Goal: Task Accomplishment & Management: Manage account settings

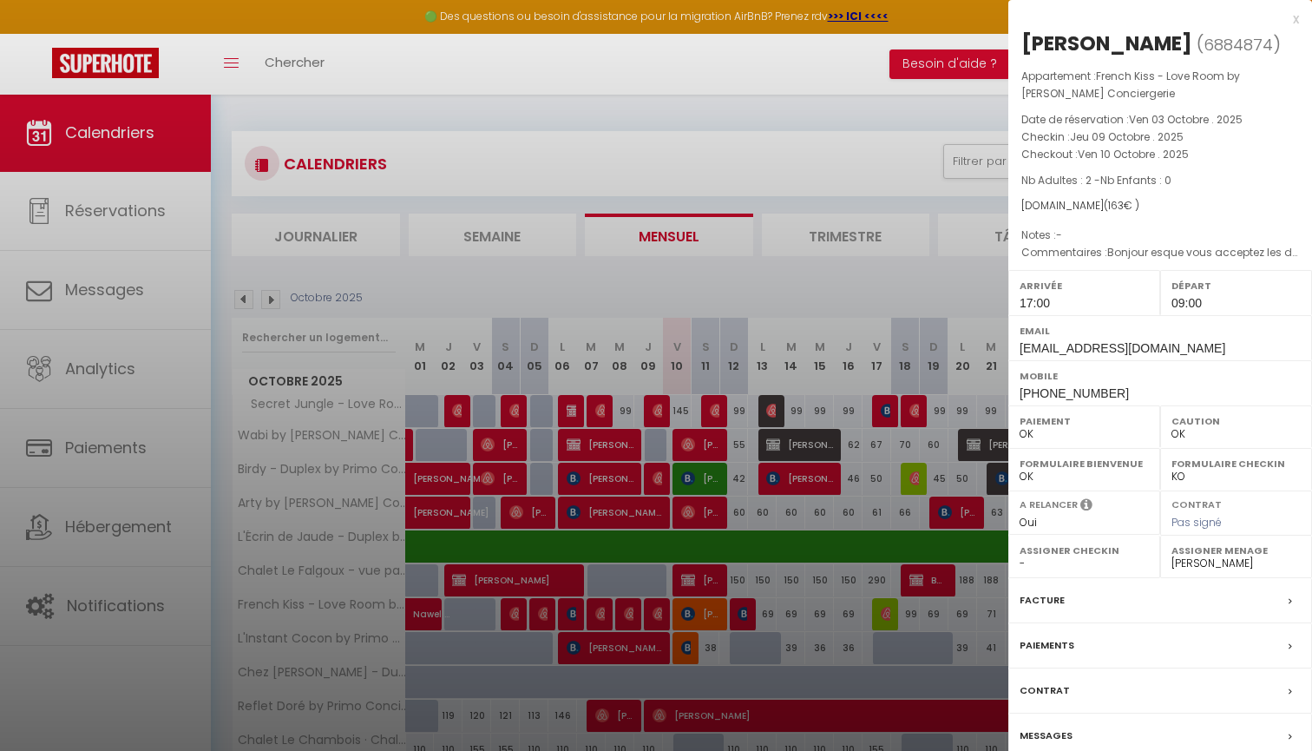
select select "0"
select select "45539"
click at [793, 286] on div at bounding box center [656, 375] width 1312 height 751
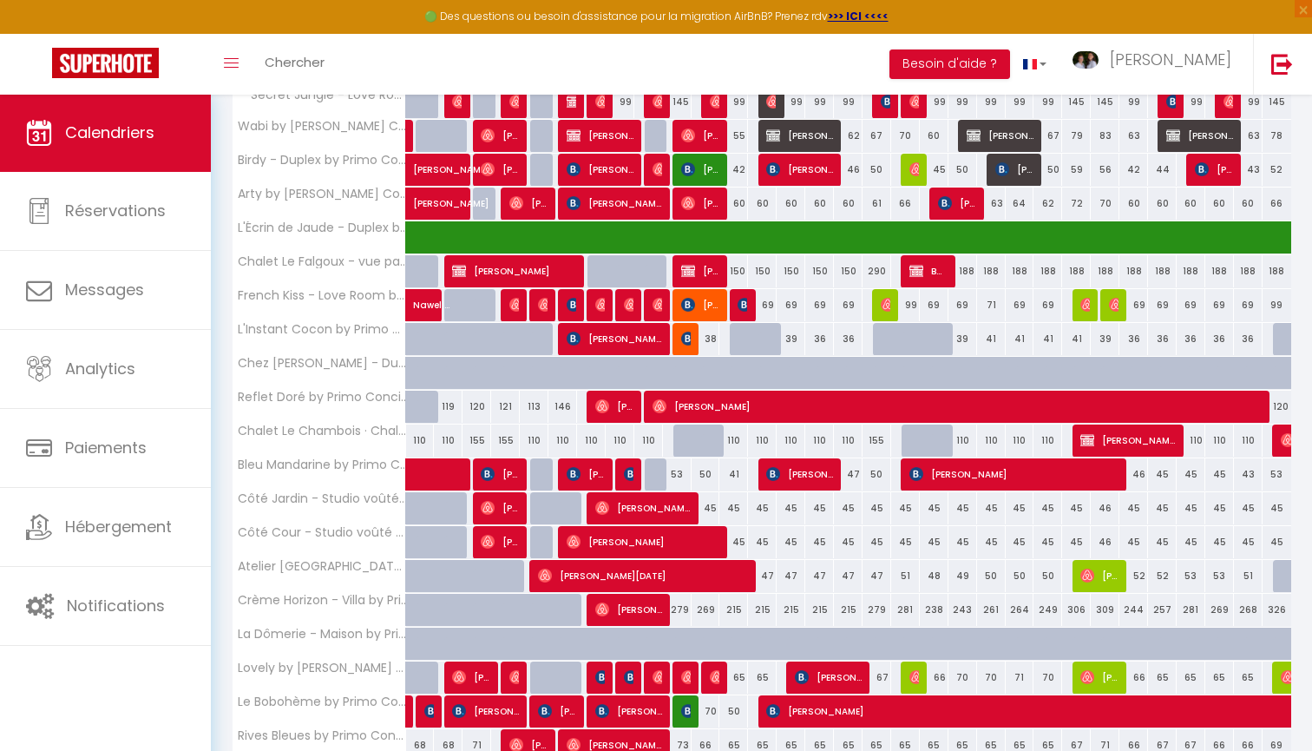
scroll to position [227, 0]
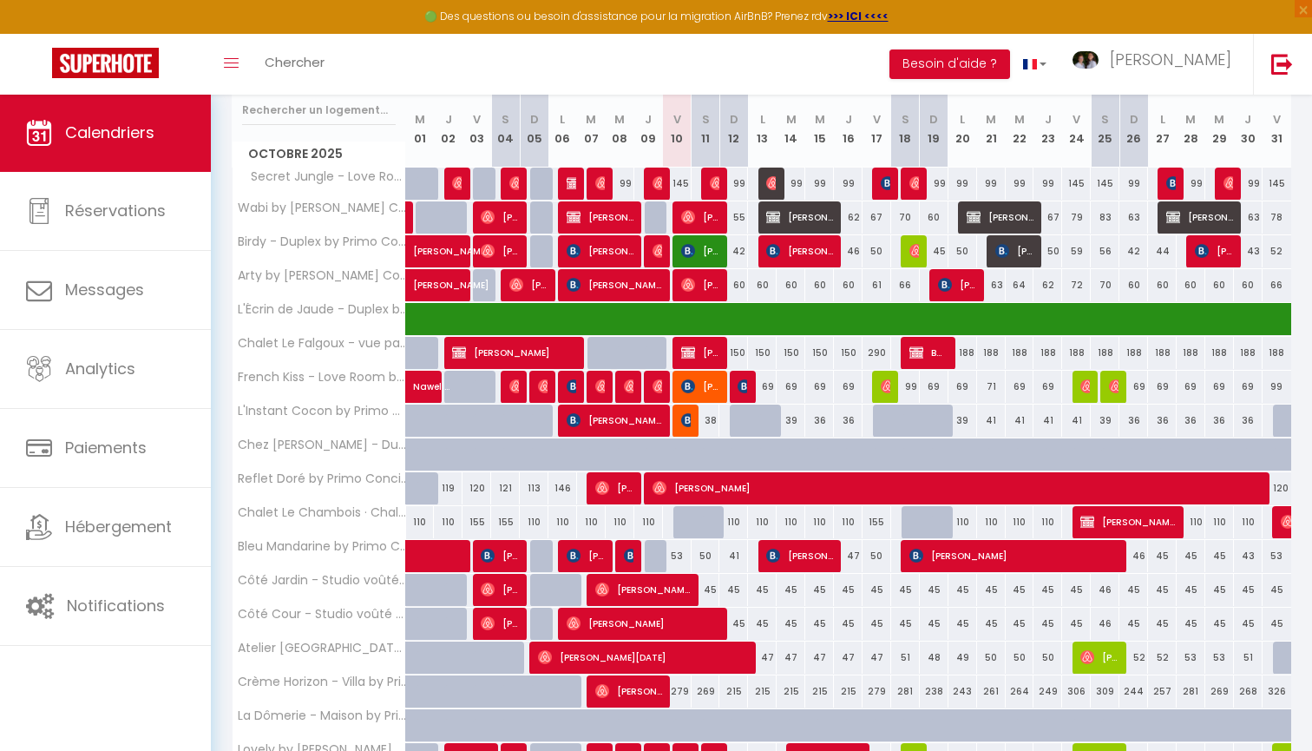
click at [700, 383] on span "[PERSON_NAME]" at bounding box center [700, 386] width 38 height 33
select select "KO"
select select
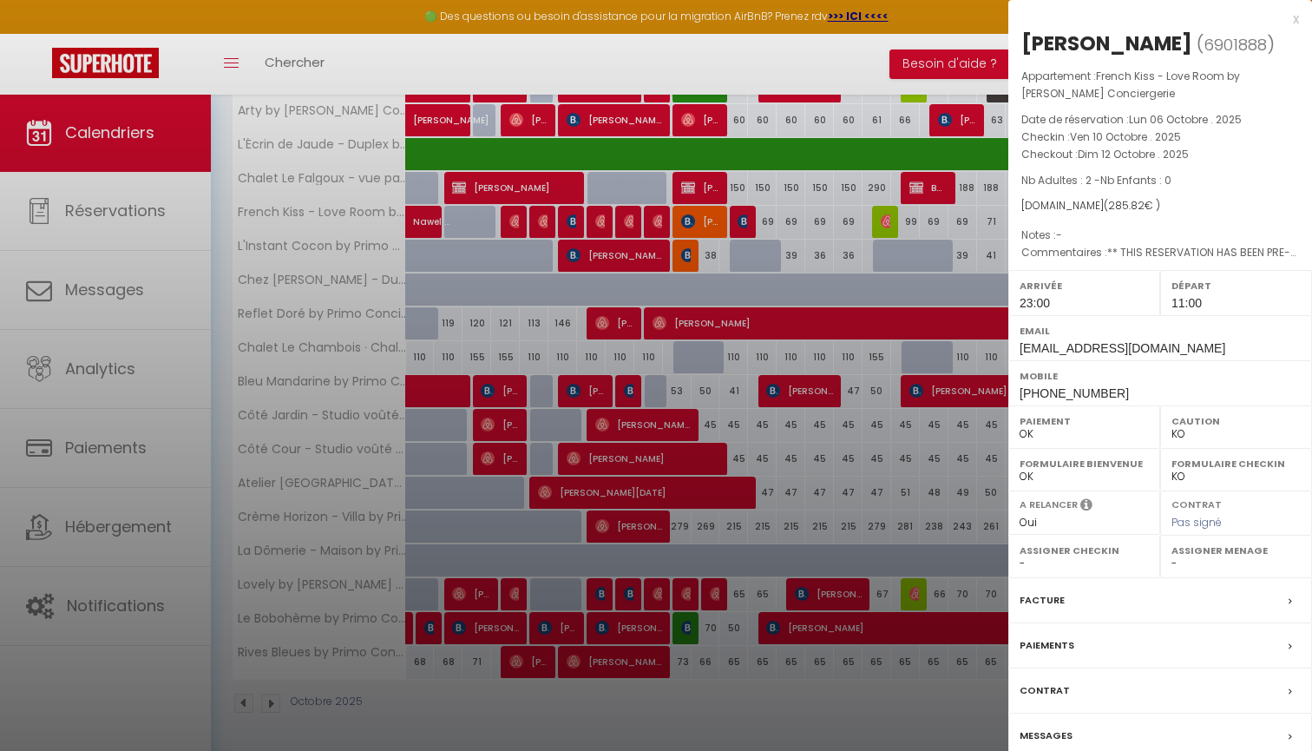
scroll to position [391, 0]
click at [1062, 654] on label "Paiements" at bounding box center [1047, 645] width 55 height 18
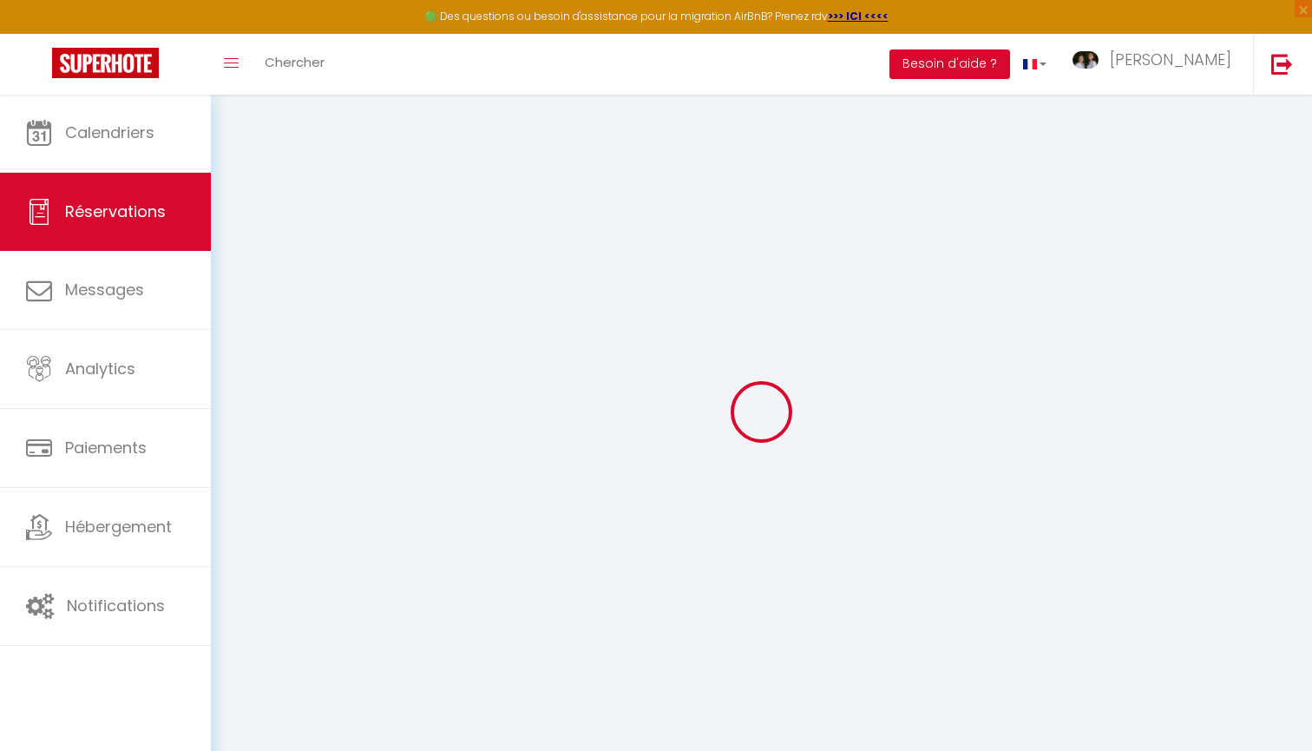
select select
checkbox input "false"
select select
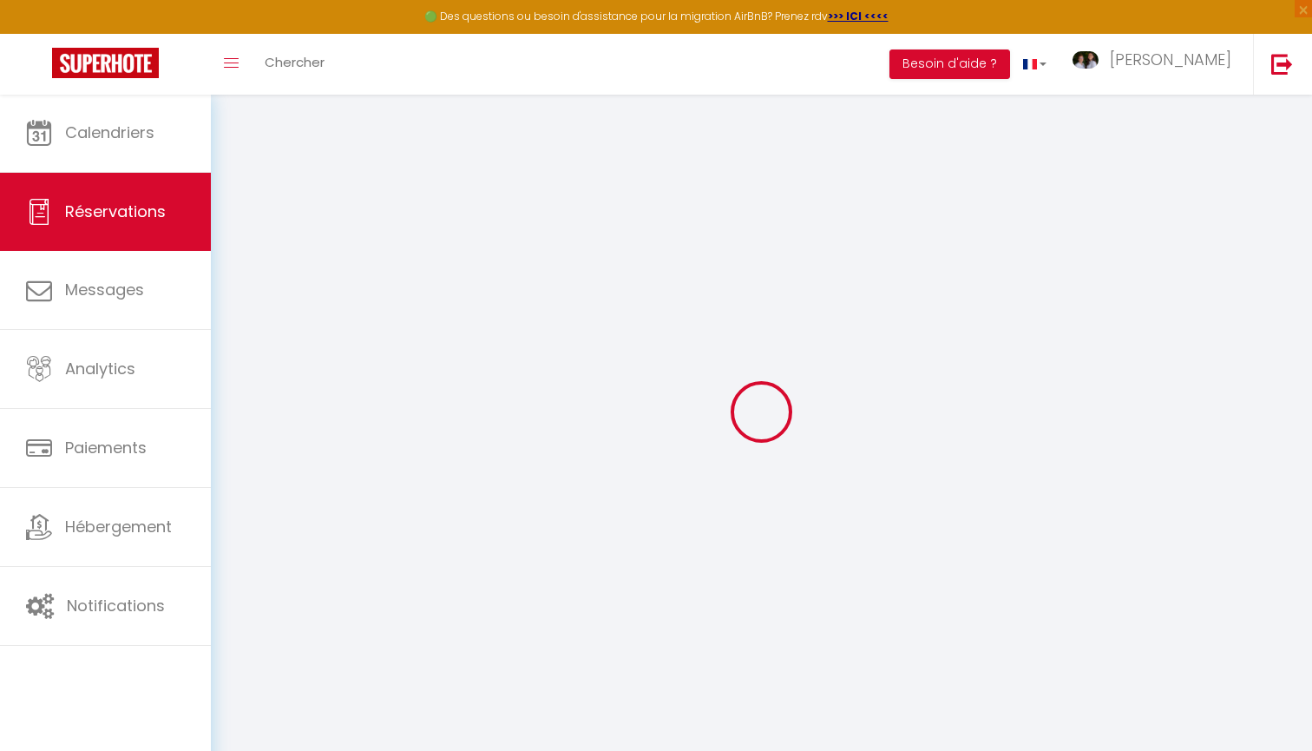
checkbox input "false"
type textarea "** THIS RESERVATION HAS BEEN PRE-PAID ** Reservation has a cancellation grace p…"
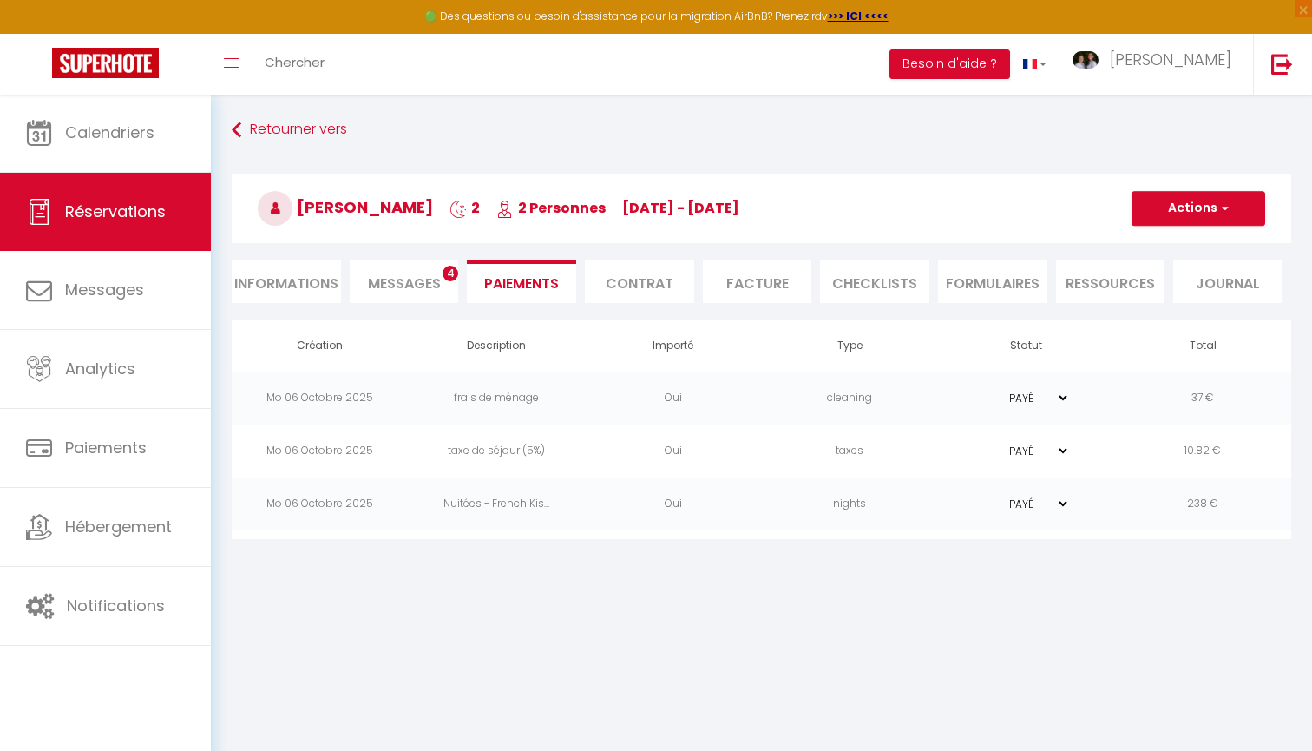
click at [429, 281] on span "Messages" at bounding box center [404, 283] width 73 height 20
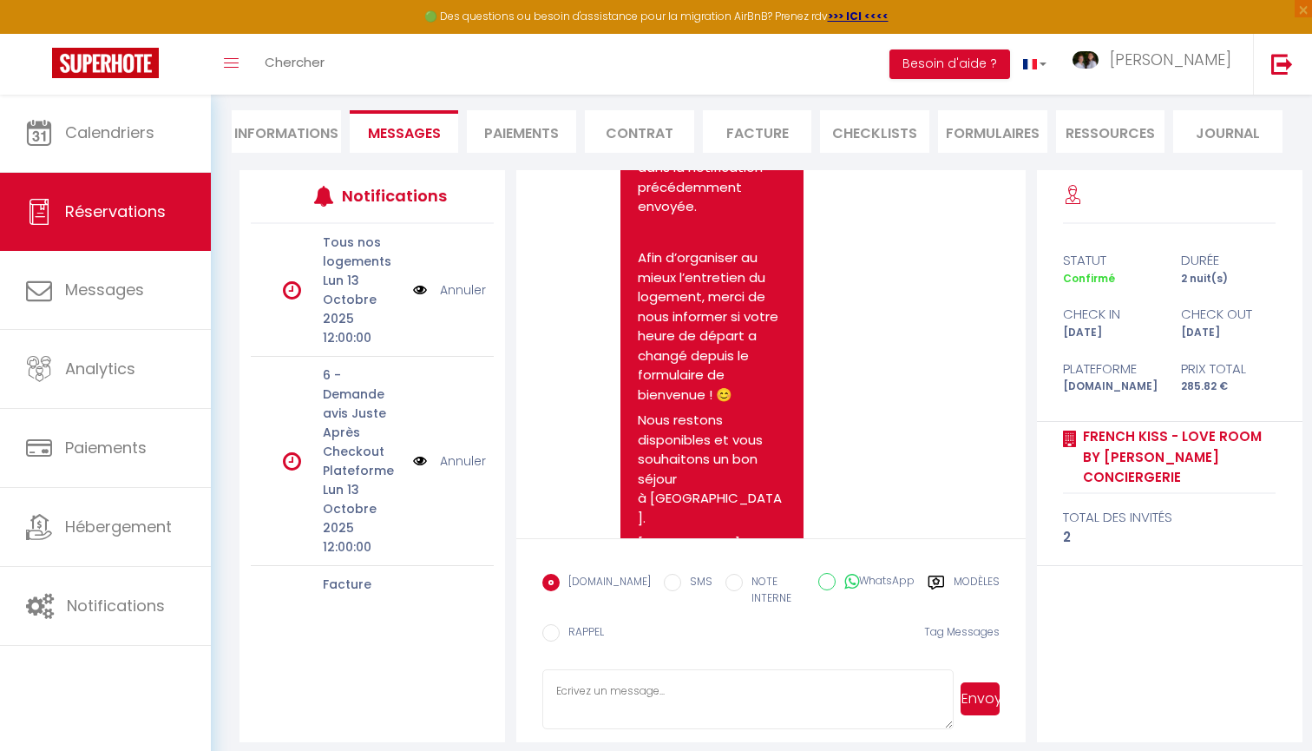
scroll to position [149, 0]
click at [742, 685] on textarea at bounding box center [748, 700] width 411 height 61
type textarea "Bonjour,"
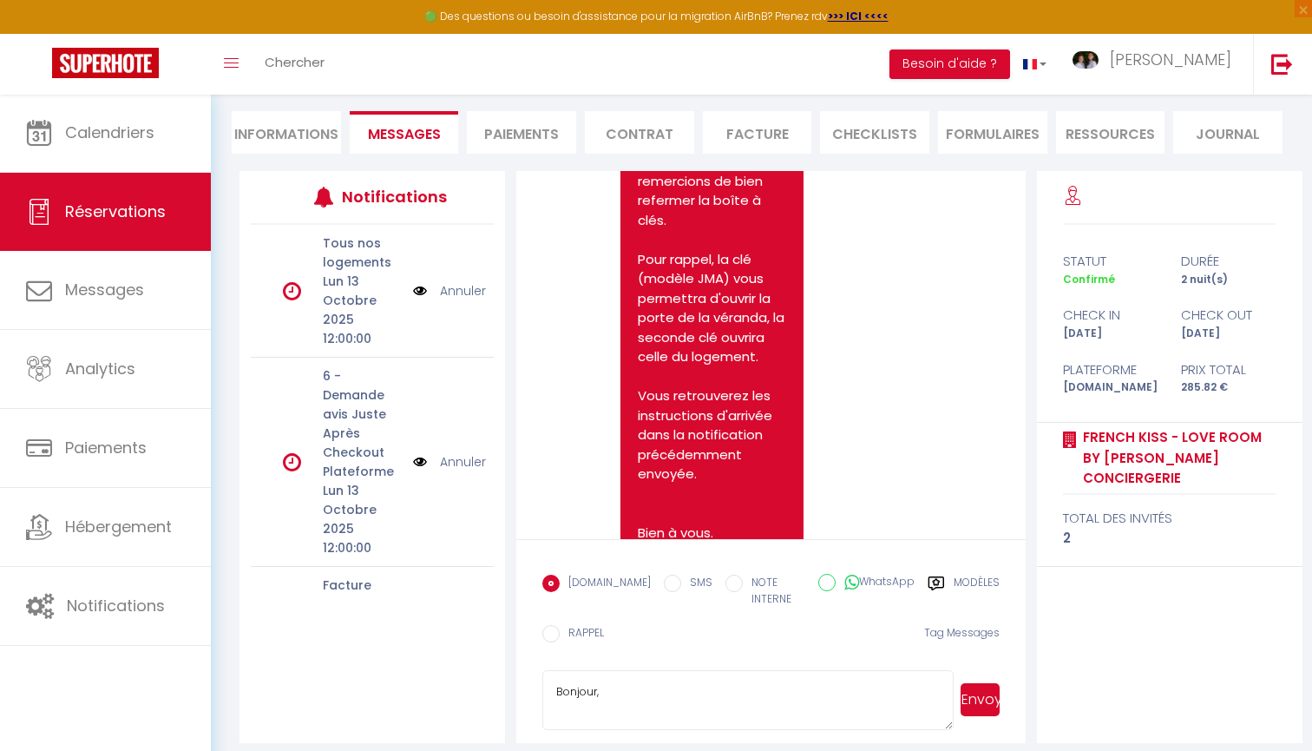
scroll to position [7127, 0]
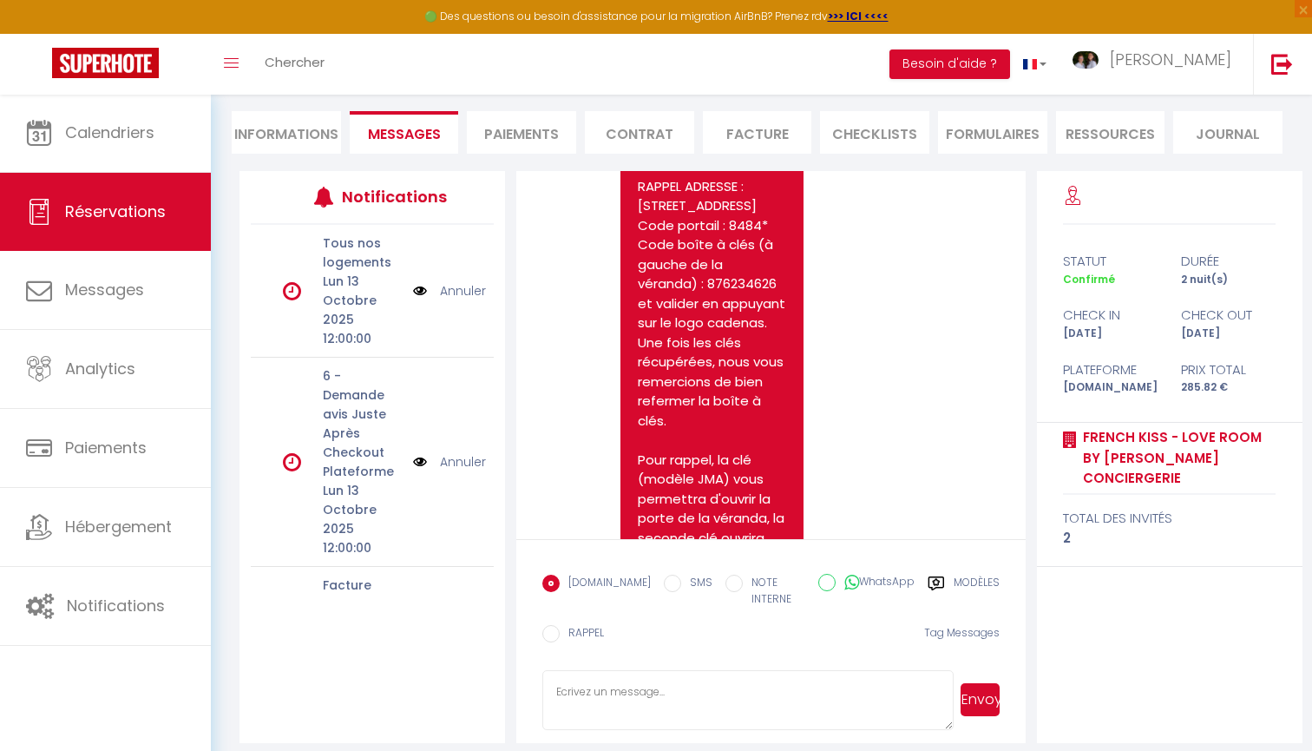
click at [274, 148] on li "Informations" at bounding box center [286, 132] width 109 height 43
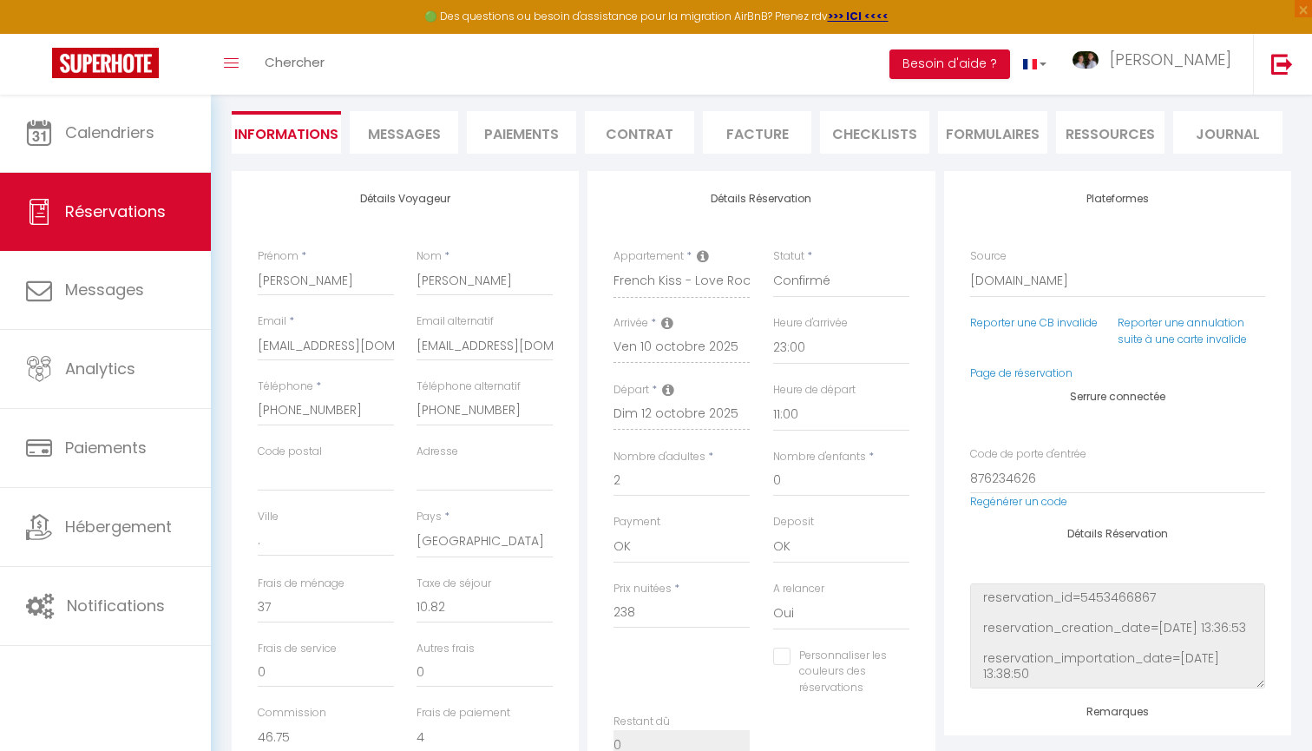
checkbox input "false"
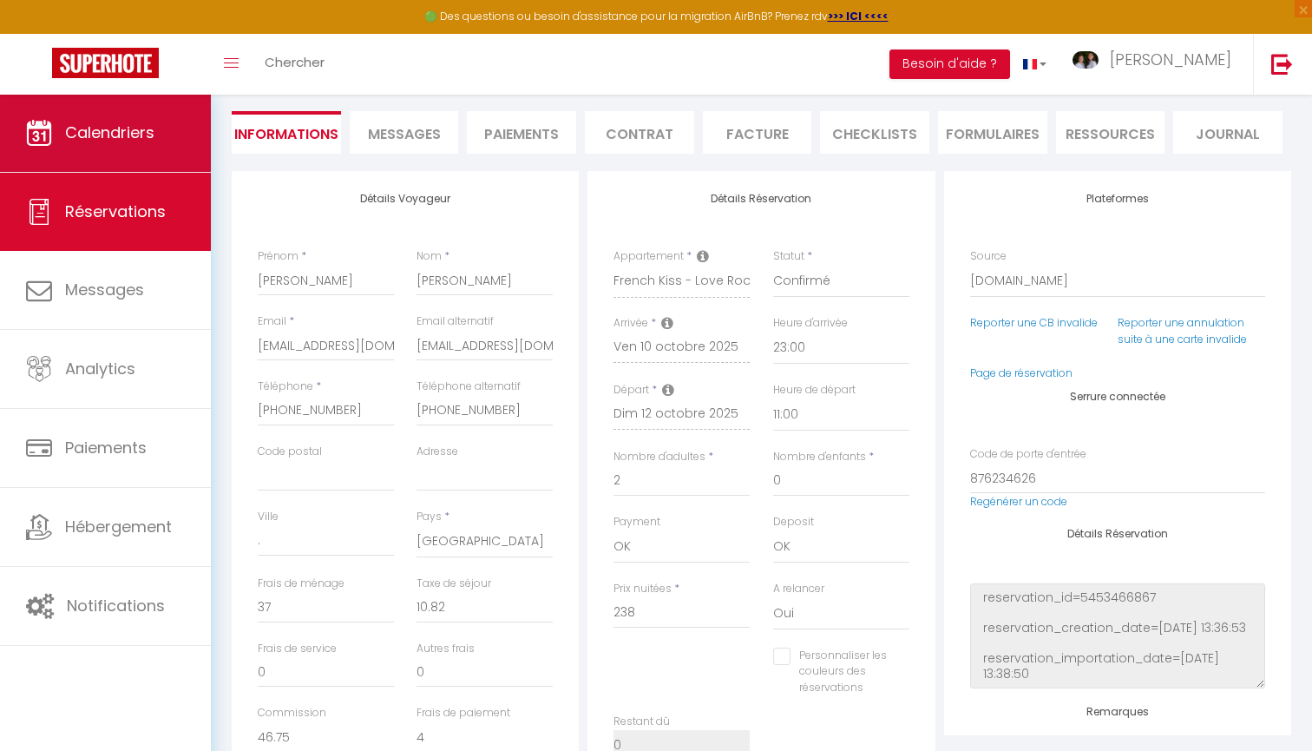
click at [143, 117] on link "Calendriers" at bounding box center [105, 133] width 211 height 78
select select
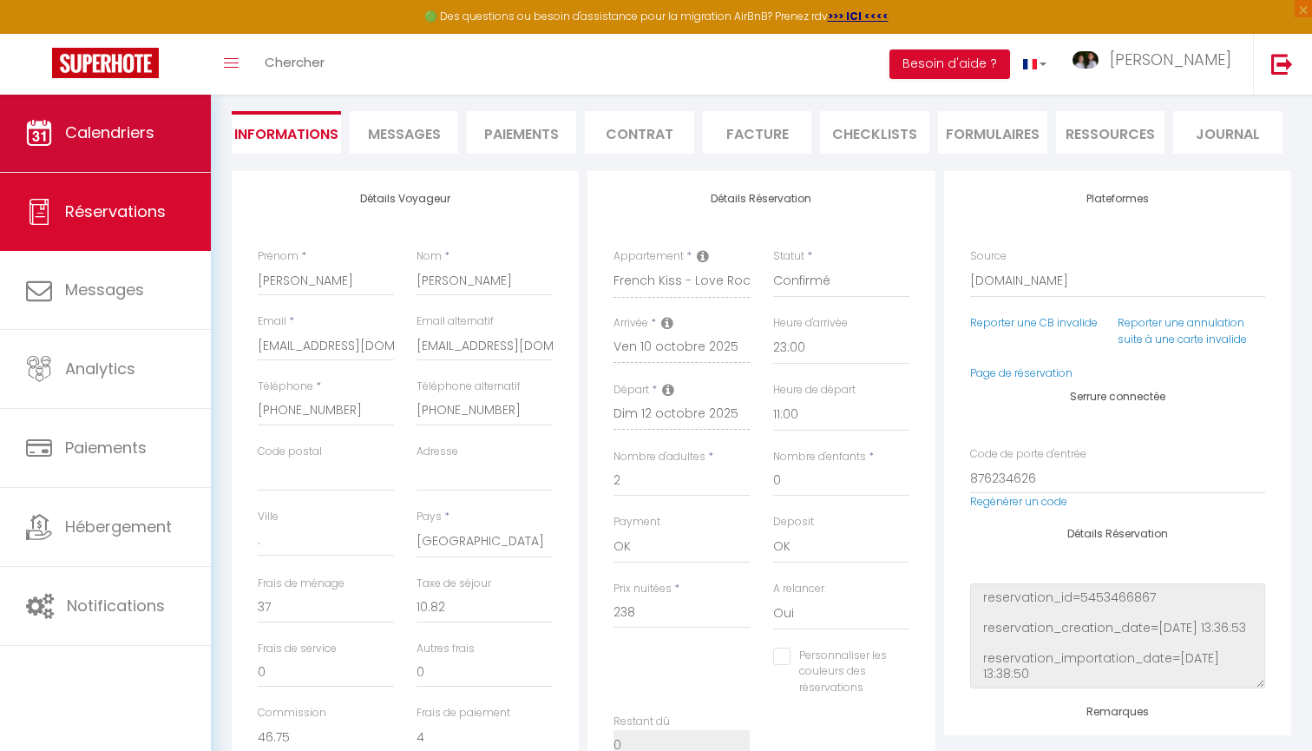
select select
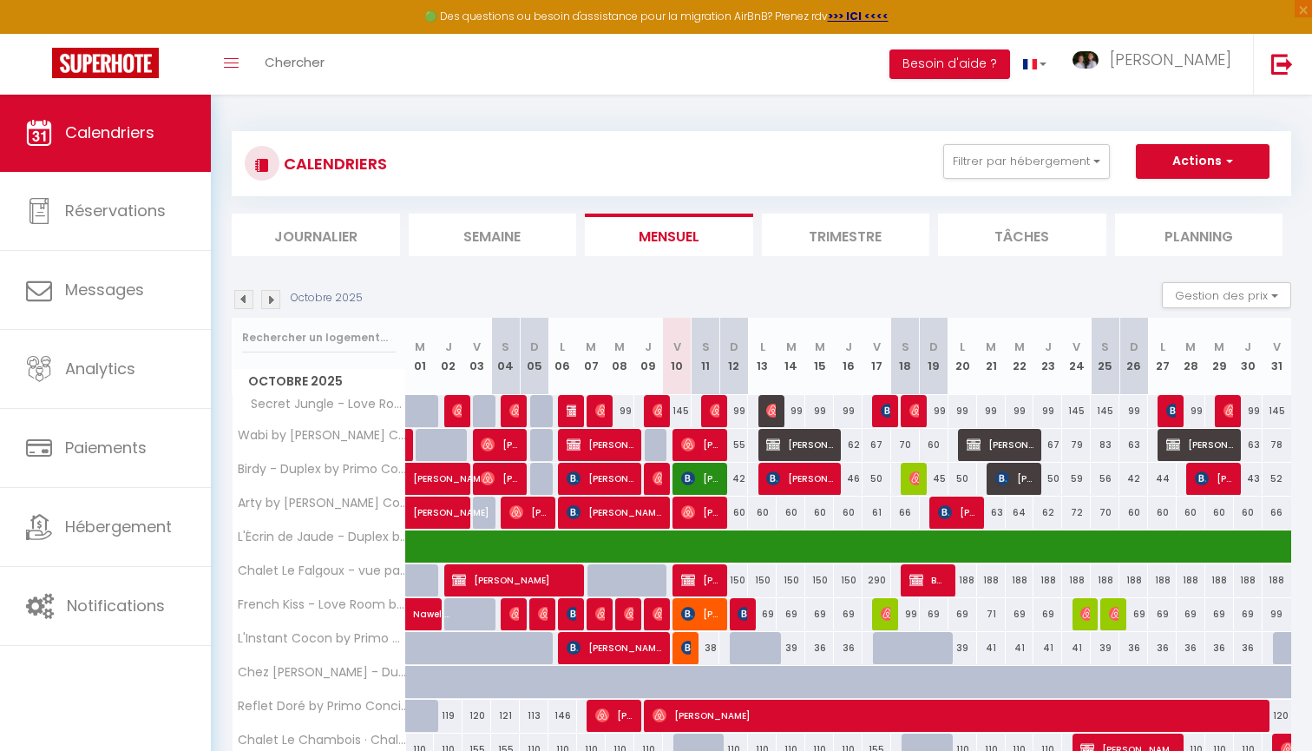
click at [684, 645] on img at bounding box center [688, 648] width 14 height 14
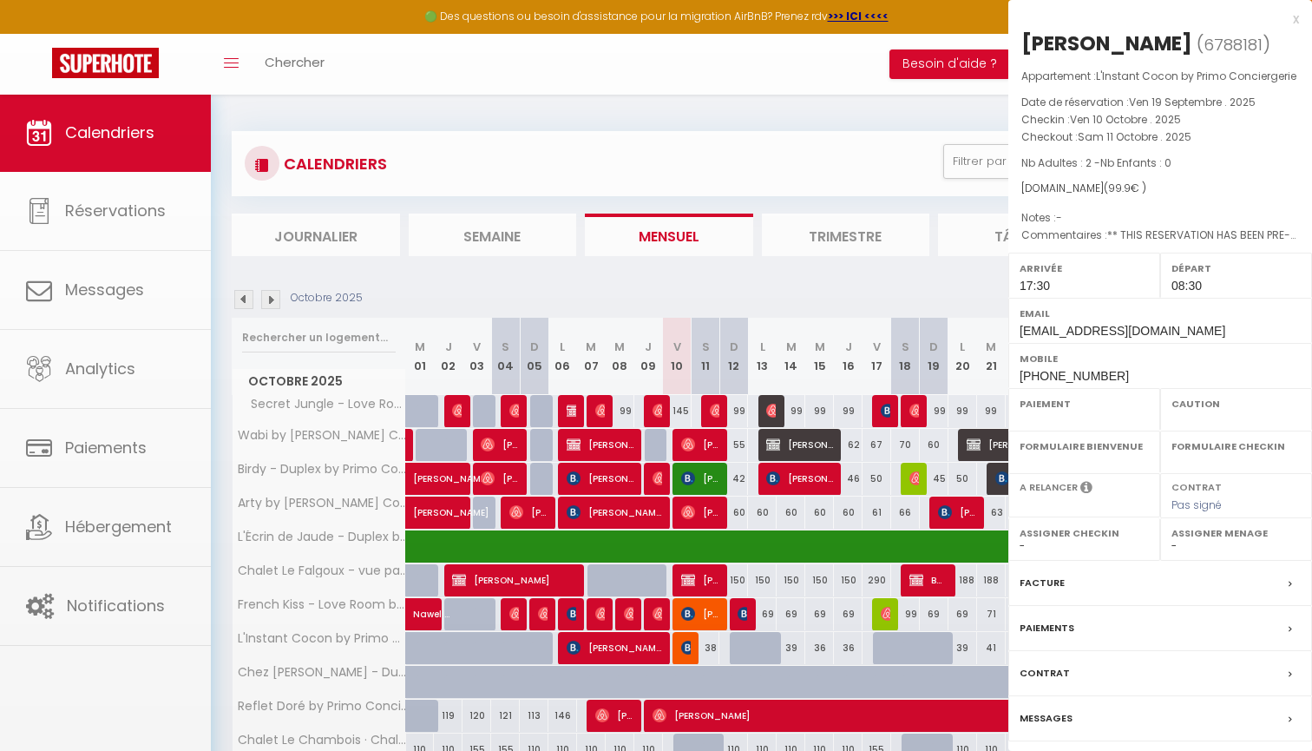
select select "OK"
select select "KO"
select select "1"
select select "0"
select select "1"
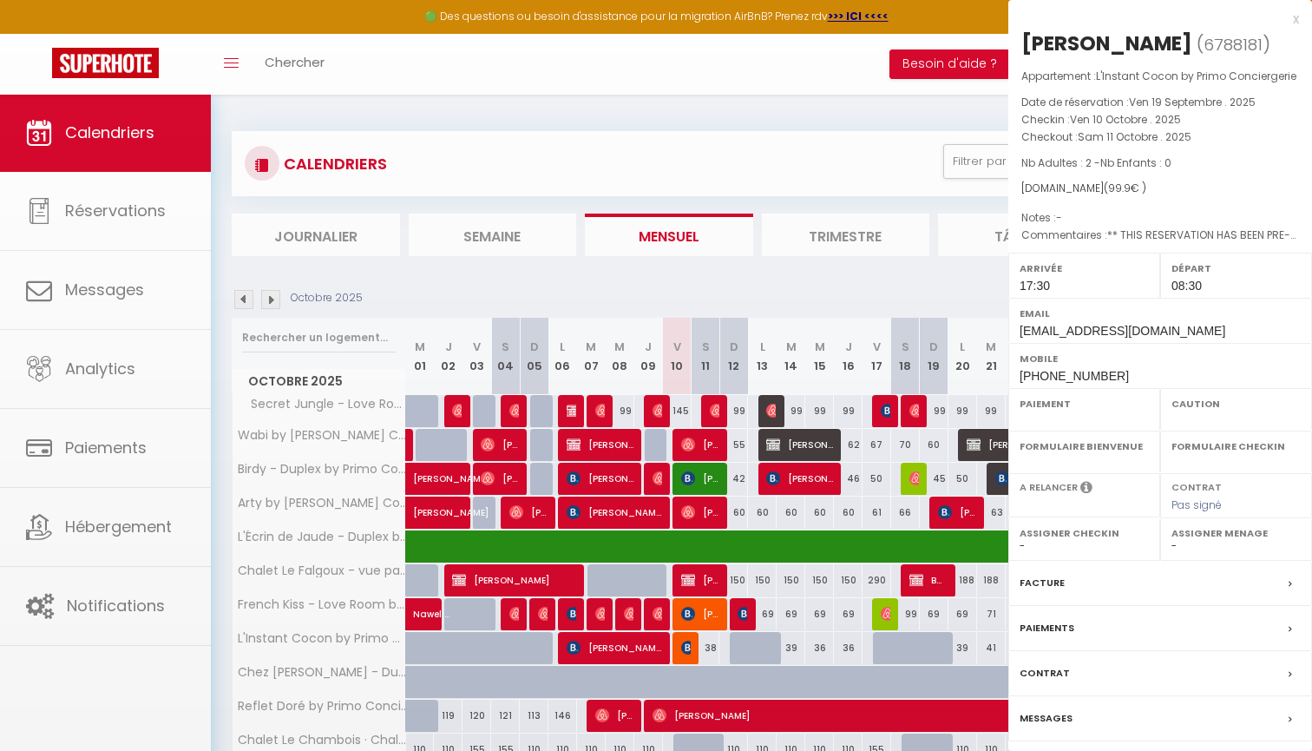
select select
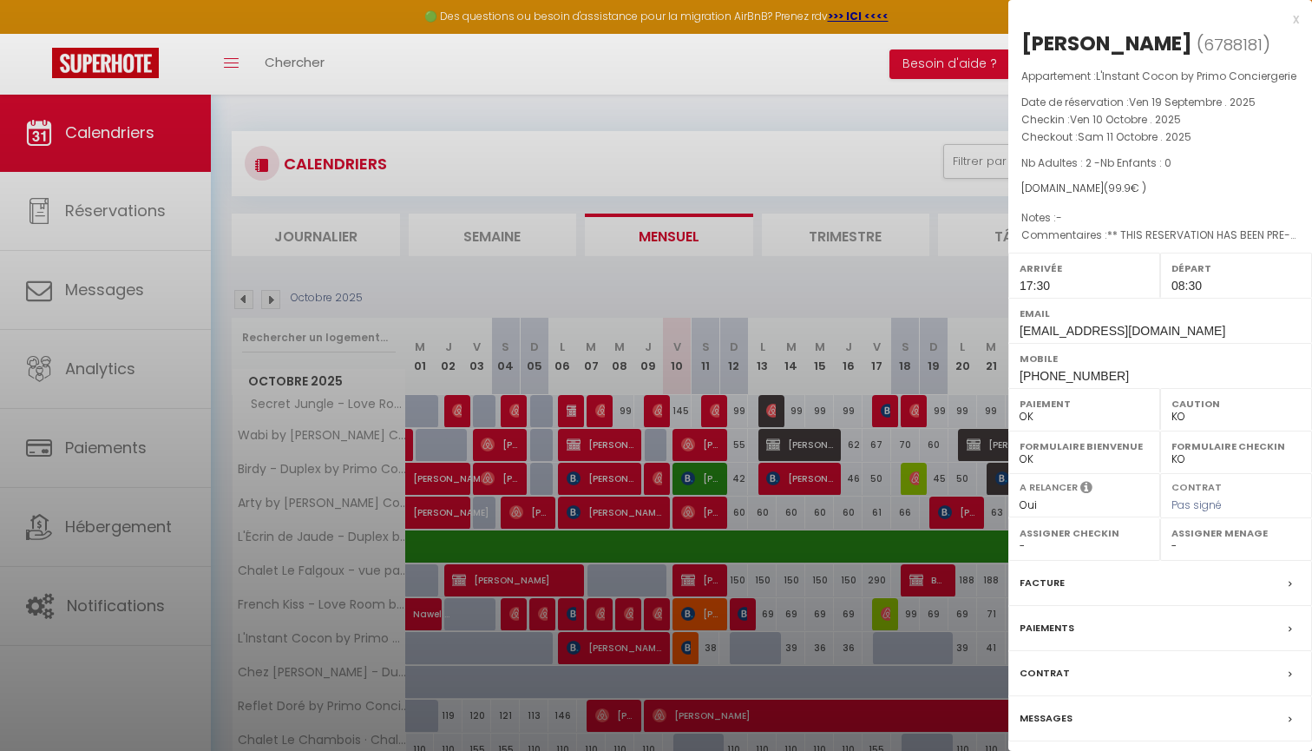
select select "46856"
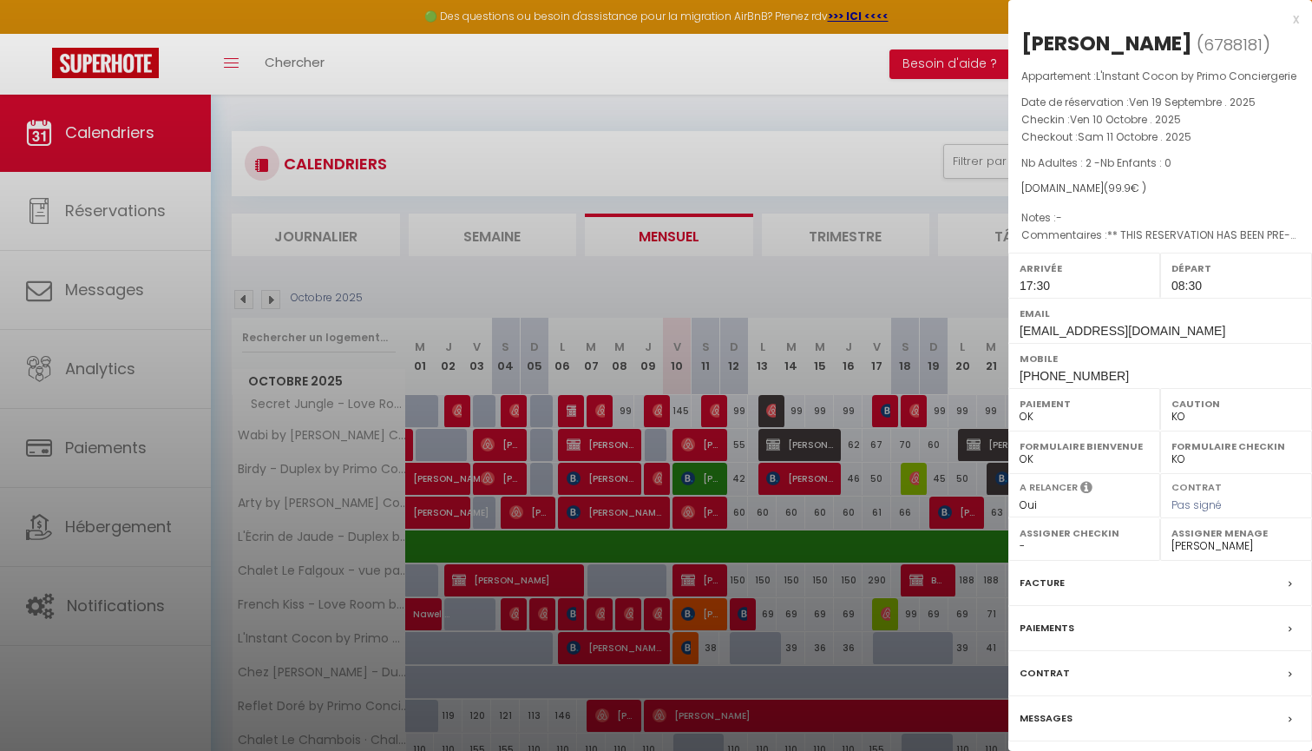
click at [1044, 712] on label "Messages" at bounding box center [1046, 718] width 53 height 18
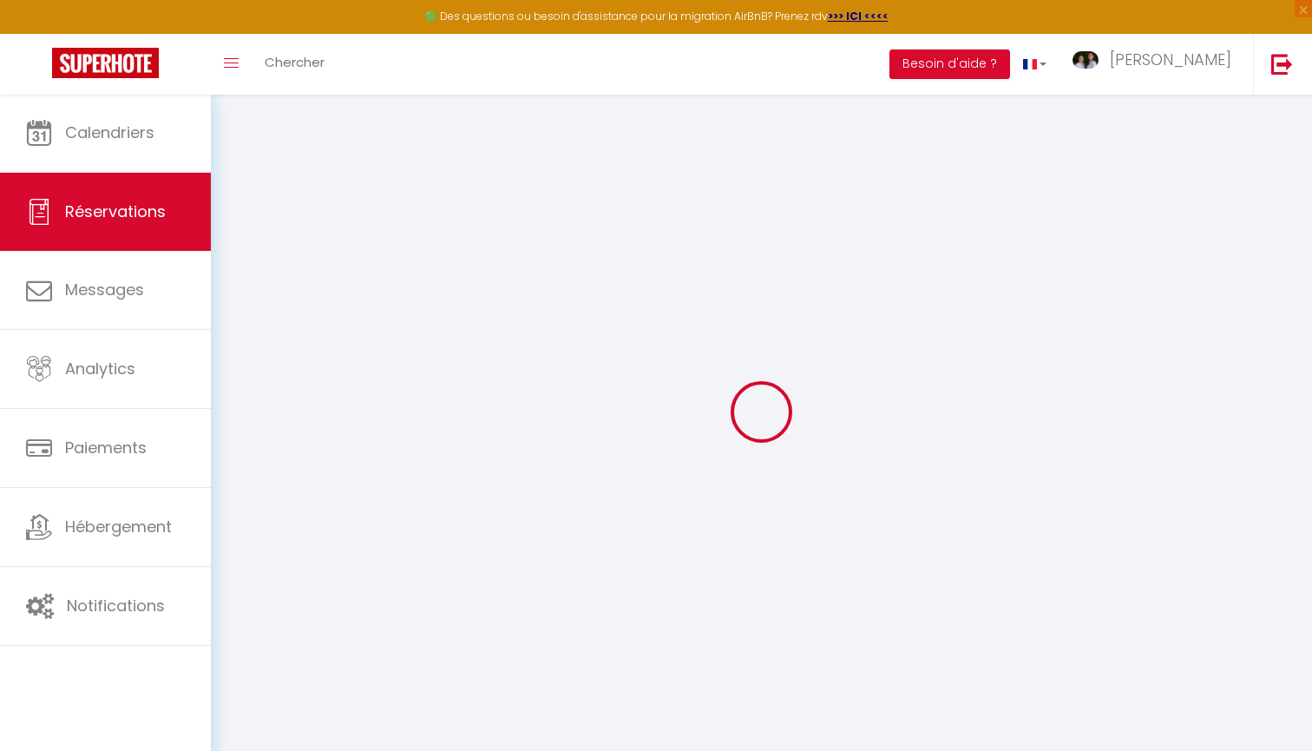
select select
checkbox input "false"
type textarea "** THIS RESERVATION HAS BEEN PRE-PAID ** Approximate time of arrival: between 1…"
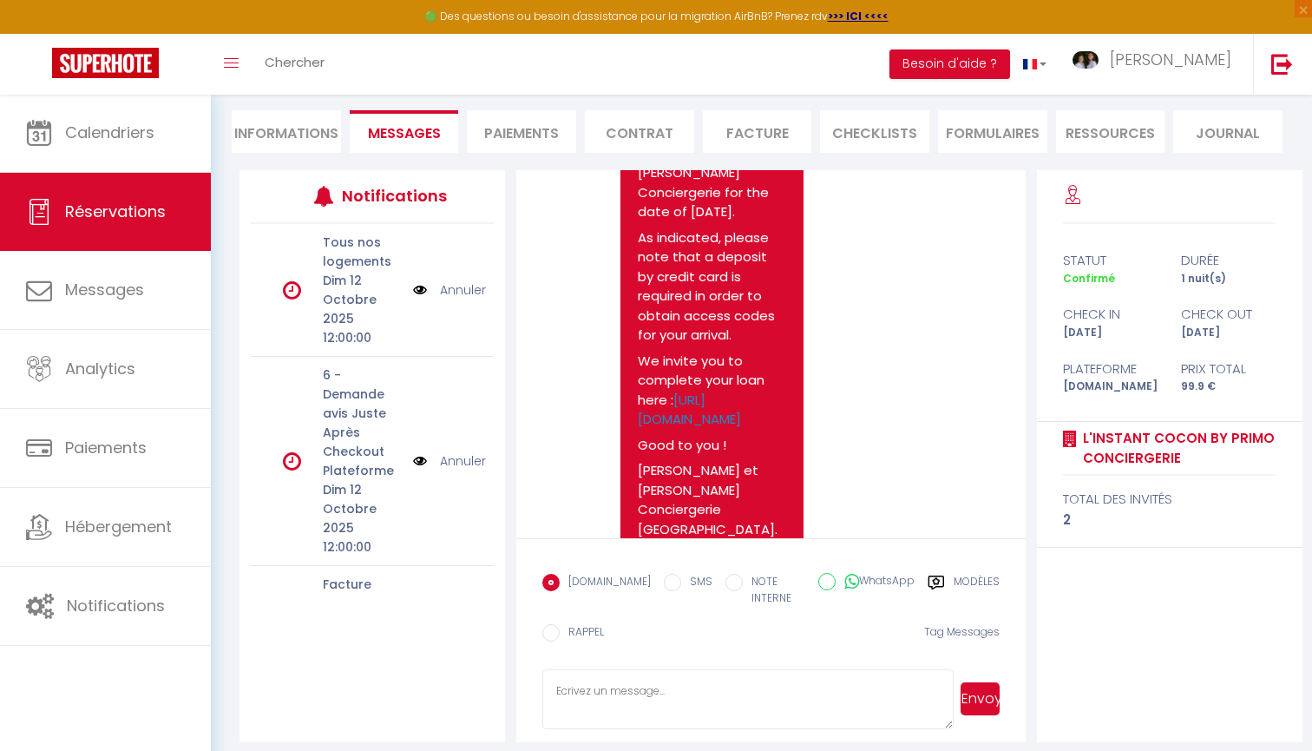
scroll to position [149, 0]
click at [646, 701] on textarea at bounding box center [748, 700] width 411 height 61
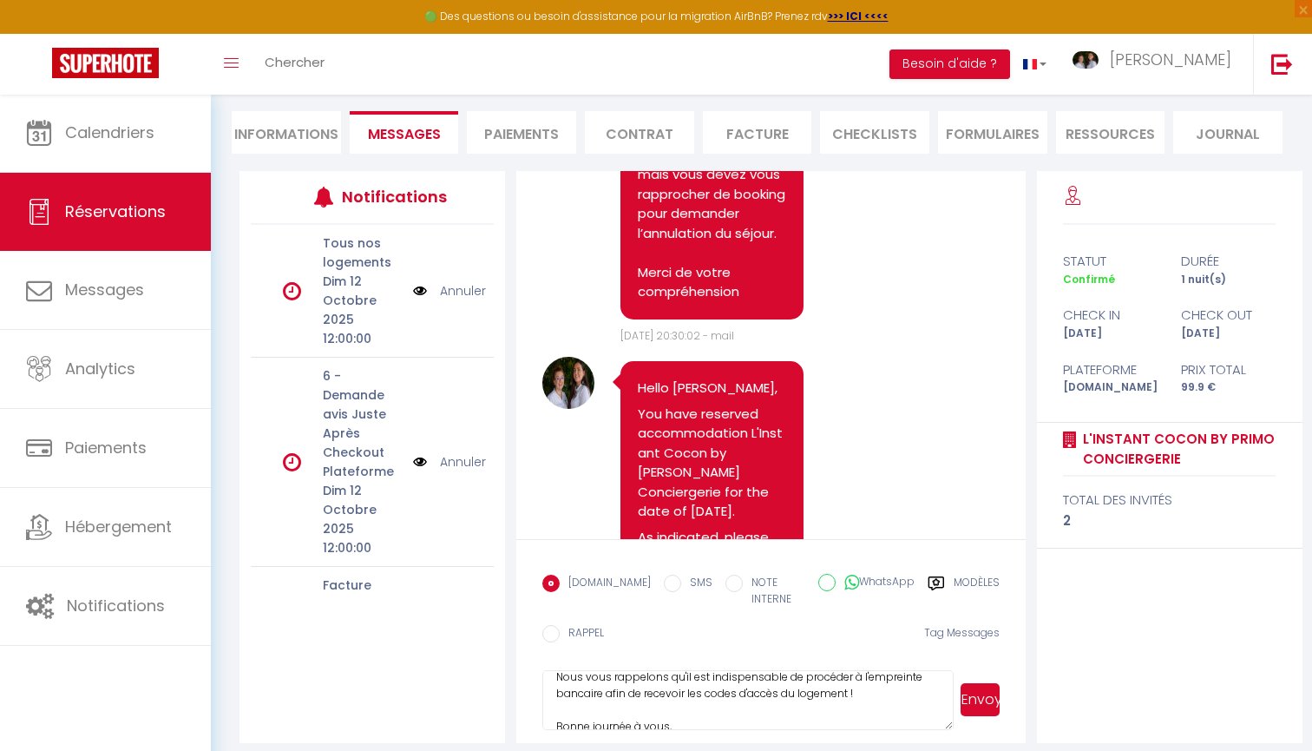
scroll to position [62, 0]
type textarea "Bonjour [PERSON_NAME], Nous vous rappelons qu'il est indispensable de procéder …"
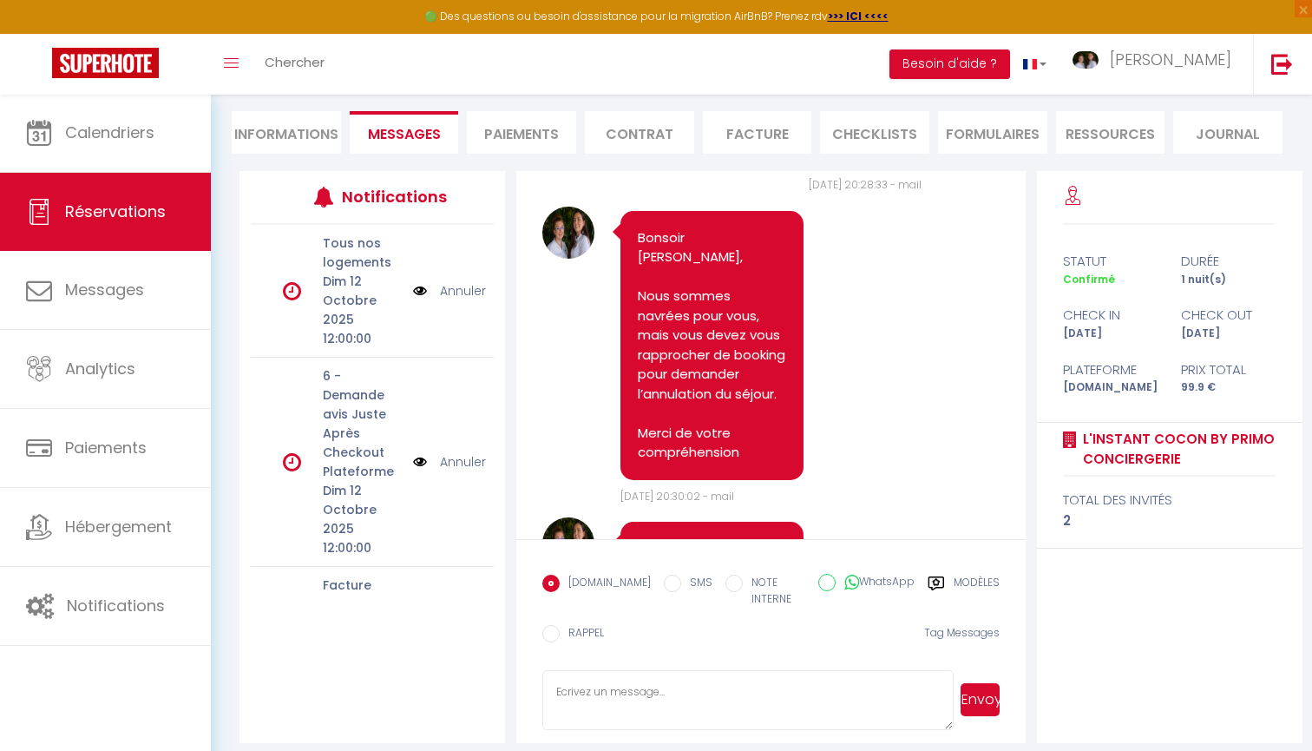
scroll to position [5576, 0]
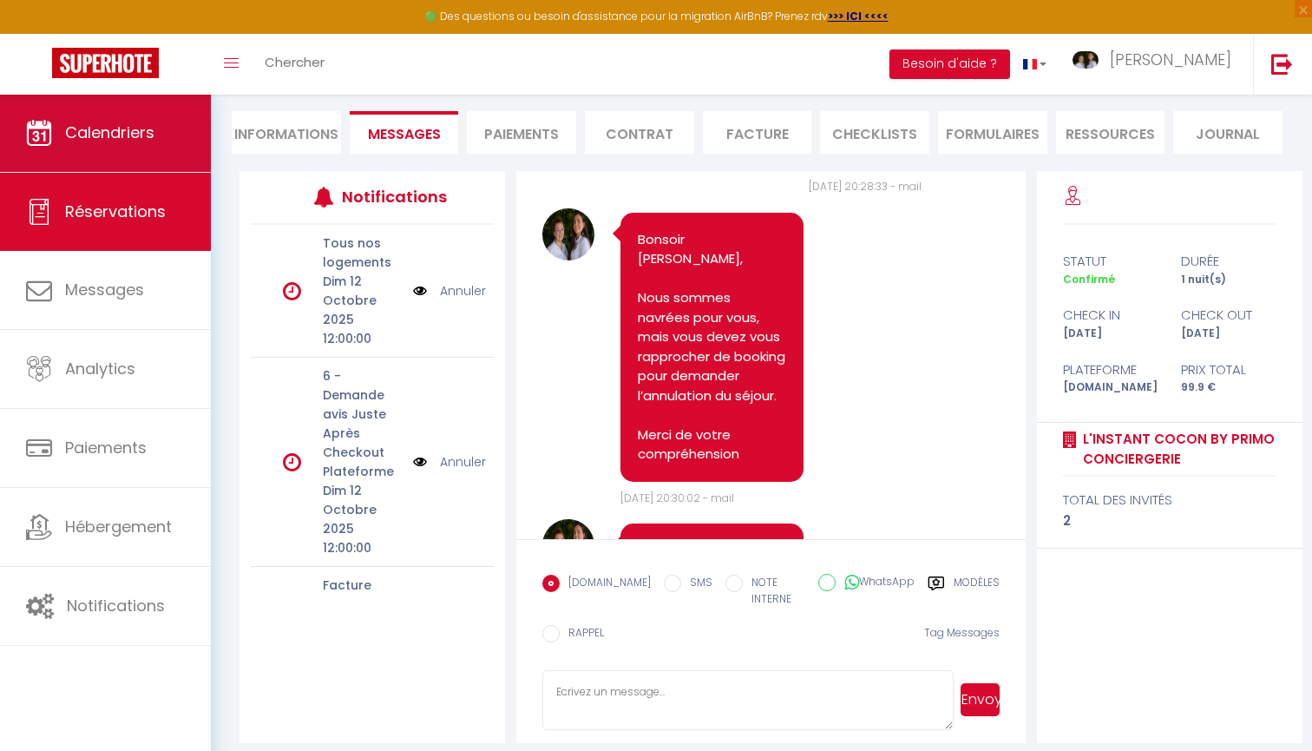
click at [135, 147] on link "Calendriers" at bounding box center [105, 133] width 211 height 78
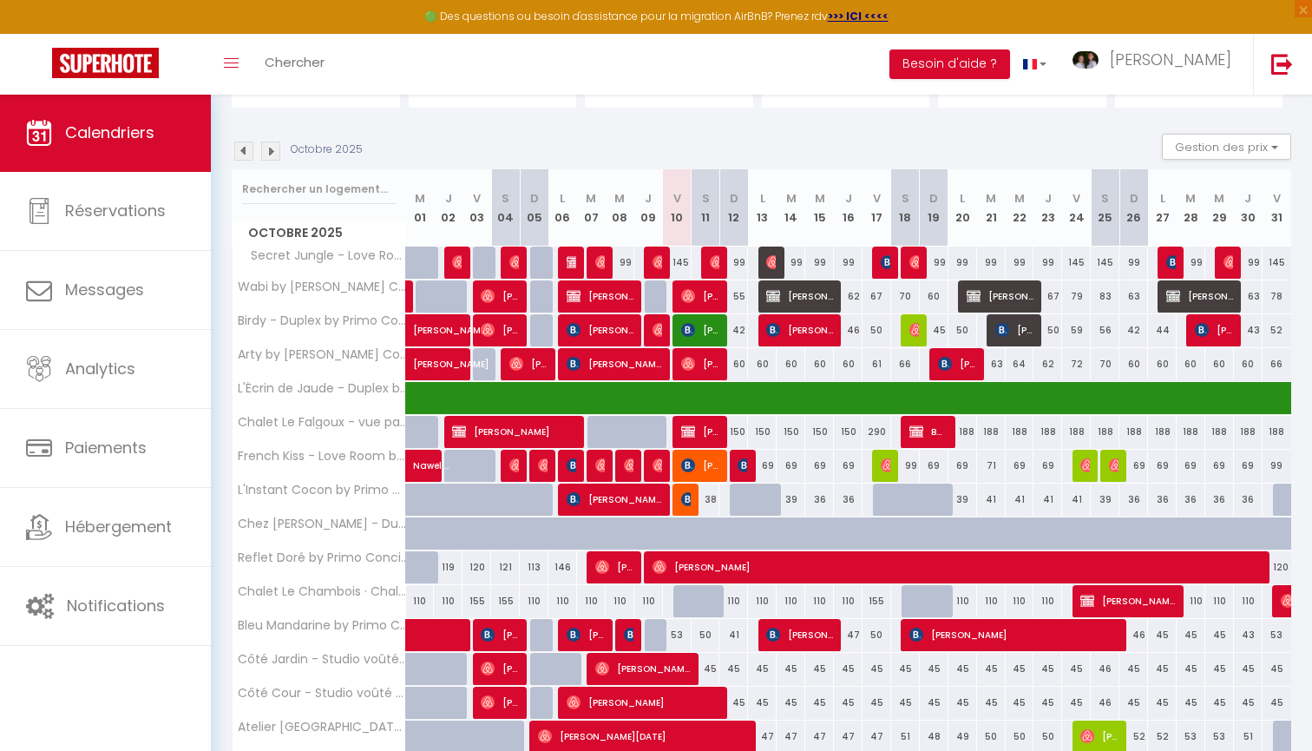
scroll to position [150, 0]
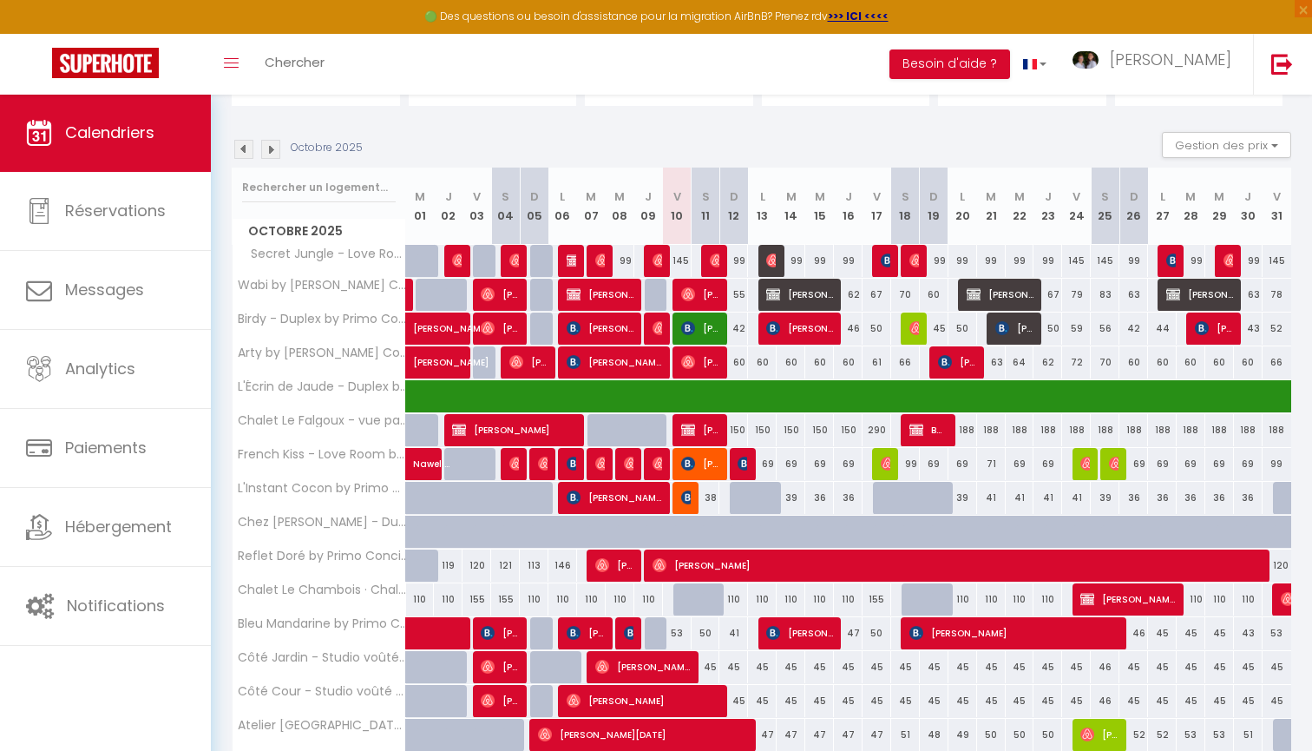
click at [687, 494] on img at bounding box center [688, 497] width 14 height 14
select select "OK"
select select "KO"
select select "1"
select select "0"
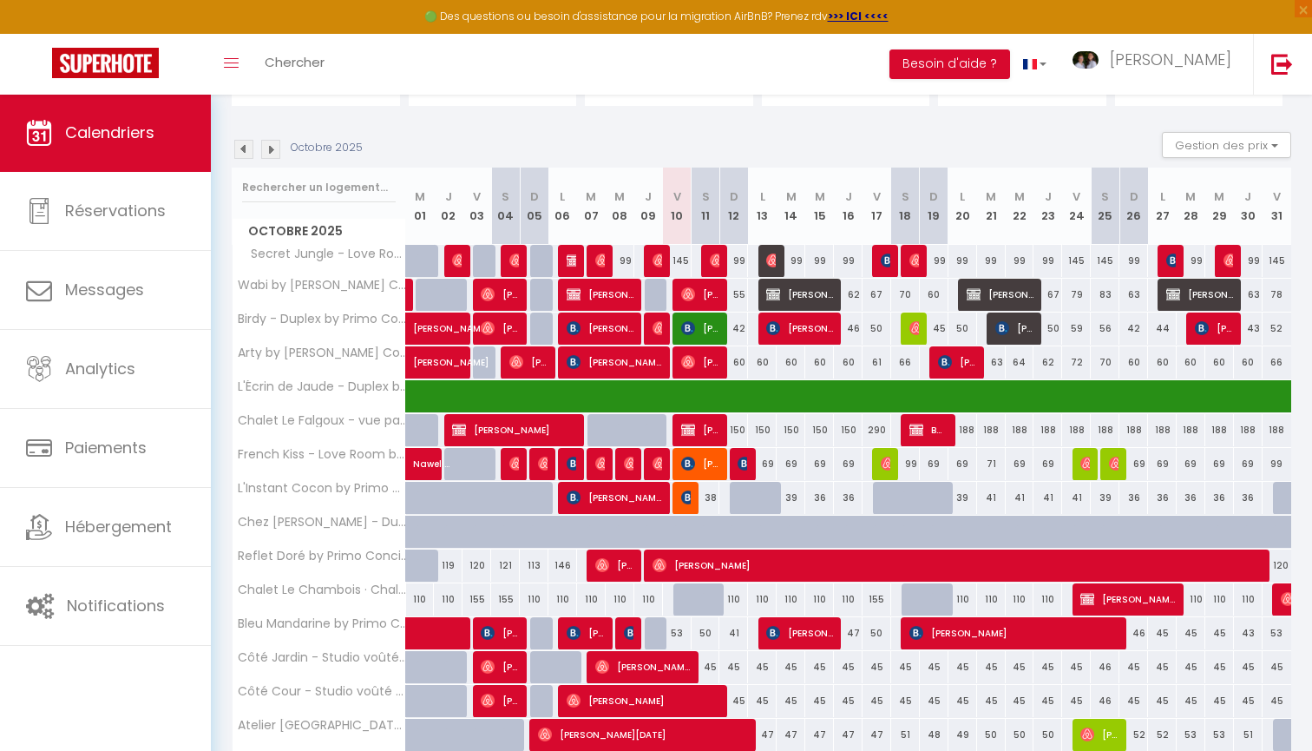
select select "1"
select select
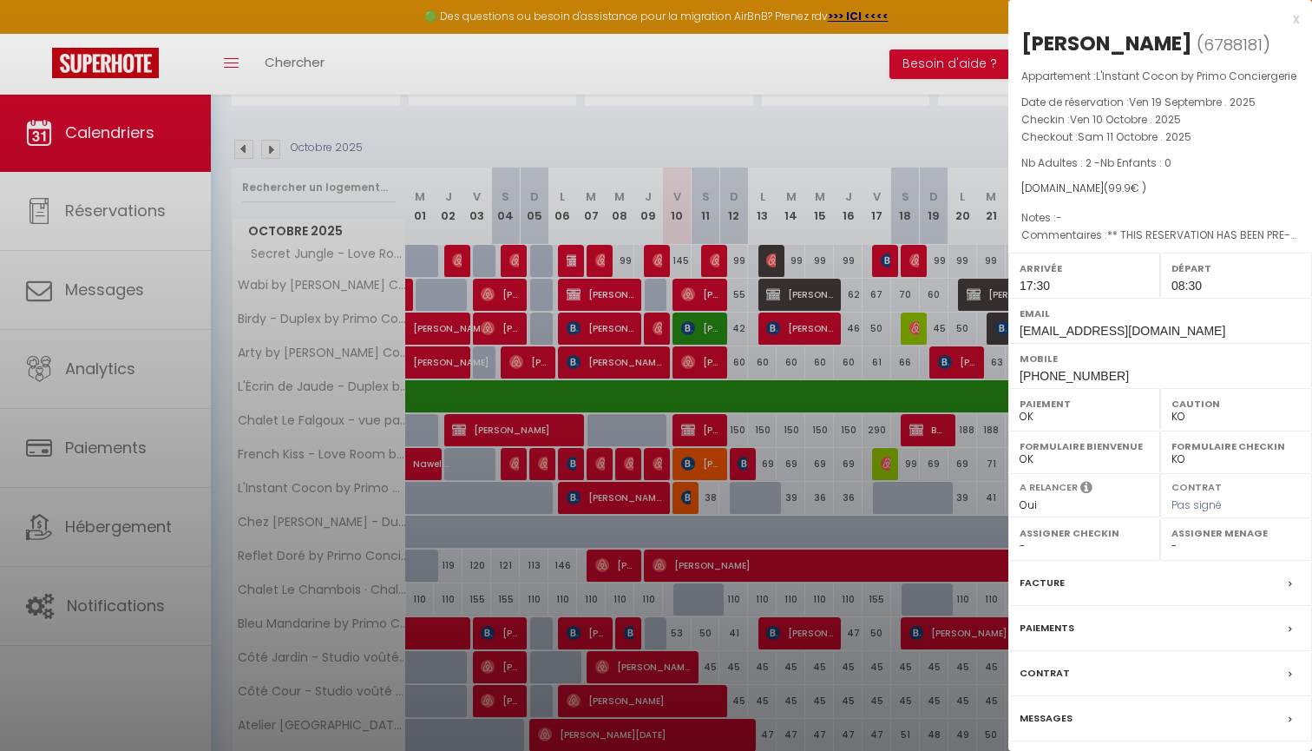
select select "46856"
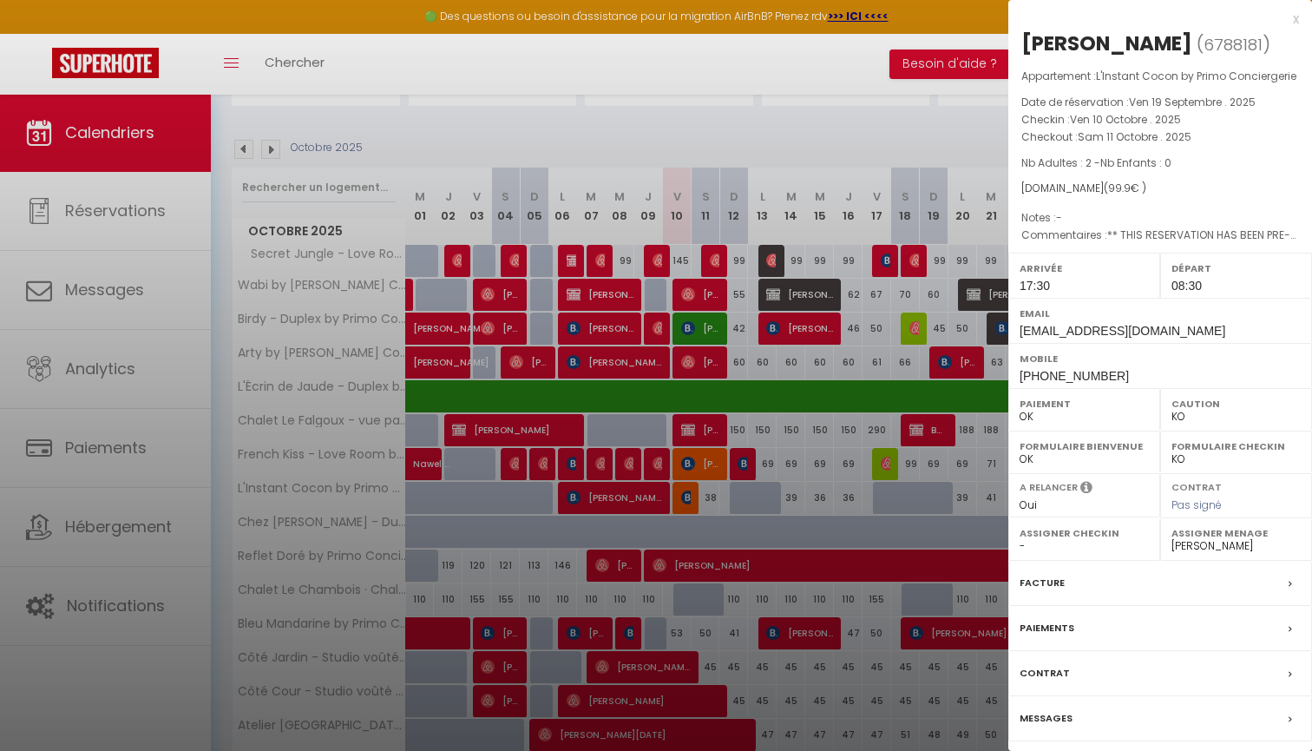
click at [1038, 718] on label "Messages" at bounding box center [1046, 718] width 53 height 18
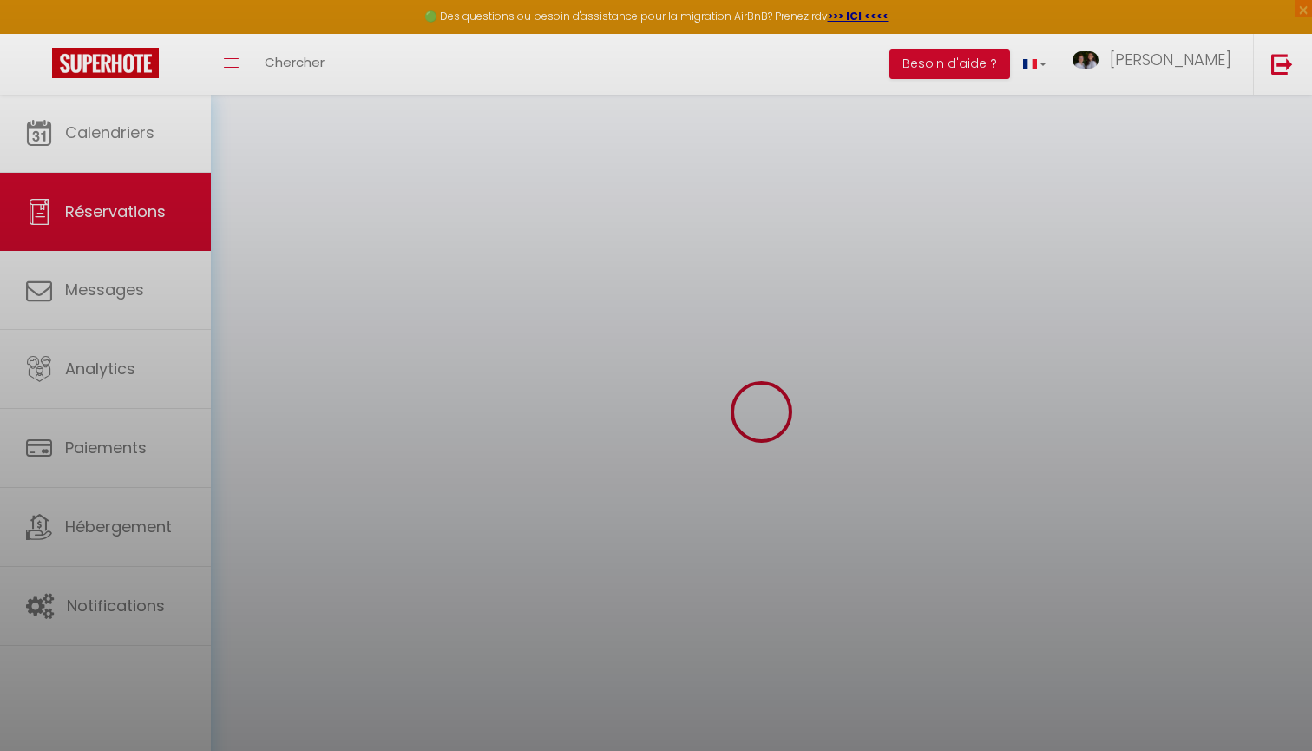
select select
select select "14"
checkbox input "false"
select select
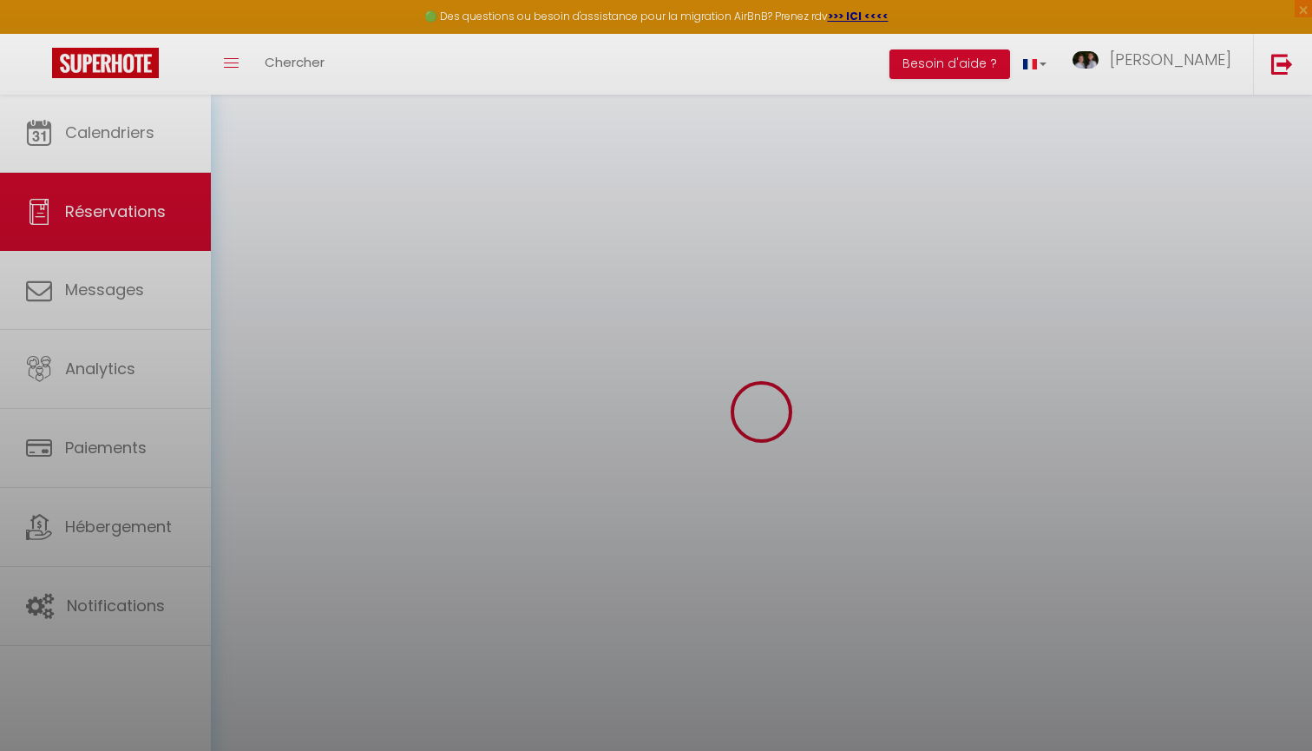
select select
checkbox input "false"
select select "66719"
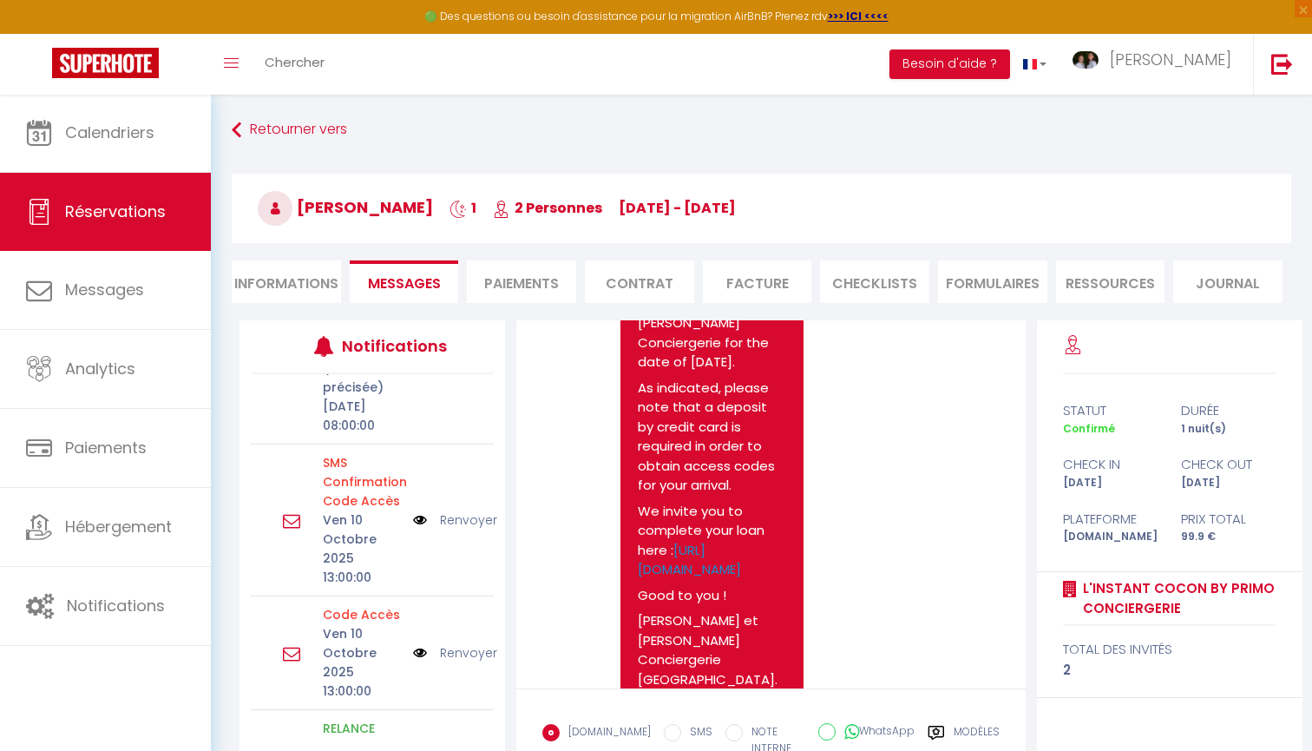
scroll to position [524, 0]
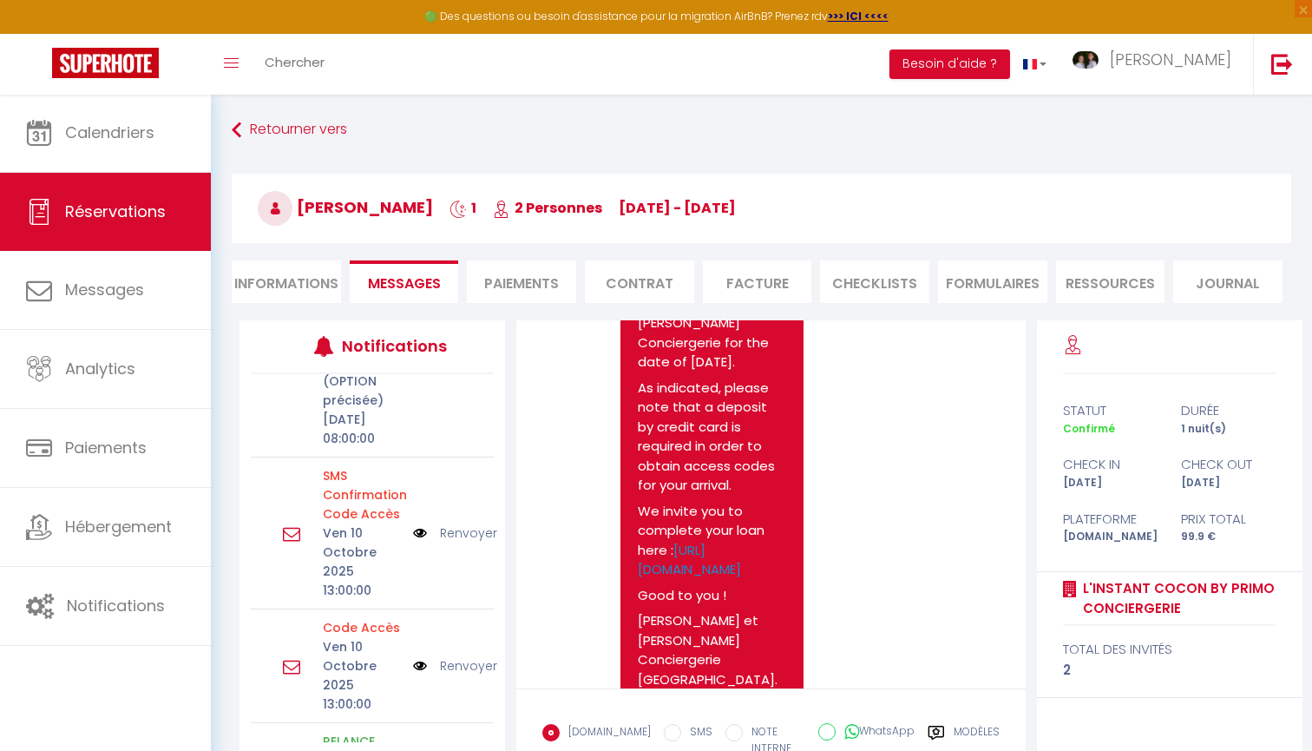
click at [461, 372] on link "Annuler" at bounding box center [463, 361] width 46 height 19
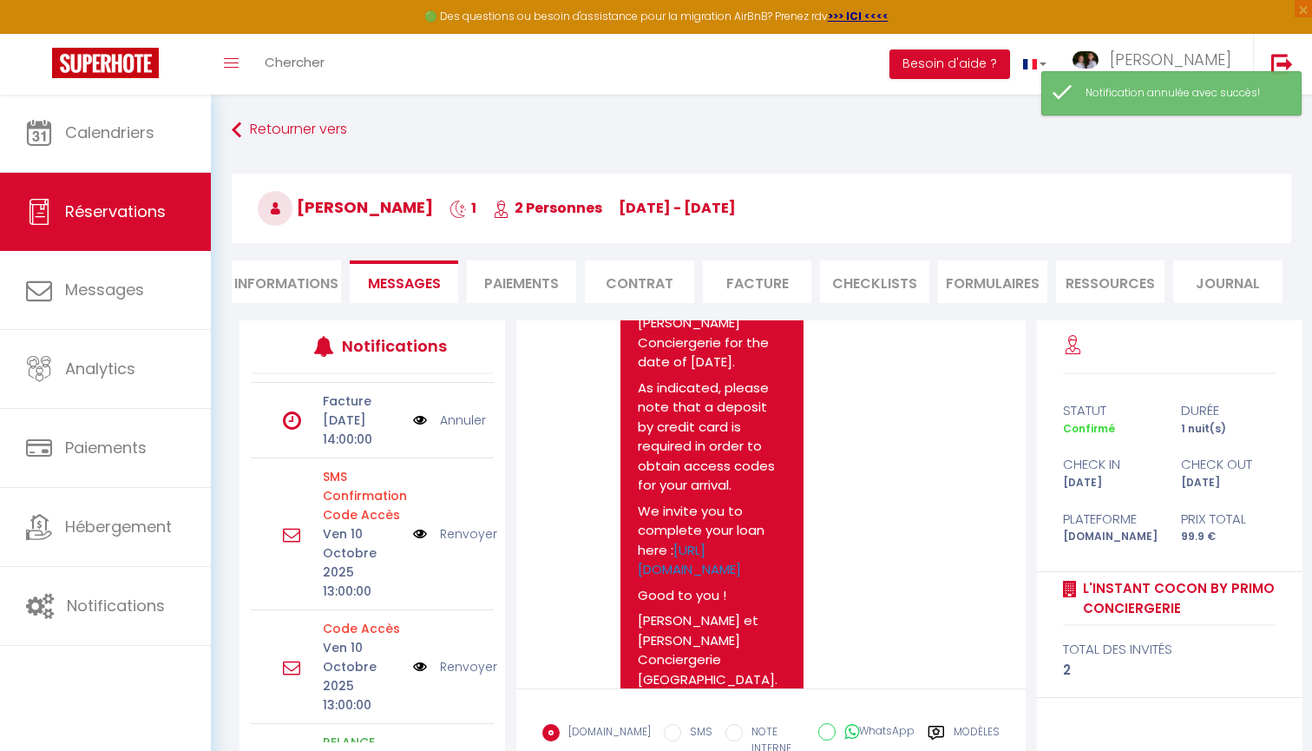
scroll to position [274, 0]
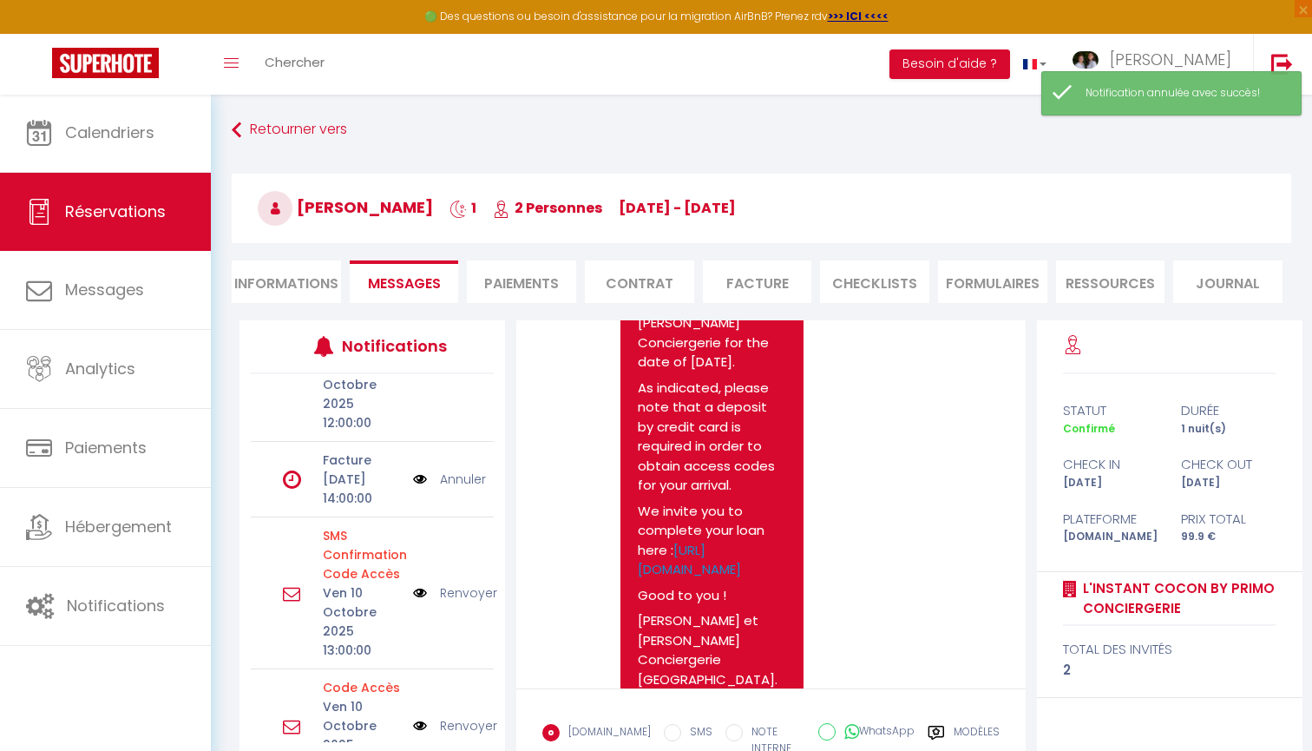
click at [464, 489] on link "Annuler" at bounding box center [463, 479] width 46 height 19
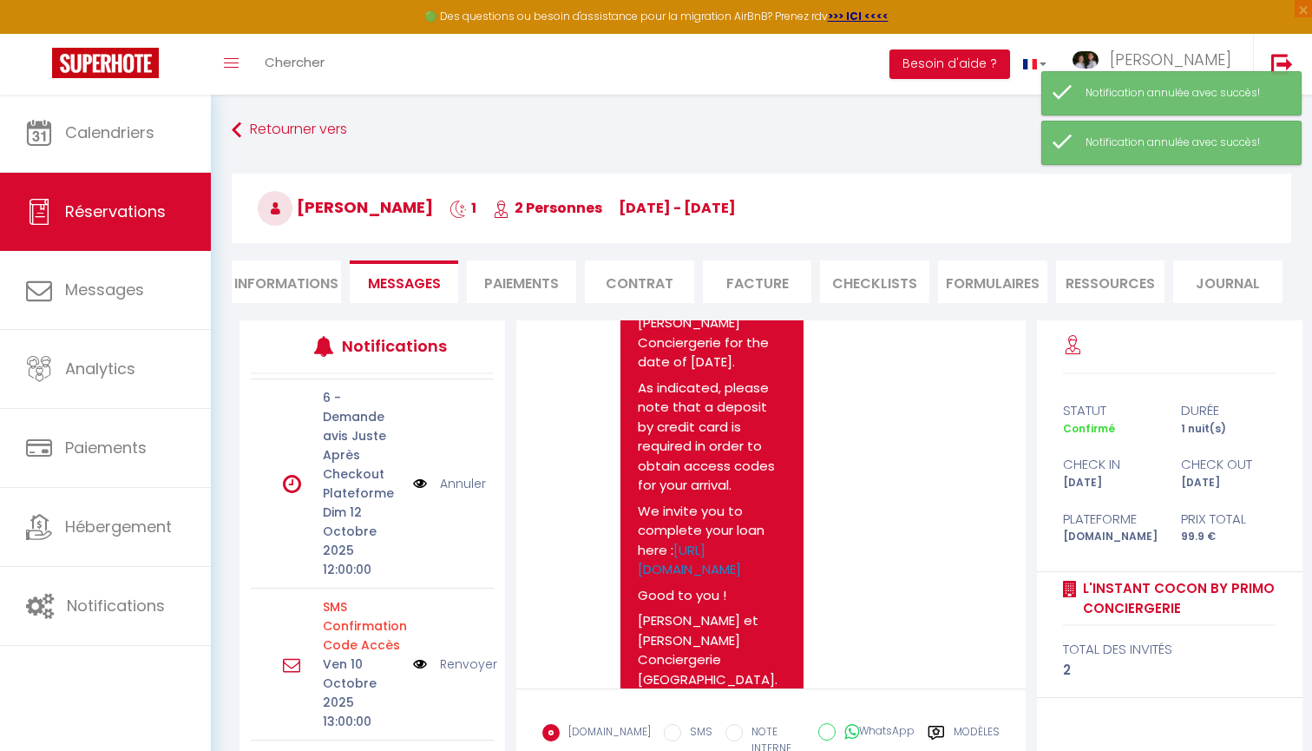
click at [470, 484] on link "Annuler" at bounding box center [463, 483] width 46 height 19
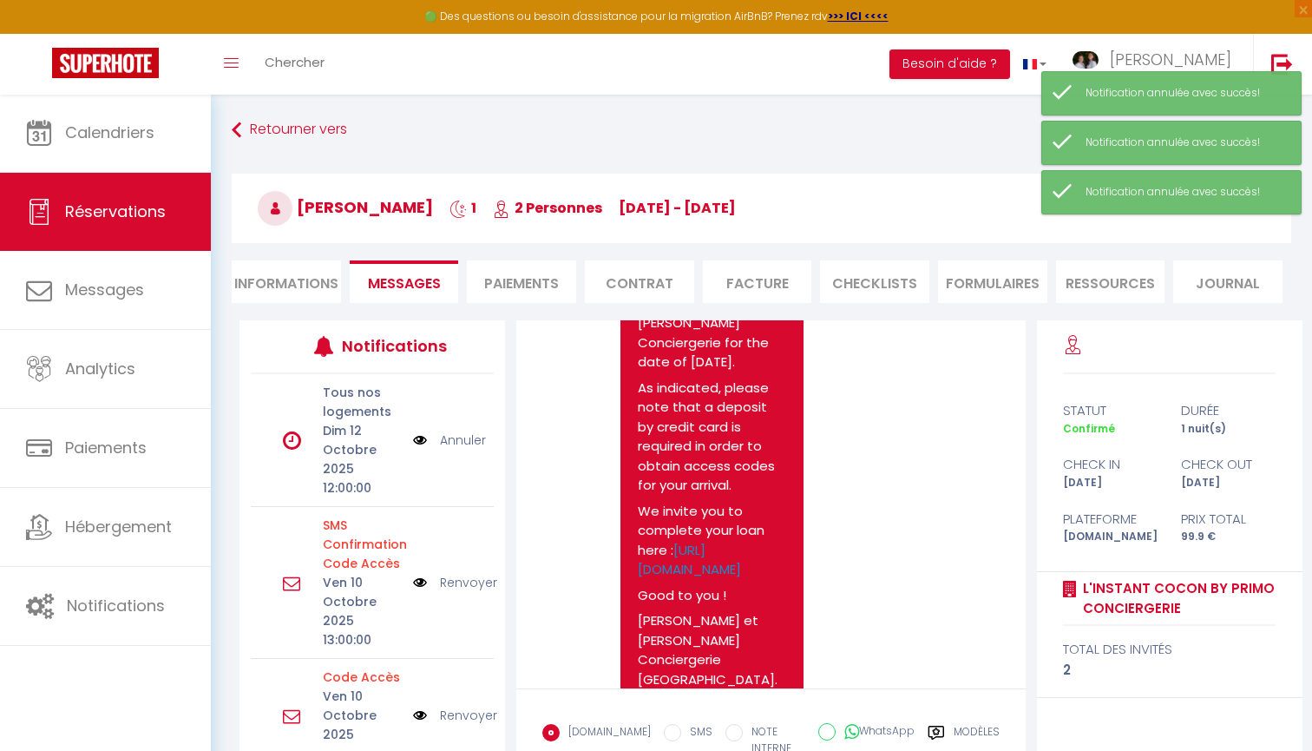
scroll to position [0, 0]
click at [470, 438] on link "Annuler" at bounding box center [463, 440] width 46 height 19
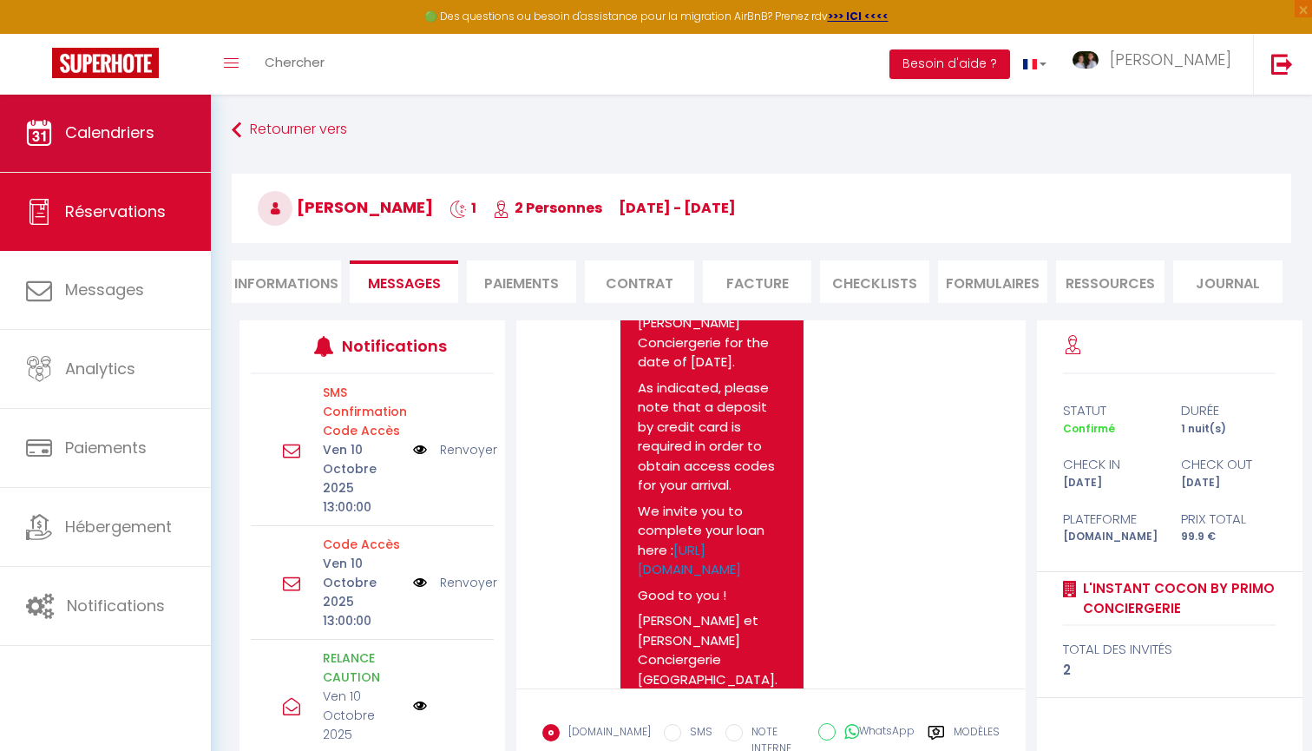
click at [183, 140] on link "Calendriers" at bounding box center [105, 133] width 211 height 78
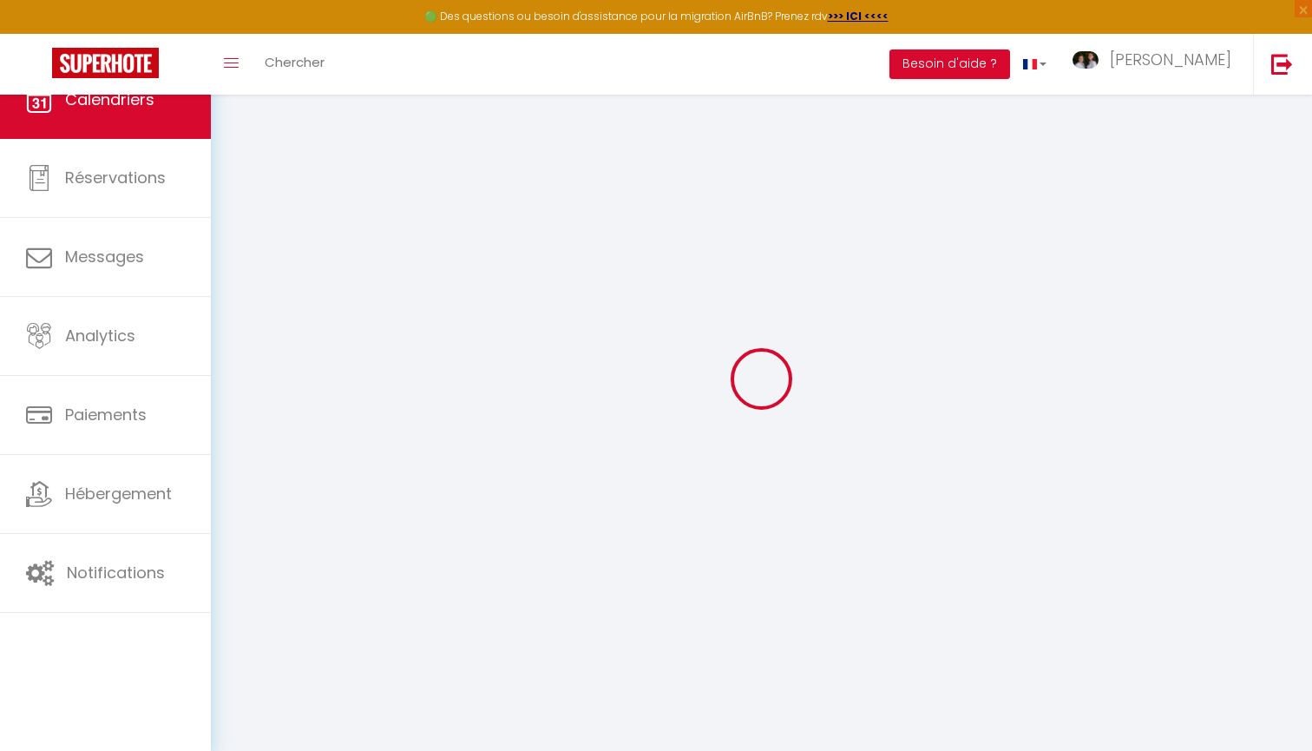
select select
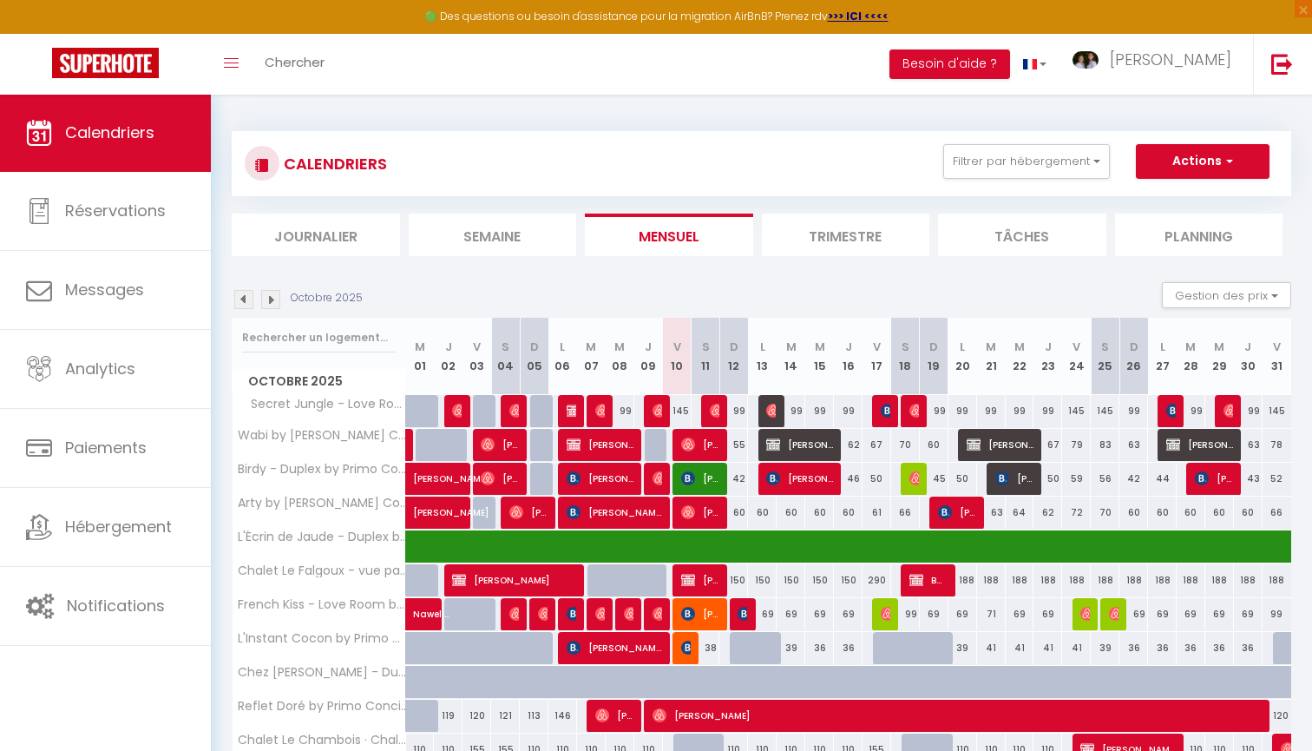
click at [702, 614] on span "[PERSON_NAME]" at bounding box center [700, 613] width 38 height 33
select select "OK"
select select "KO"
select select "1"
select select "0"
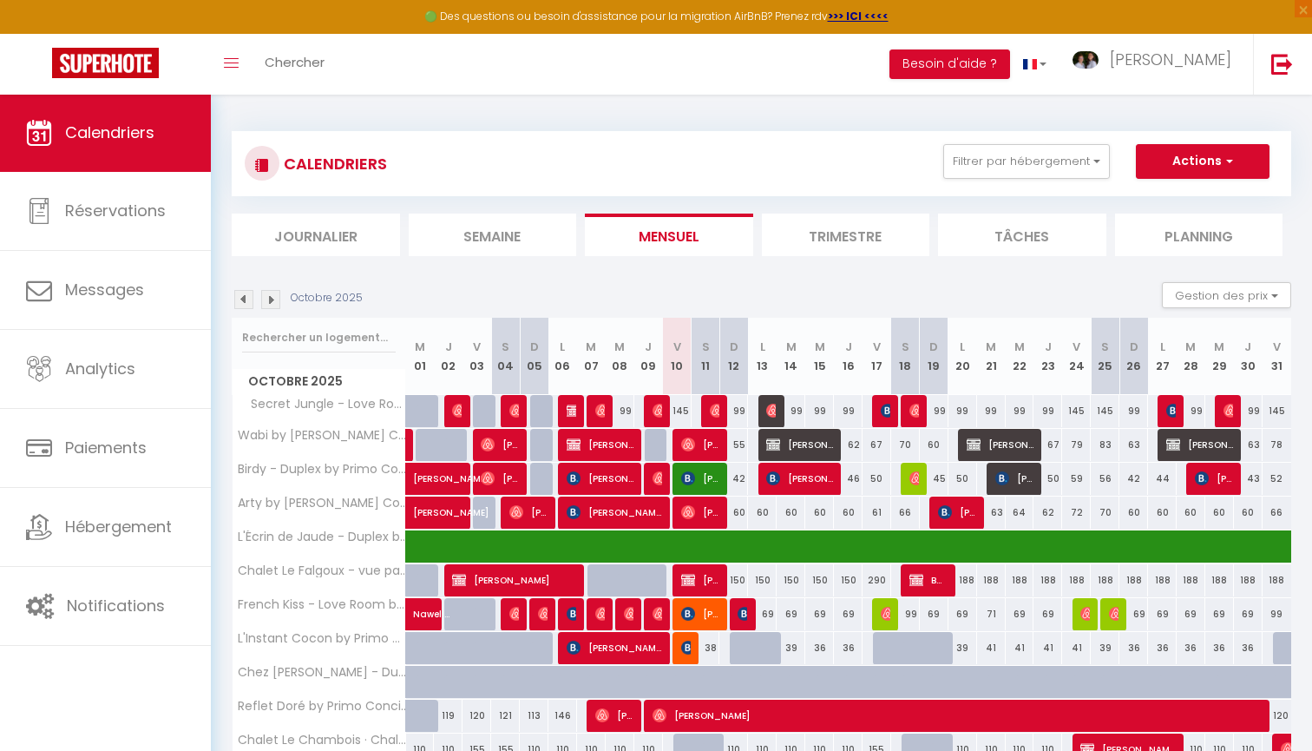
select select "1"
select select
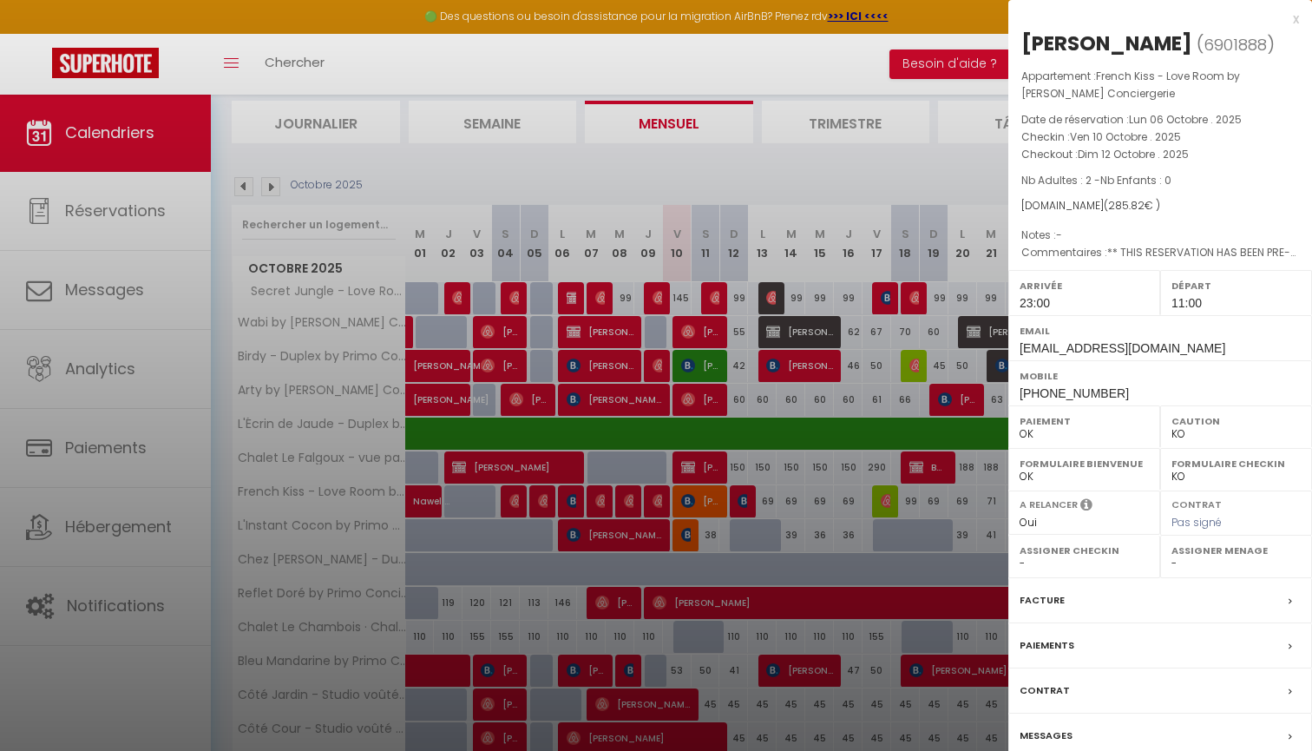
scroll to position [149, 0]
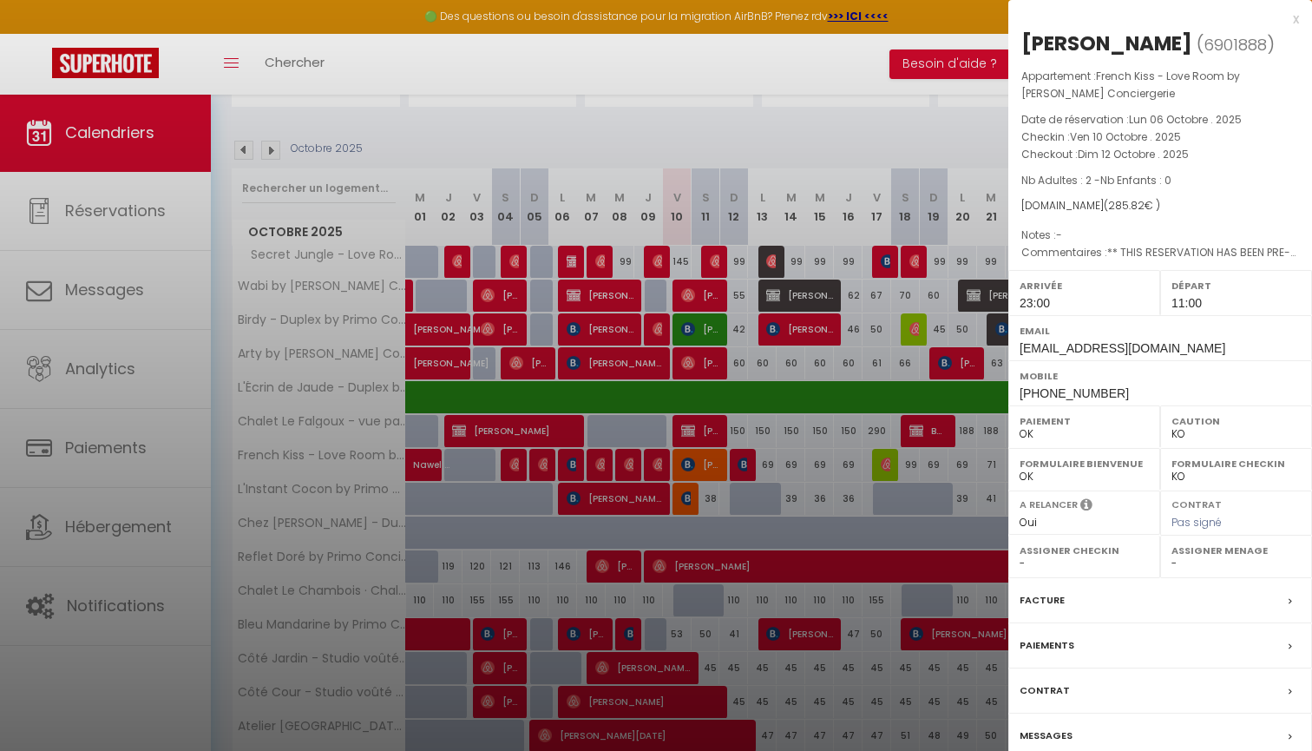
click at [1058, 654] on label "Paiements" at bounding box center [1047, 645] width 55 height 18
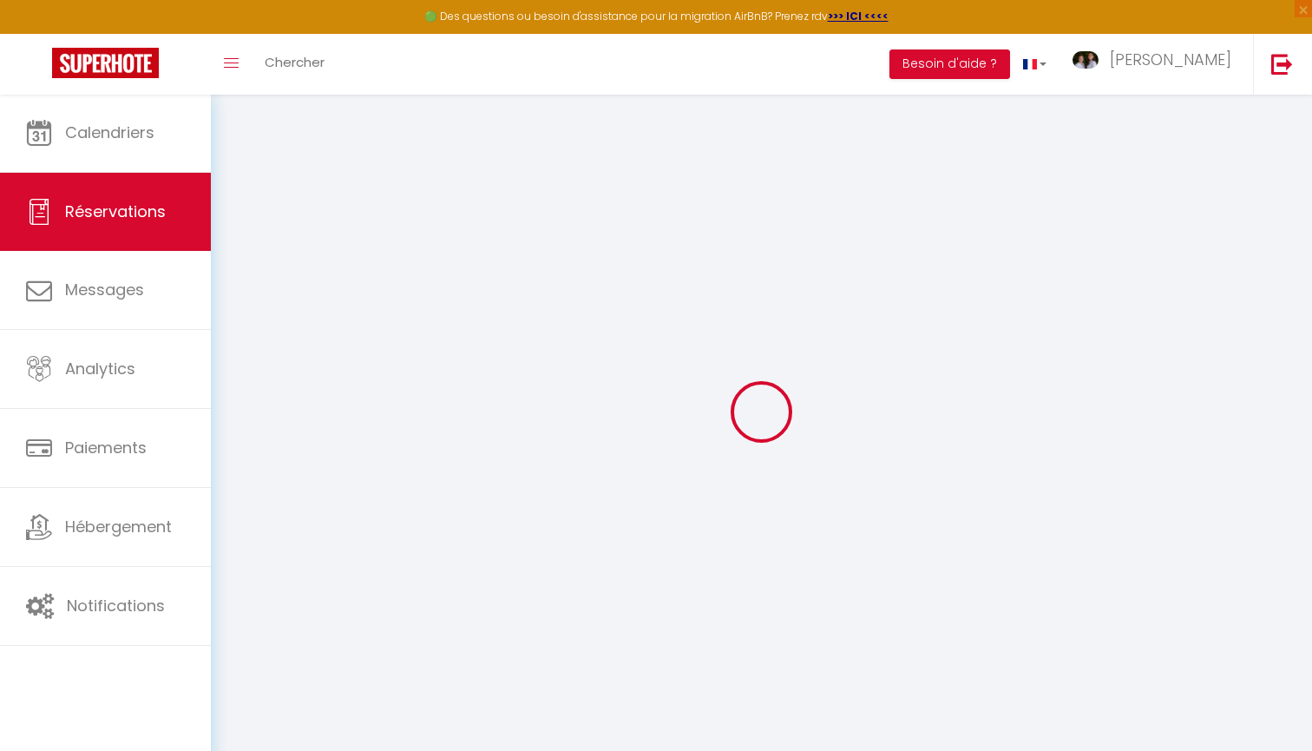
select select
checkbox input "false"
select select
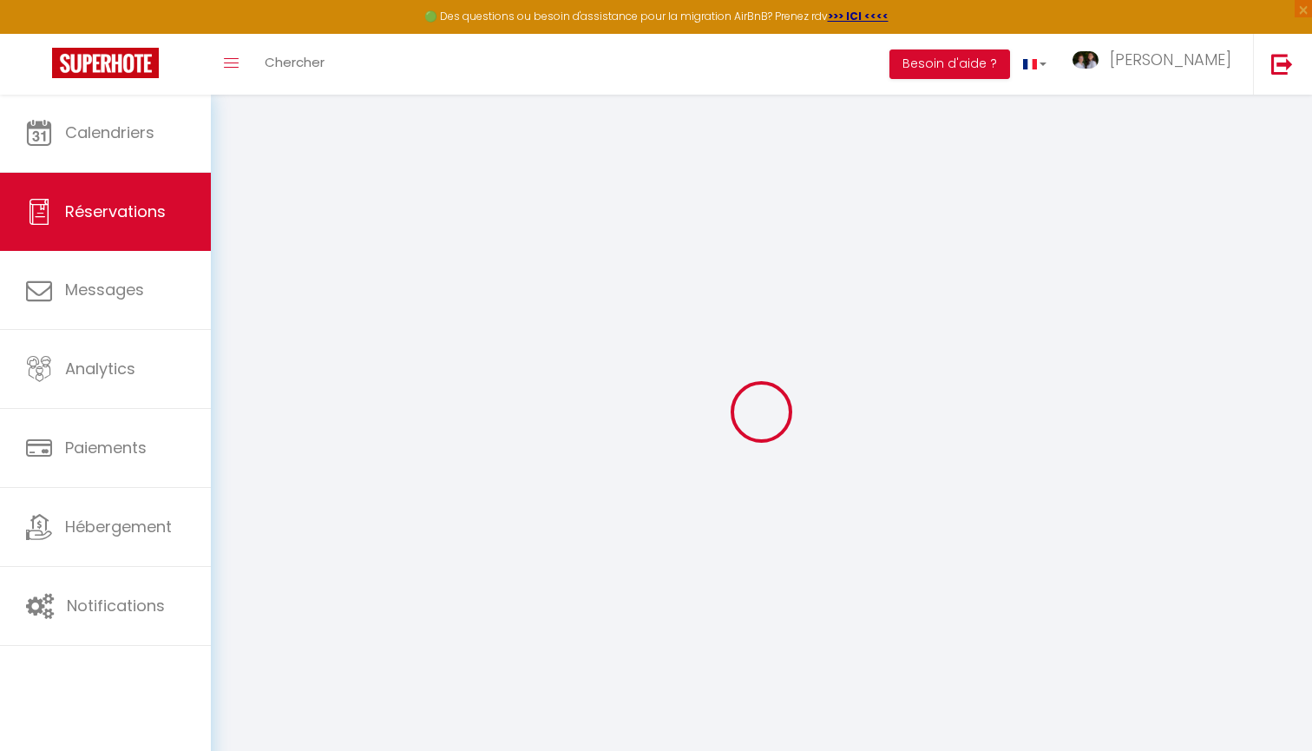
checkbox input "false"
type textarea "** THIS RESERVATION HAS BEEN PRE-PAID ** Reservation has a cancellation grace p…"
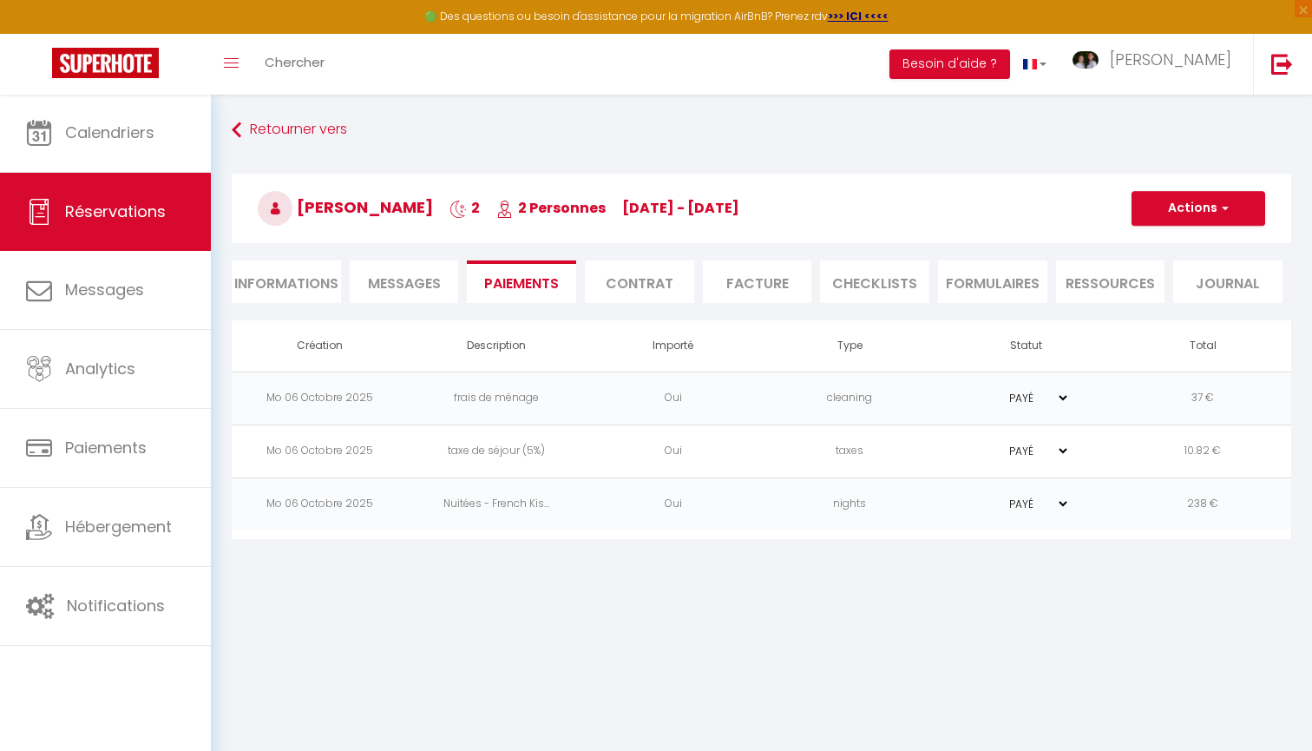
click at [299, 286] on li "Informations" at bounding box center [286, 281] width 109 height 43
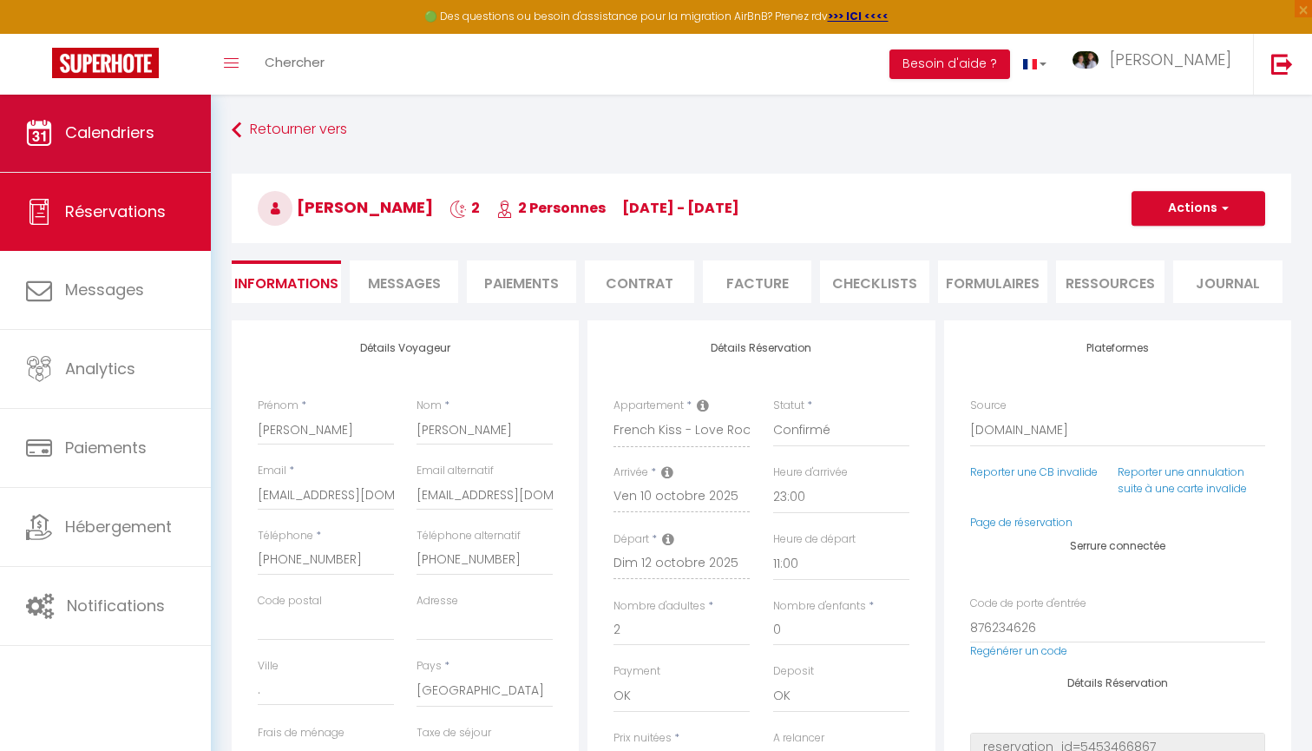
click at [157, 138] on link "Calendriers" at bounding box center [105, 133] width 211 height 78
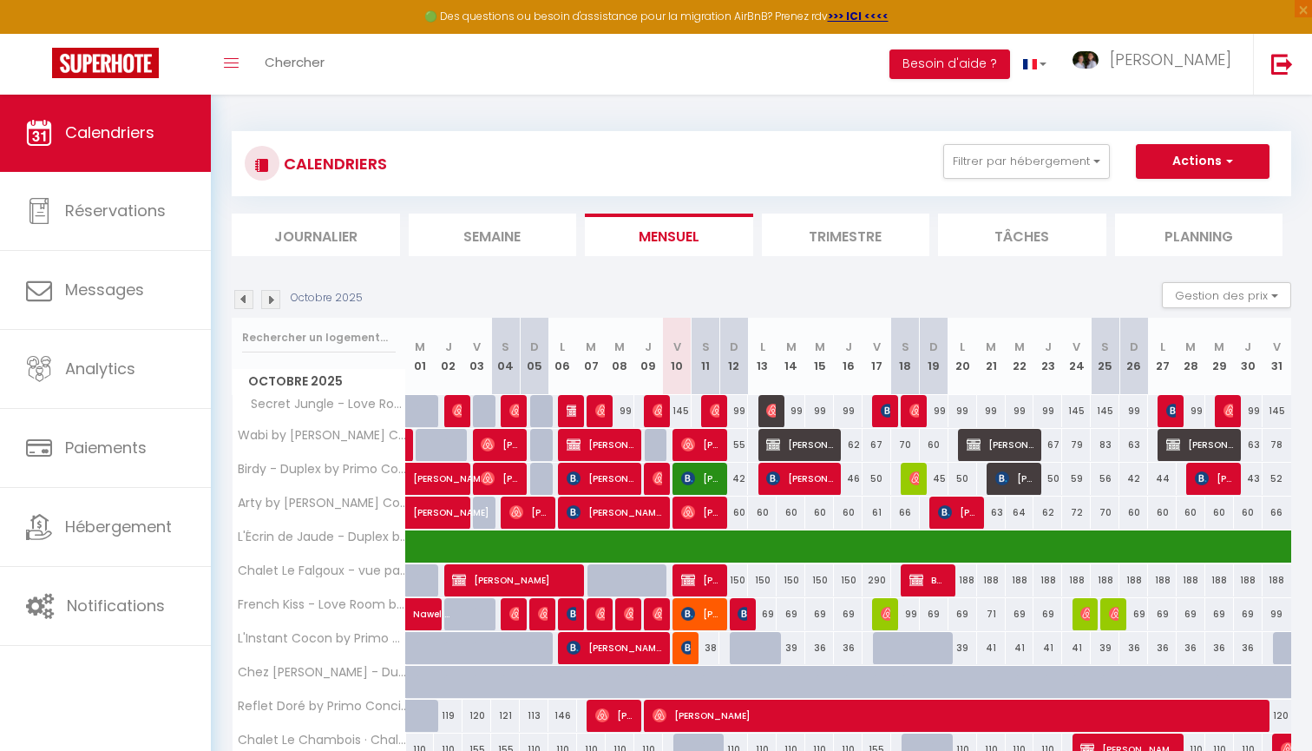
click at [702, 614] on span "[PERSON_NAME]" at bounding box center [700, 613] width 38 height 33
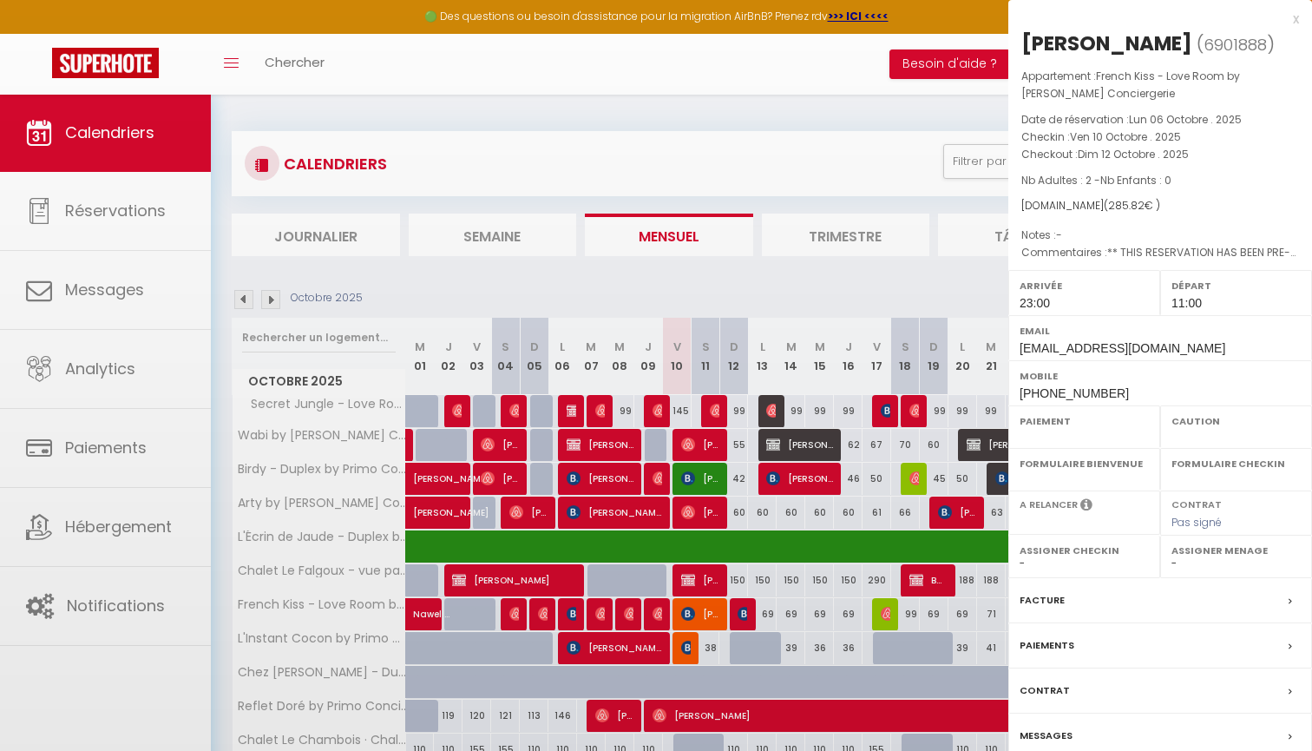
select select "OK"
select select "KO"
select select "1"
select select "0"
select select "1"
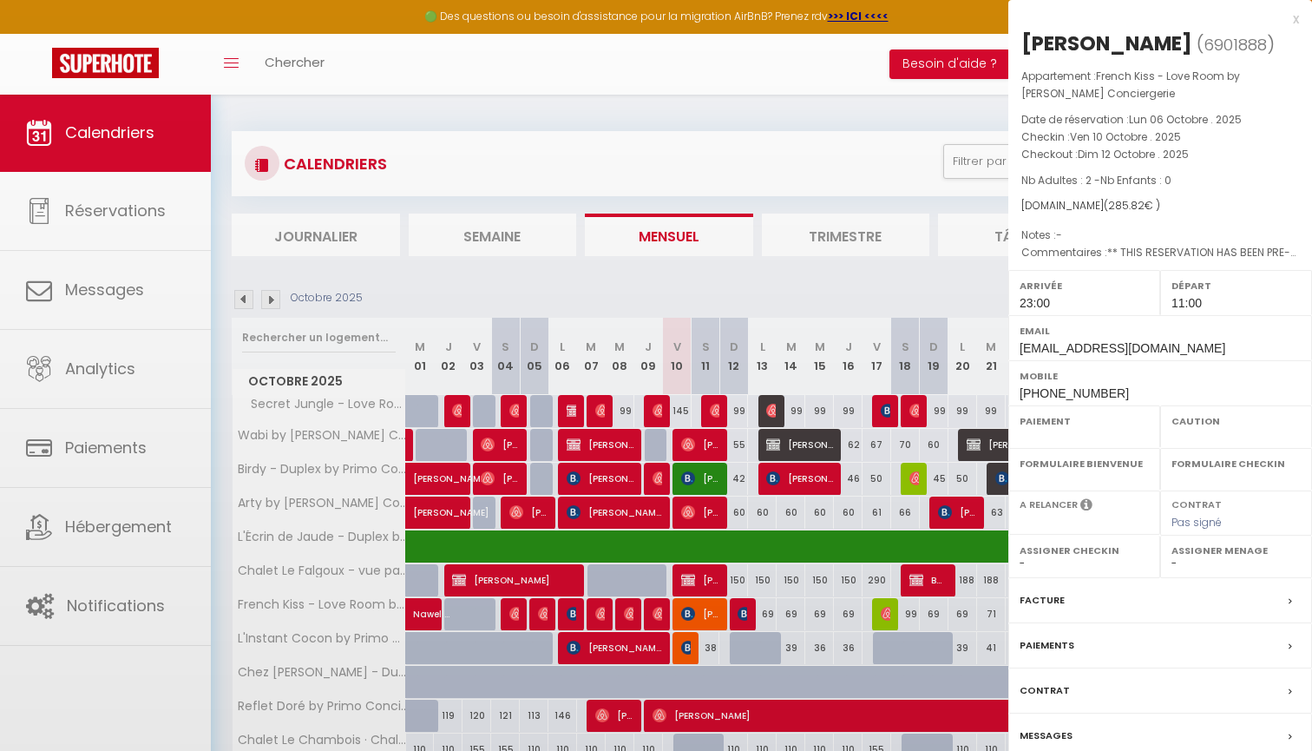
select select
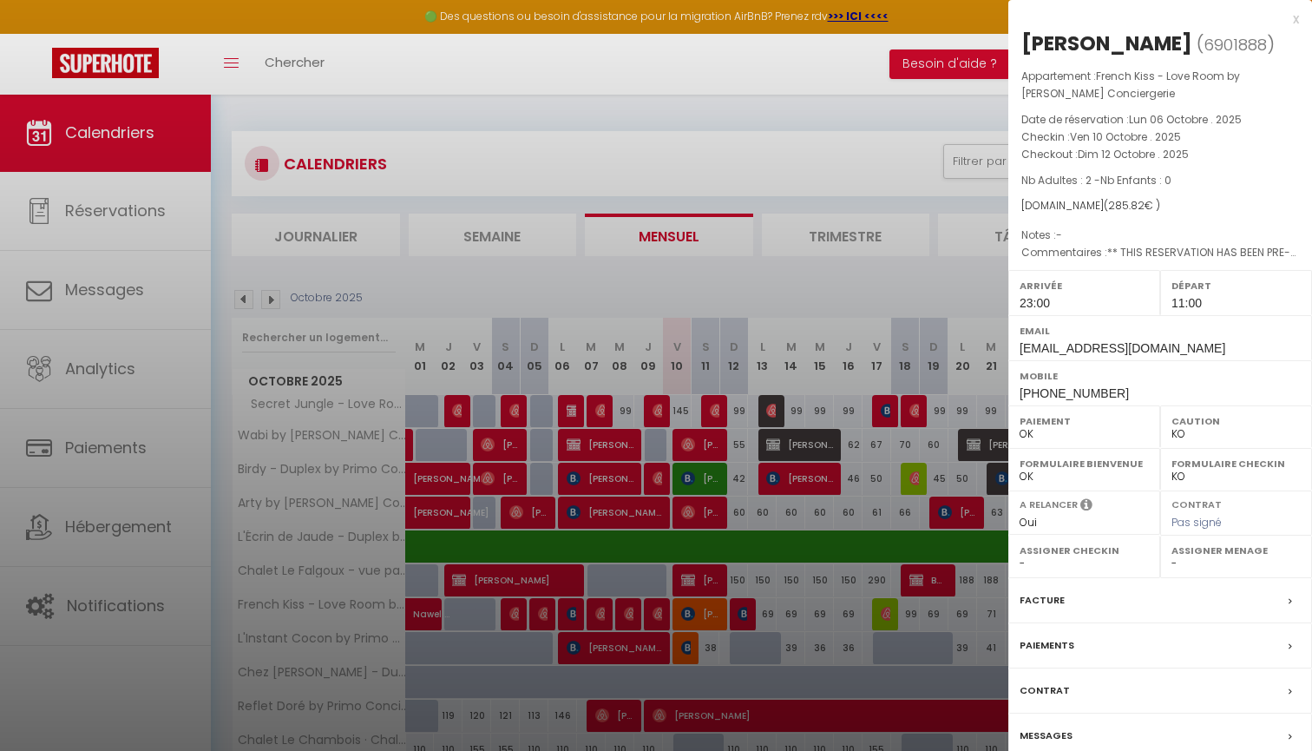
click at [1058, 609] on label "Facture" at bounding box center [1042, 600] width 45 height 18
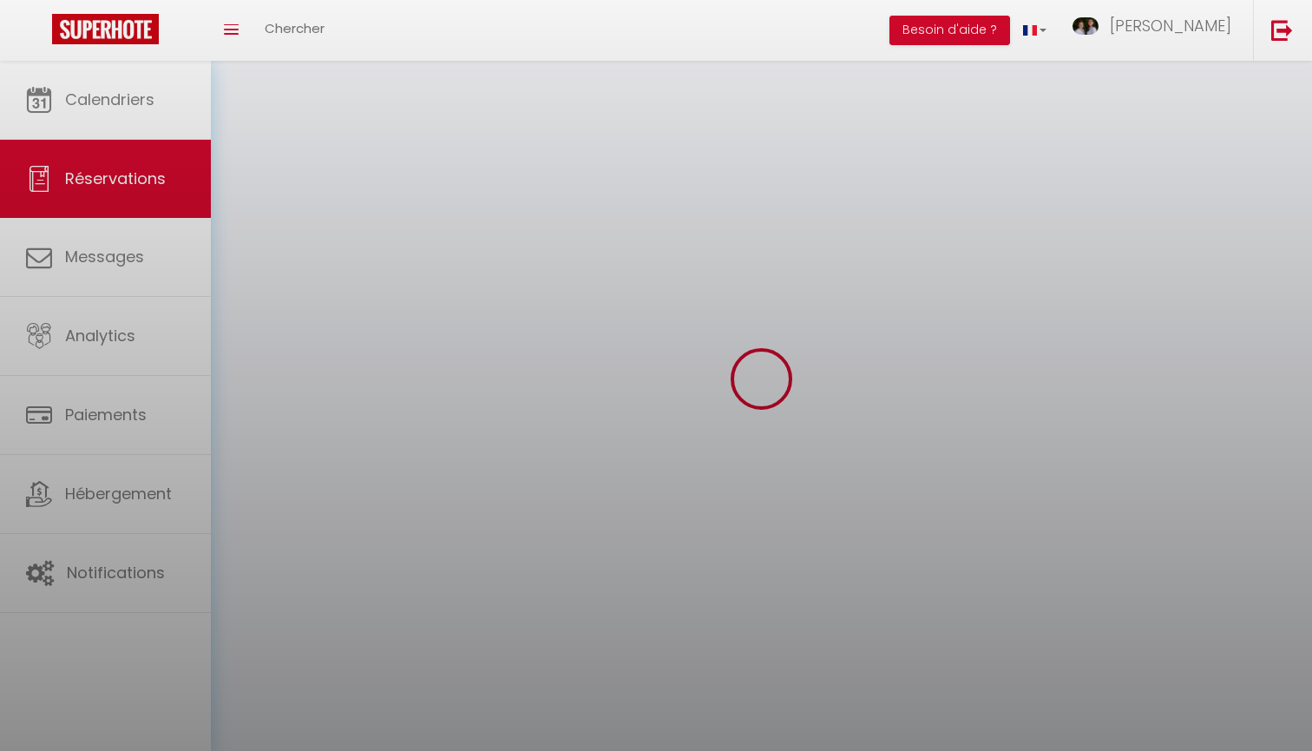
select select "60370"
select select "2"
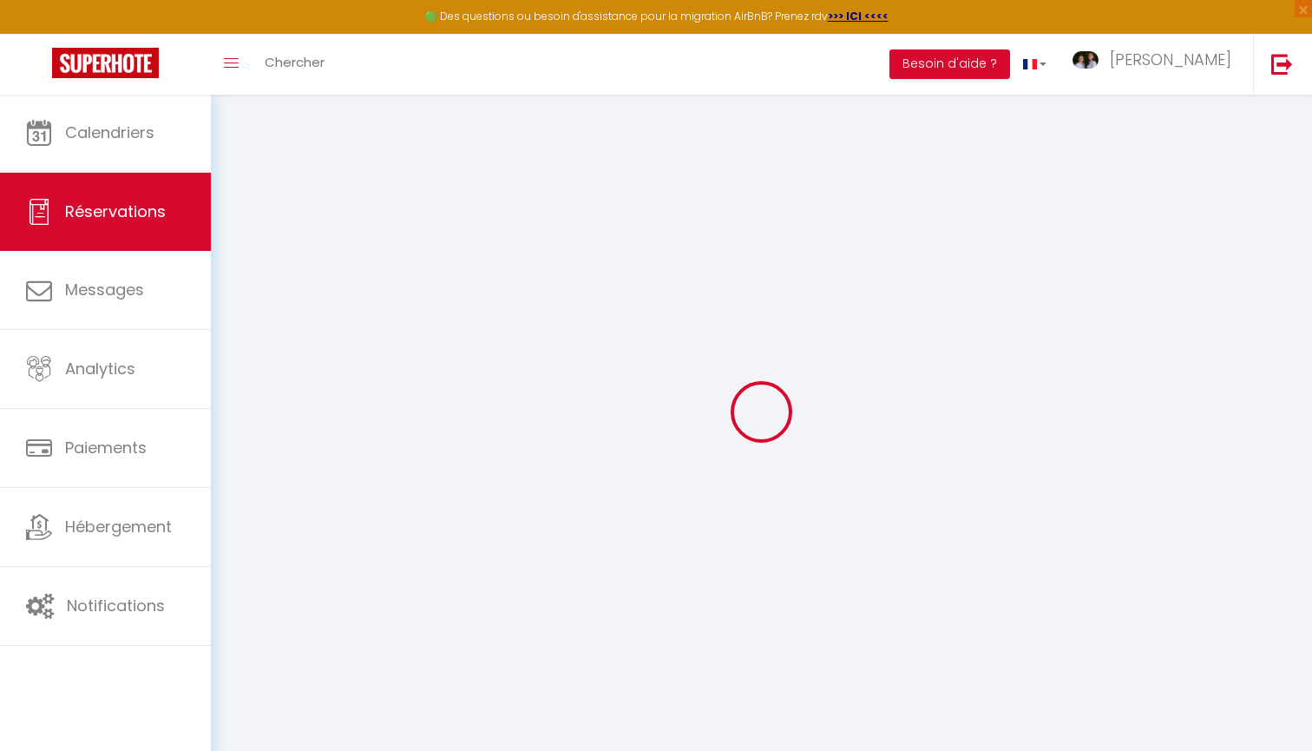
select select
checkbox input "false"
select select
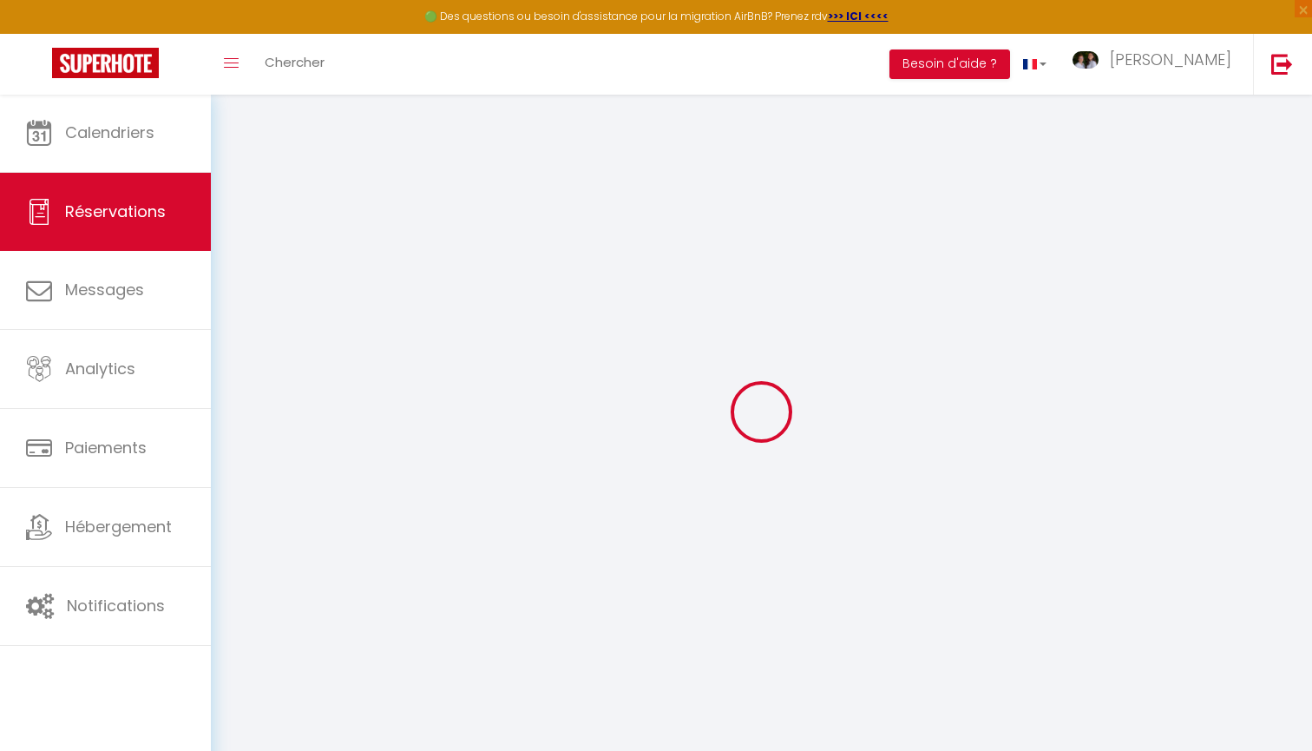
checkbox input "false"
select select
checkbox input "false"
type textarea "** THIS RESERVATION HAS BEEN PRE-PAID ** Reservation has a cancellation grace p…"
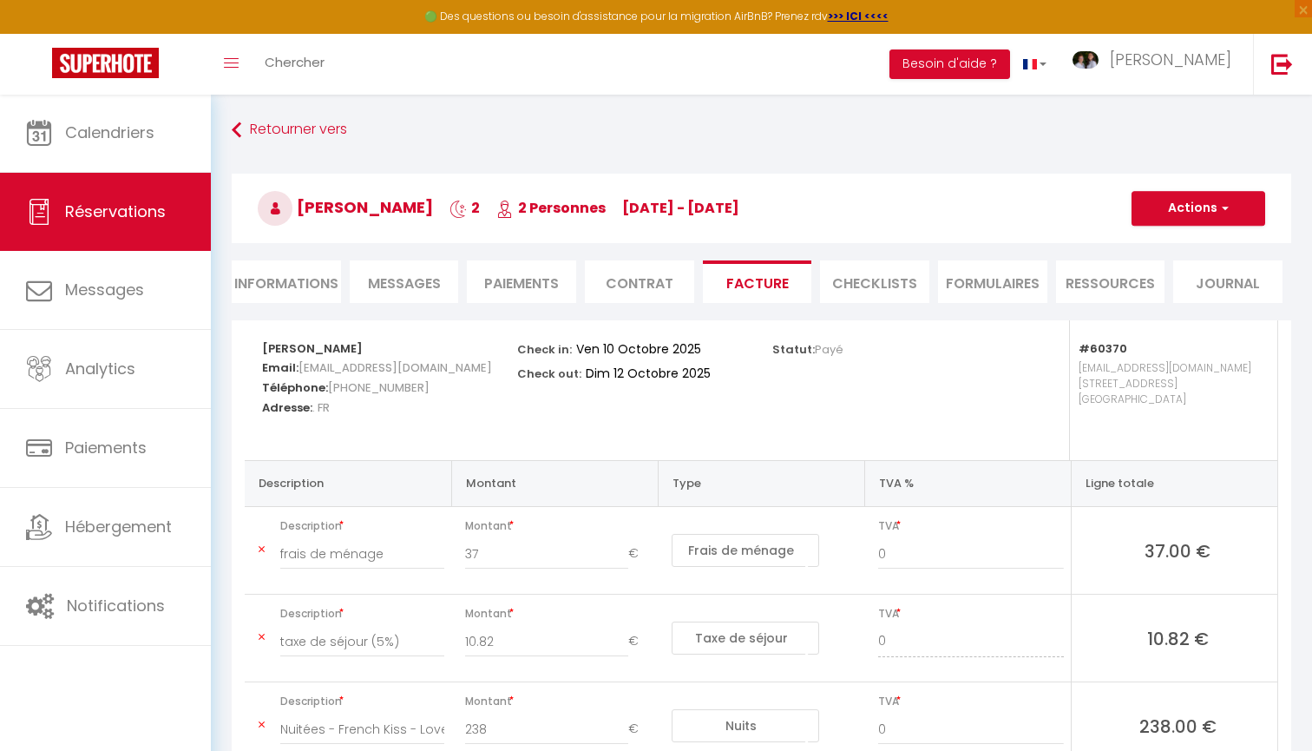
click at [418, 285] on span "Messages" at bounding box center [404, 283] width 73 height 20
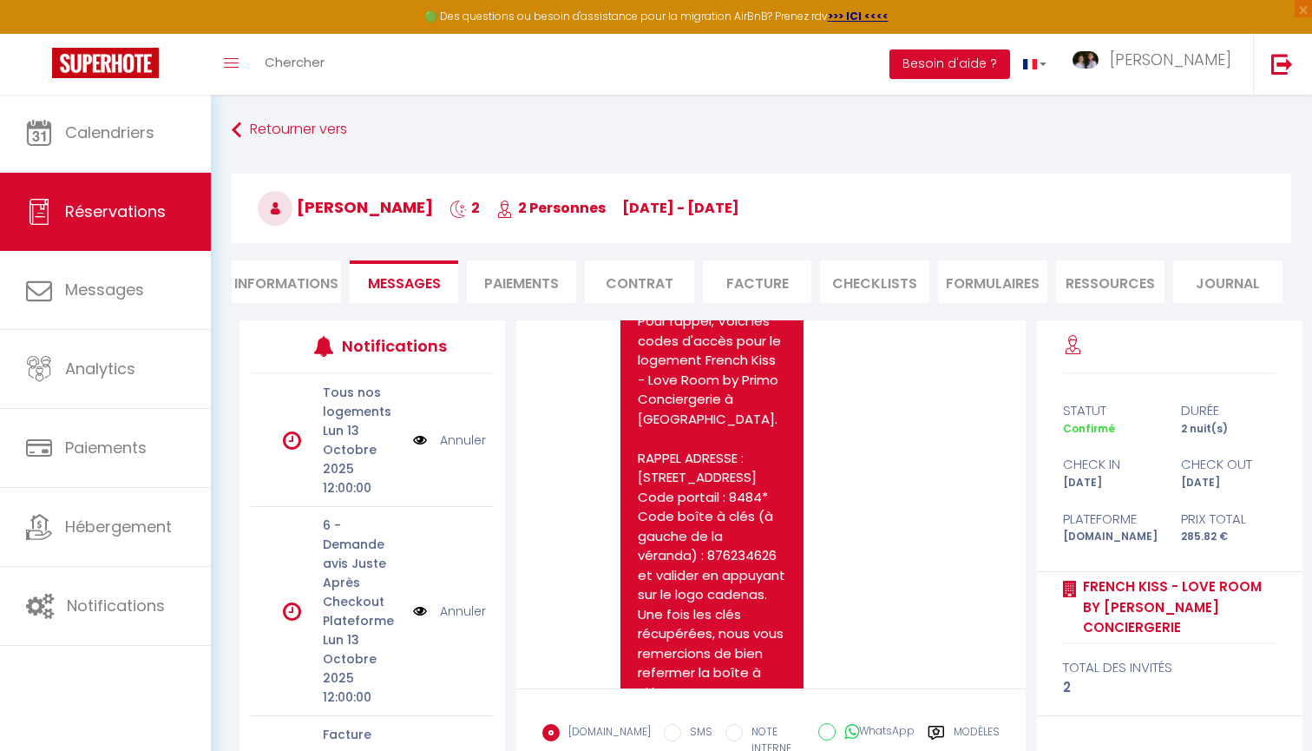
scroll to position [7251, 0]
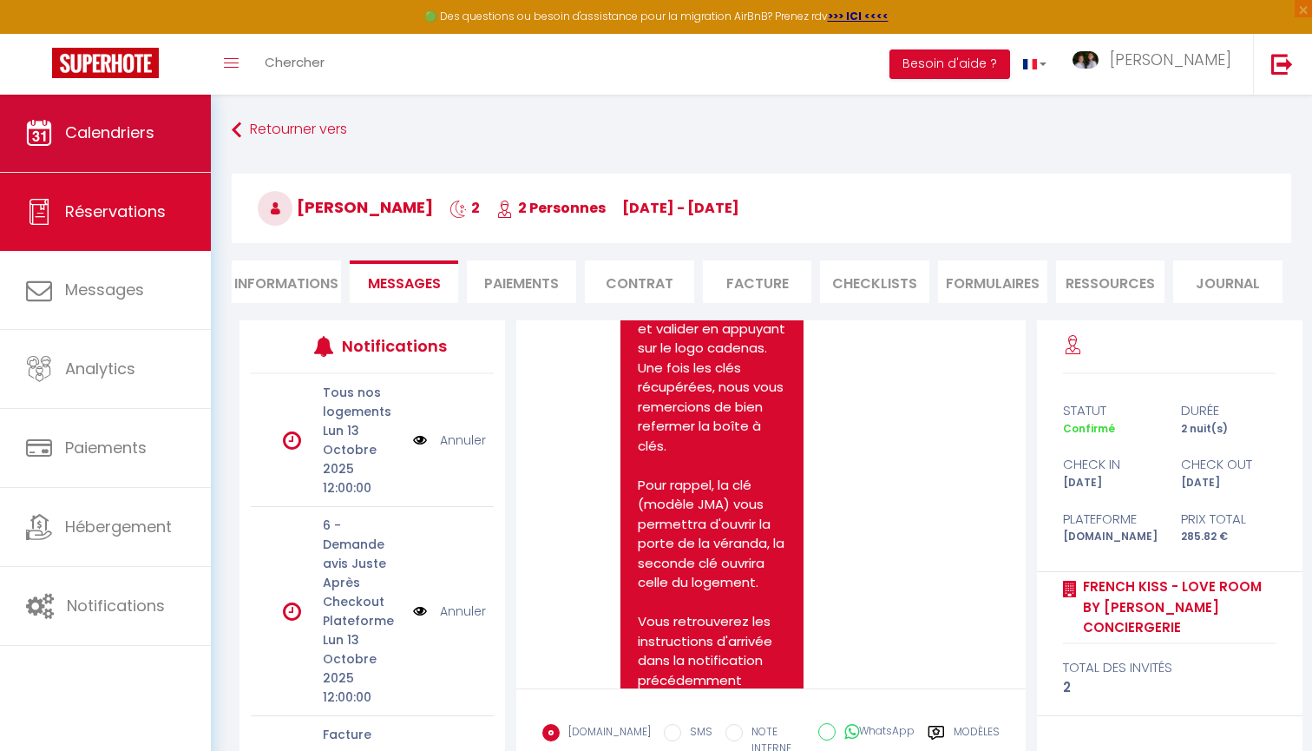
click at [174, 142] on link "Calendriers" at bounding box center [105, 133] width 211 height 78
select select
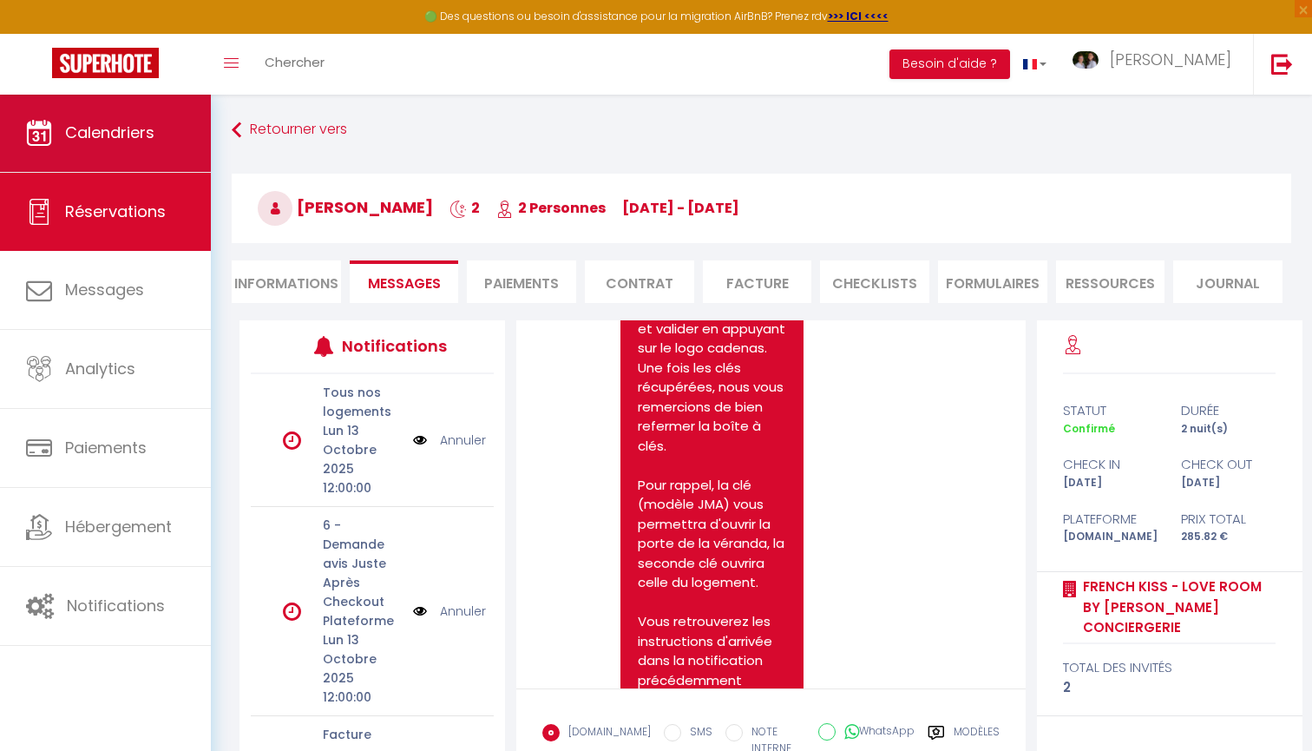
select select
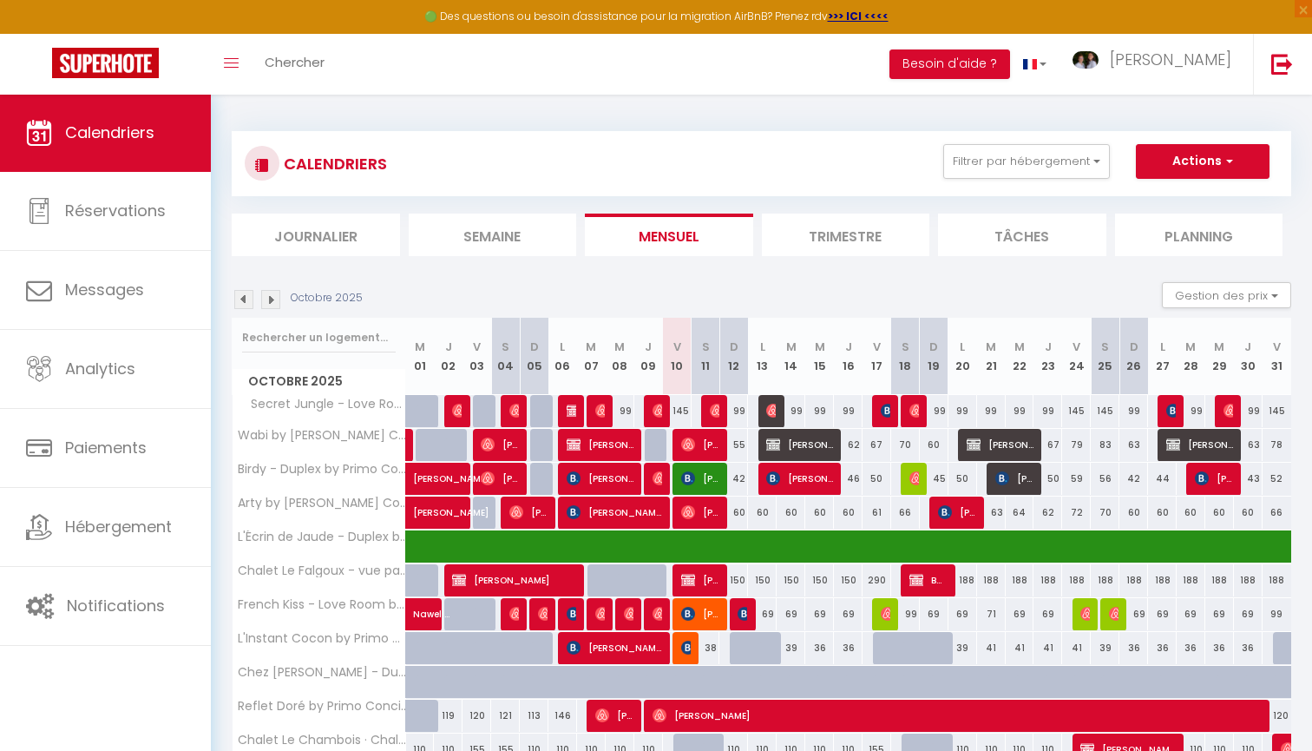
click at [657, 483] on img at bounding box center [660, 478] width 14 height 14
select select "OK"
select select "0"
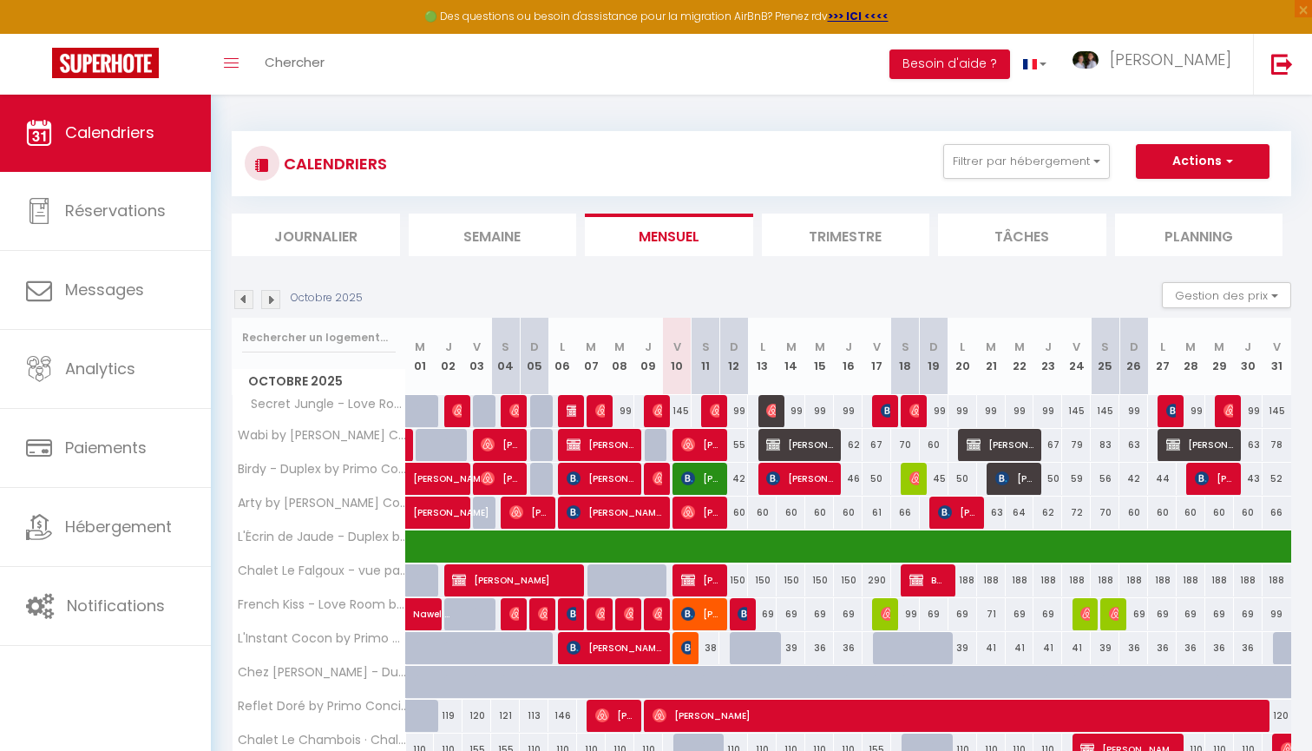
select select "1"
select select
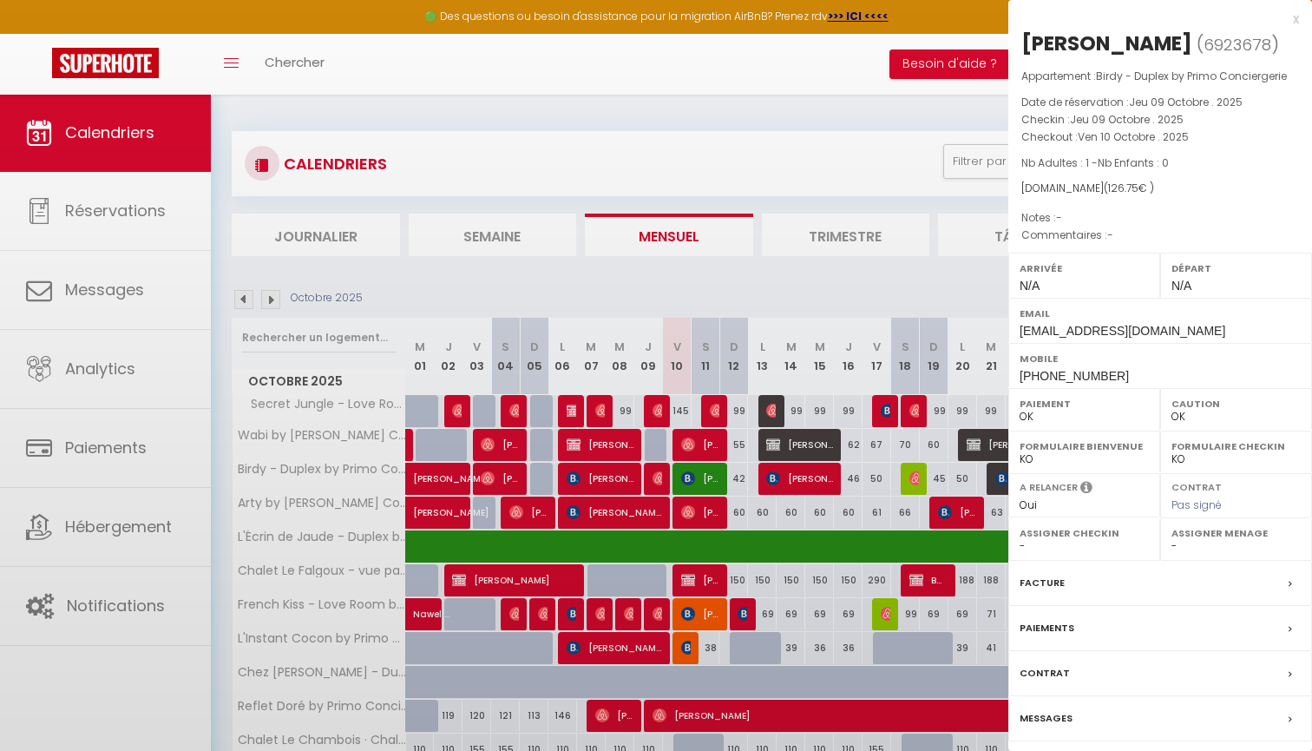
select select "46856"
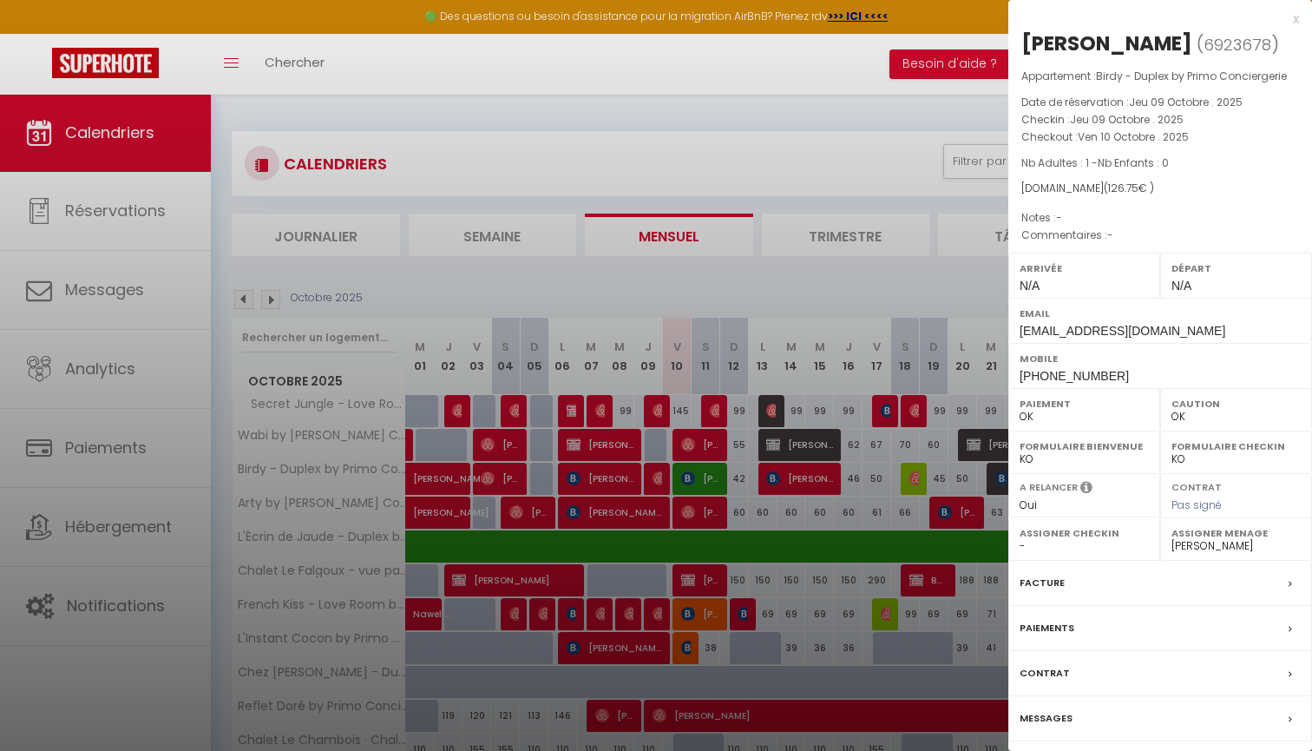
click at [1055, 725] on div "Messages" at bounding box center [1161, 718] width 304 height 45
select select
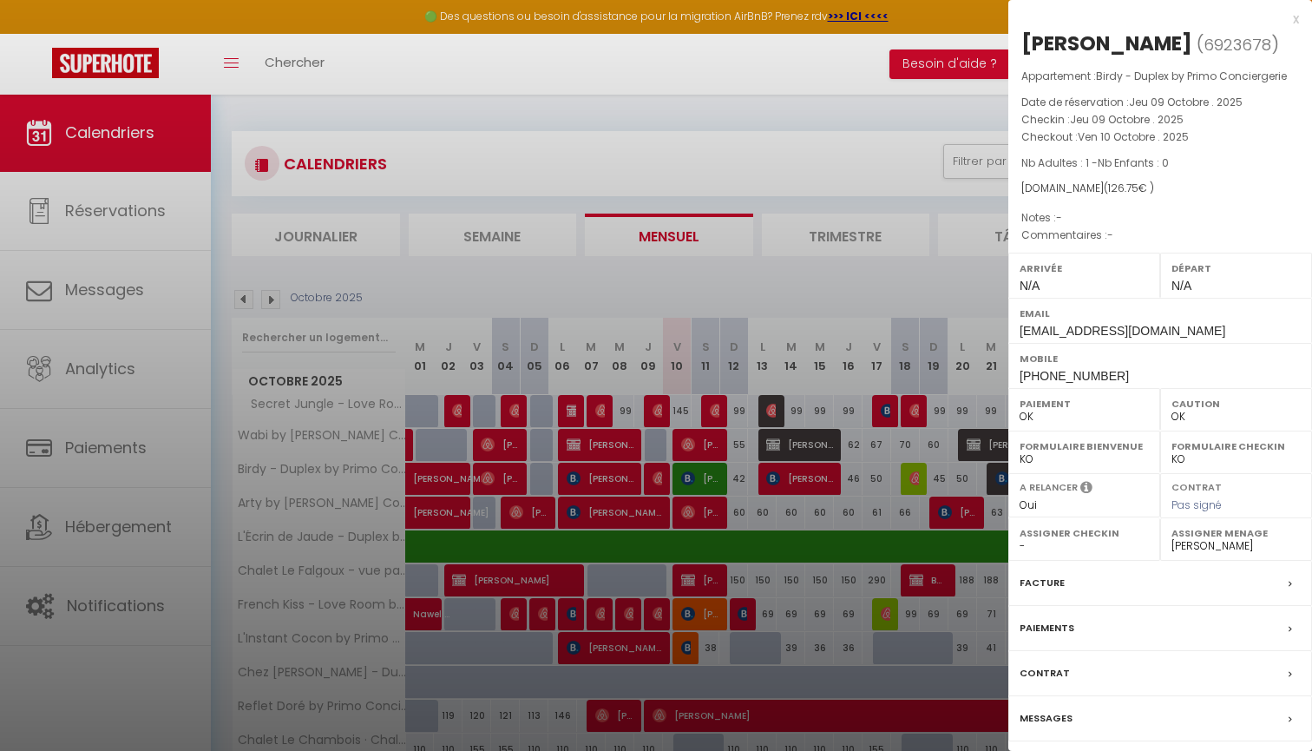
select select
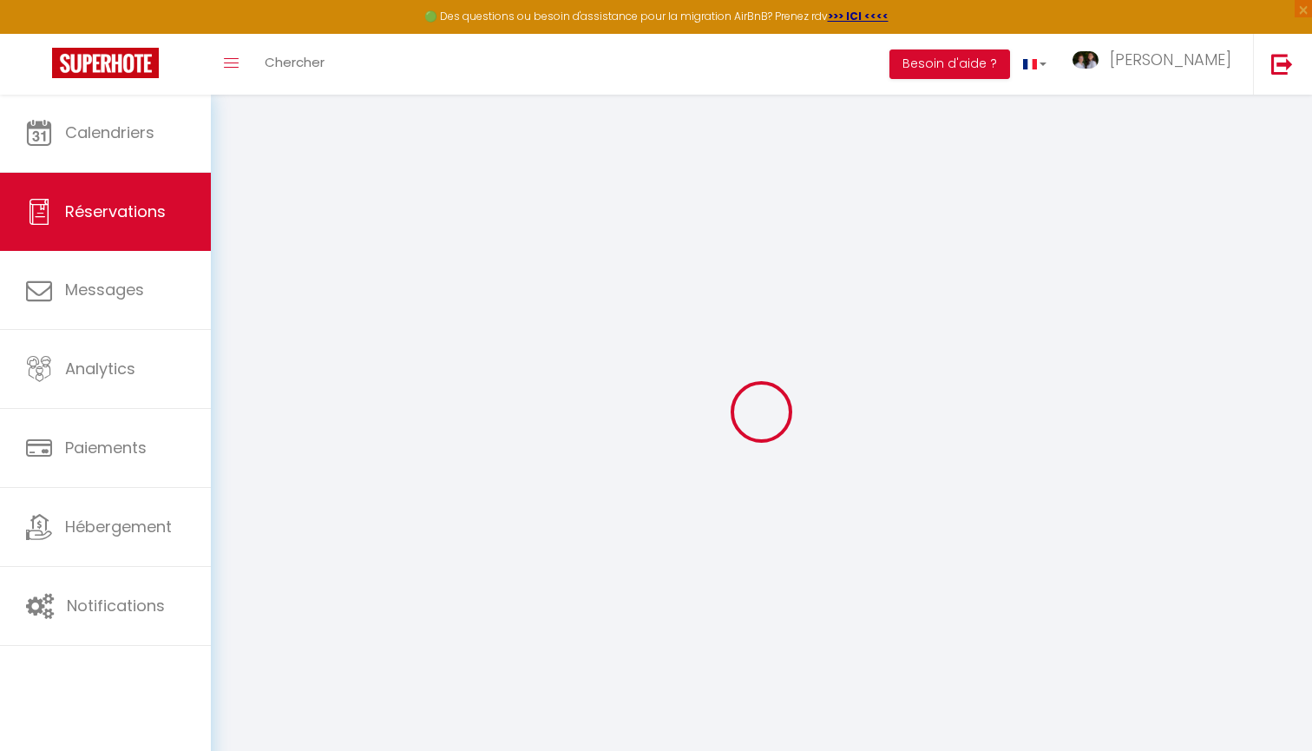
type input "[PERSON_NAME]"
type input "Filinto"
type input "[EMAIL_ADDRESS][DOMAIN_NAME]"
type input "[PHONE_NUMBER]"
select select
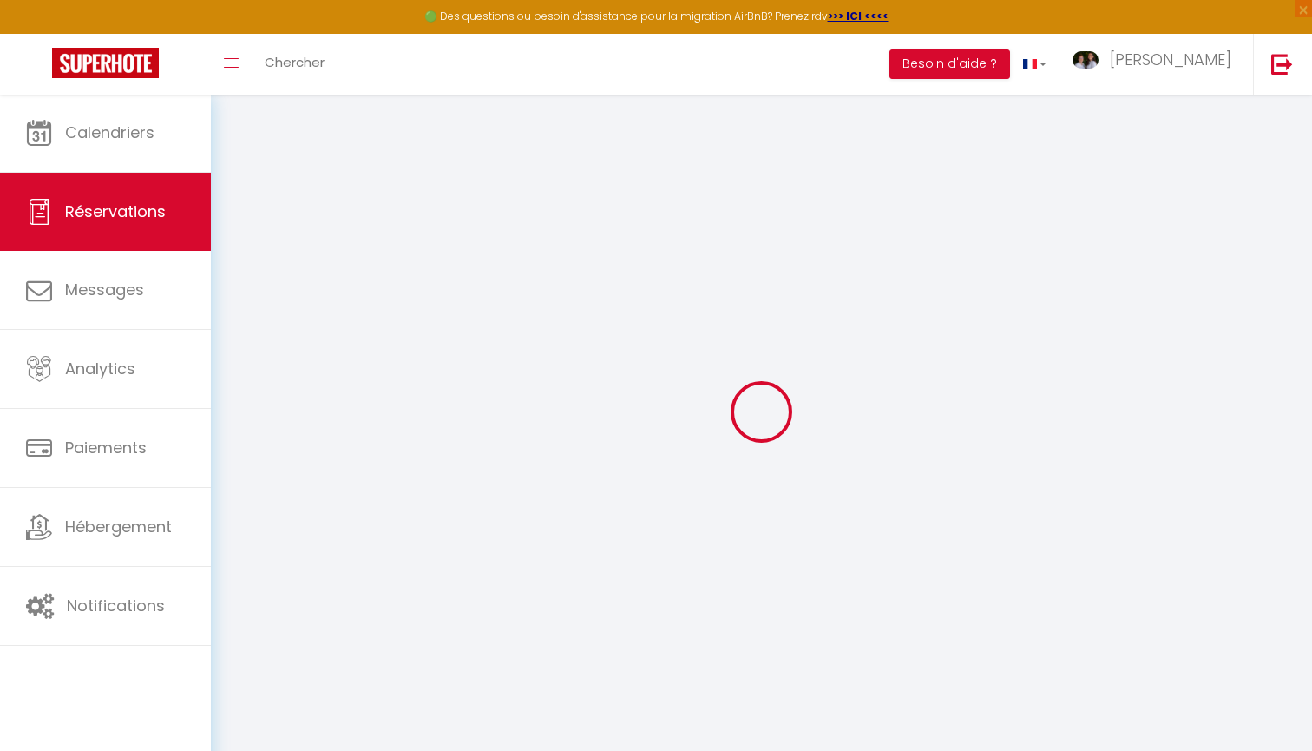
type input "18.41"
select select "51111"
select select "1"
select select
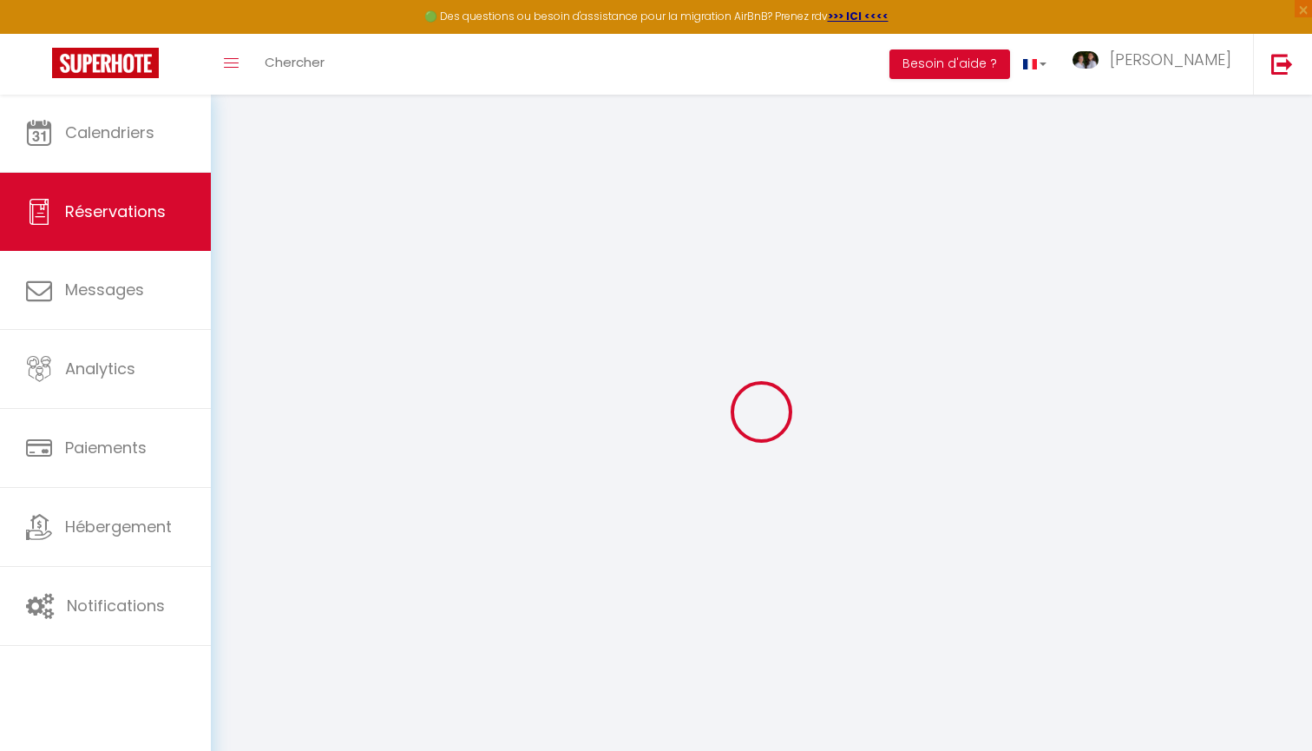
type input "1"
select select "12"
select select
type input "80.75"
checkbox input "false"
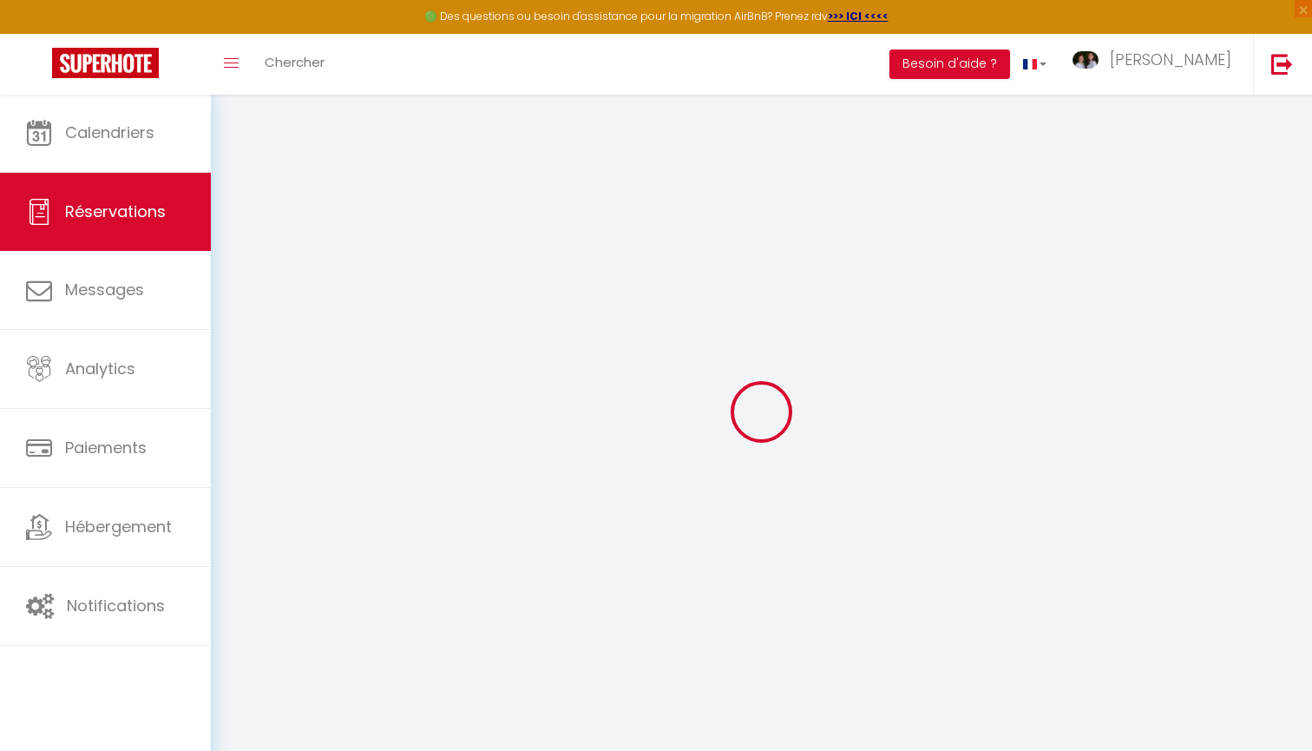
type input "0"
select select "1"
type input "0"
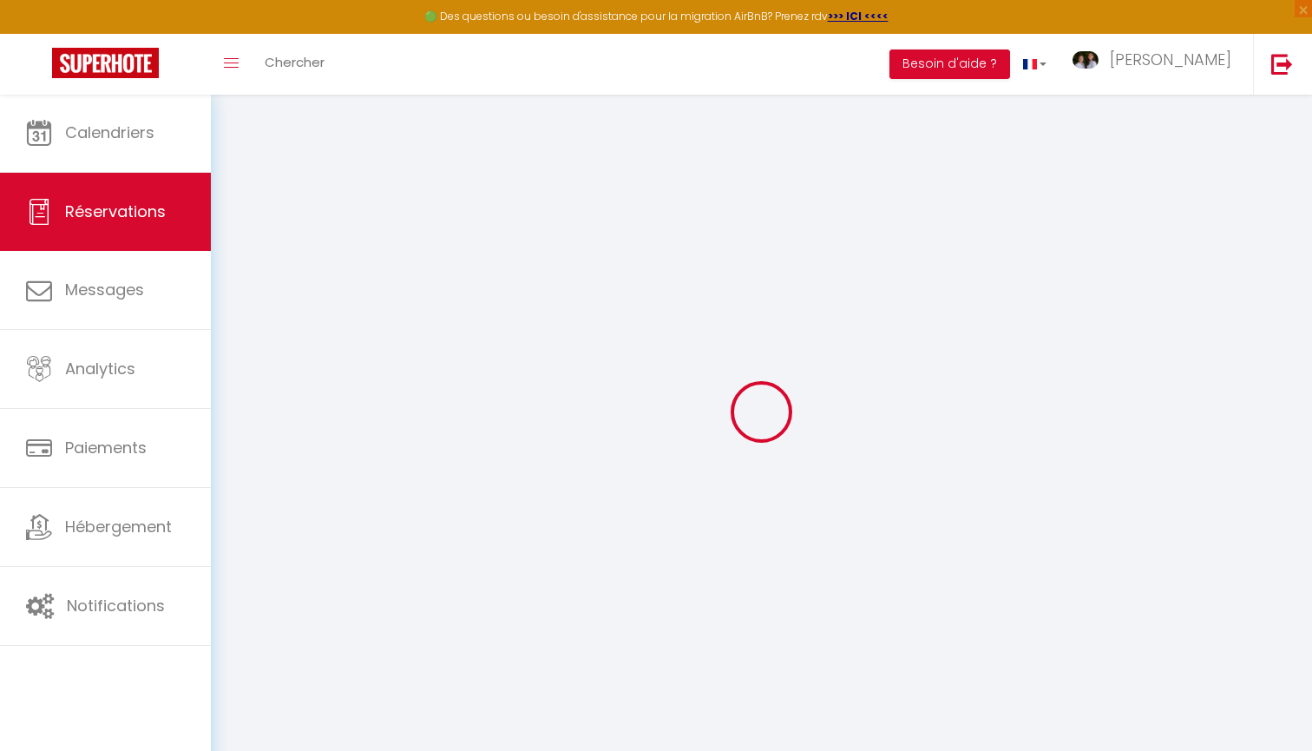
select select
select select "15"
checkbox input "false"
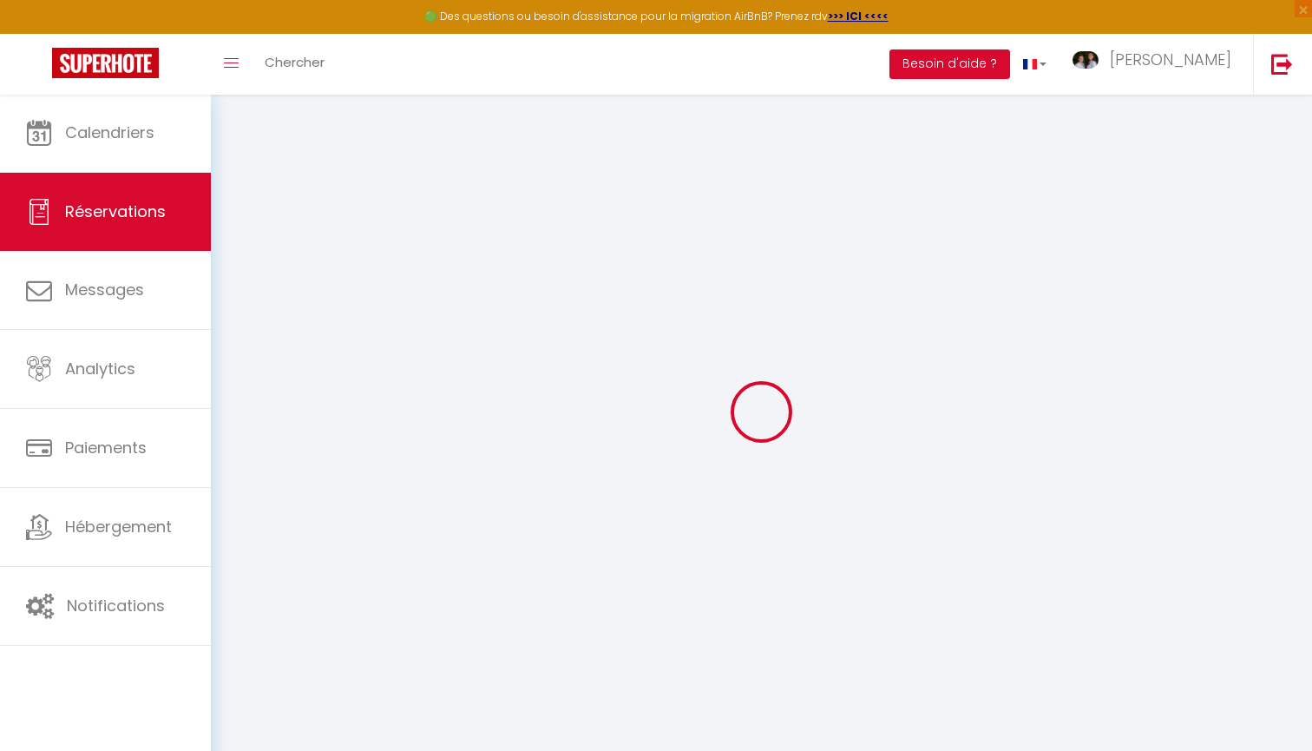
select select
checkbox input "false"
select select
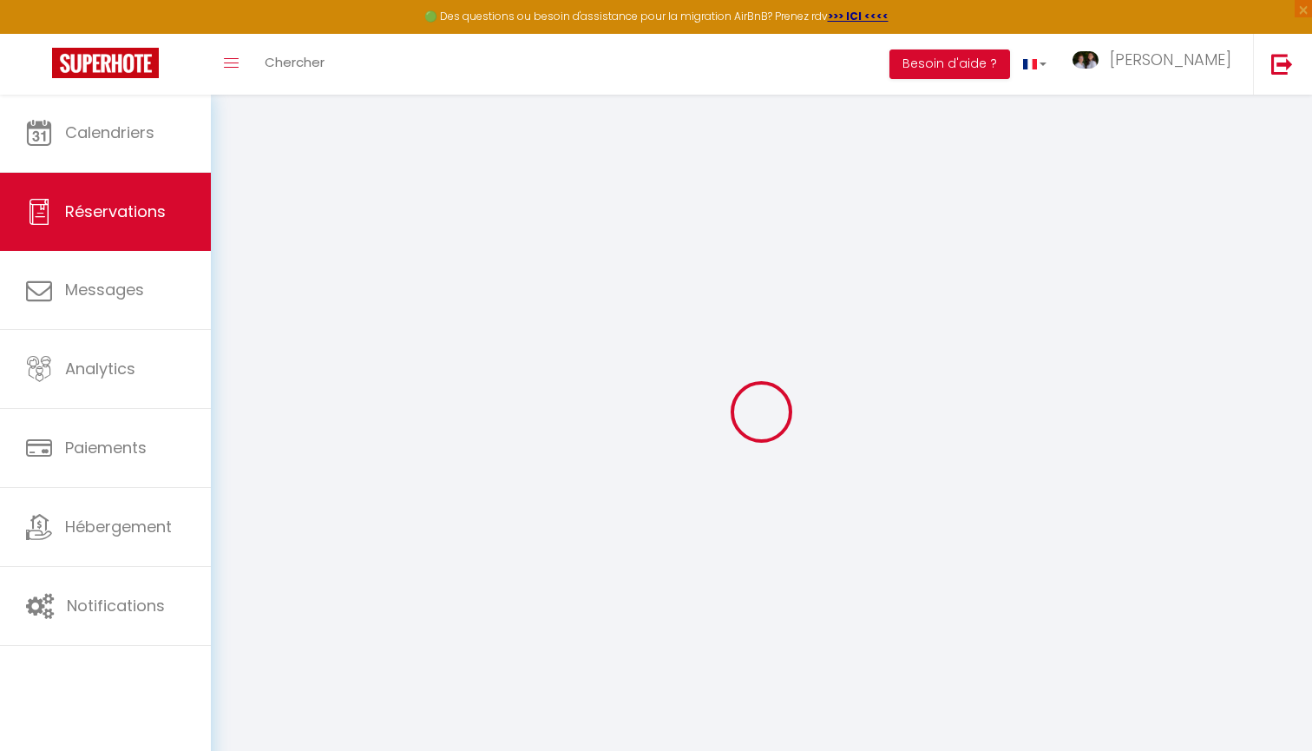
select select
checkbox input "false"
select select
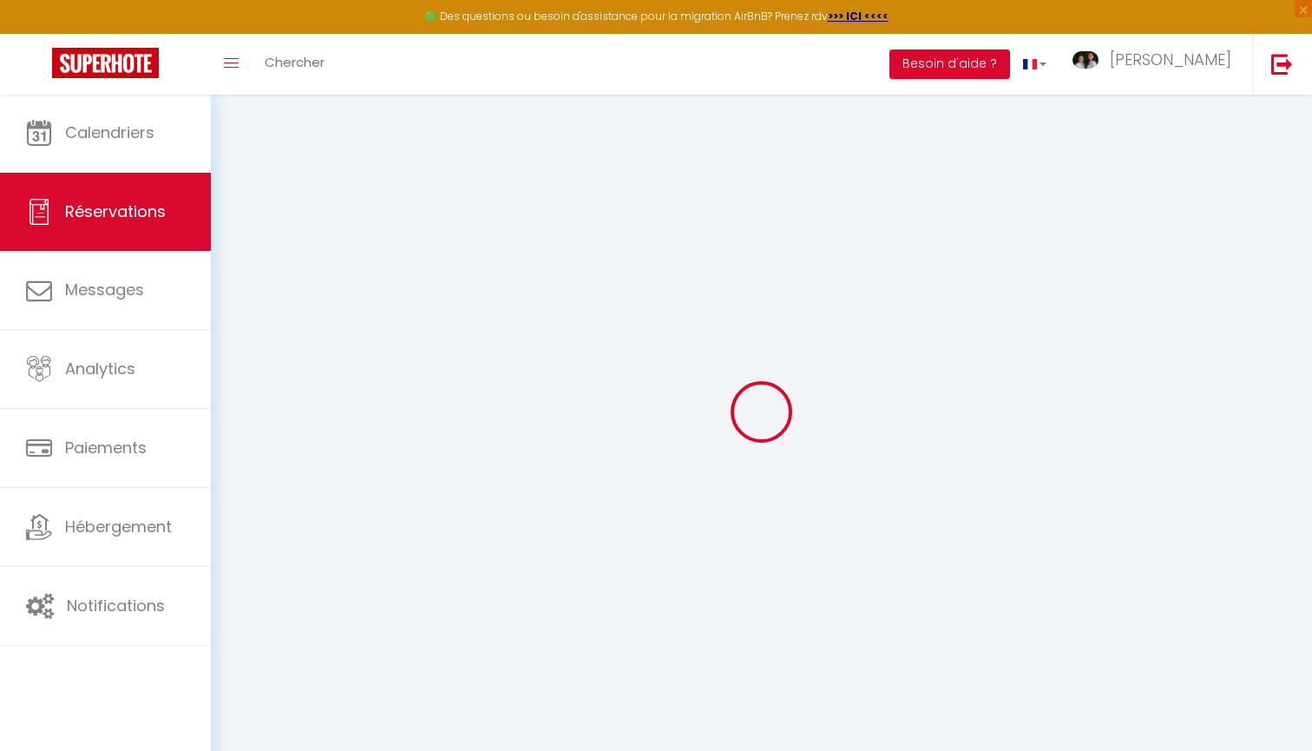
select select
checkbox input "false"
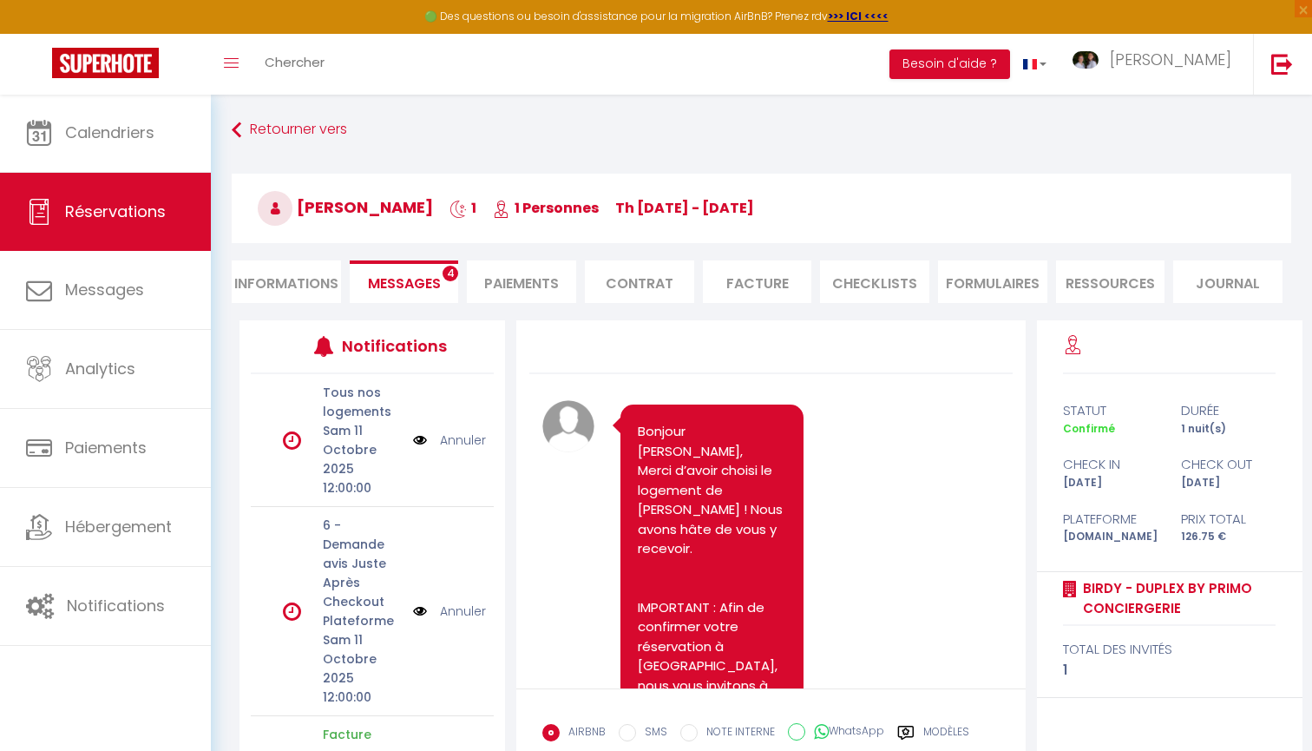
scroll to position [4436, 0]
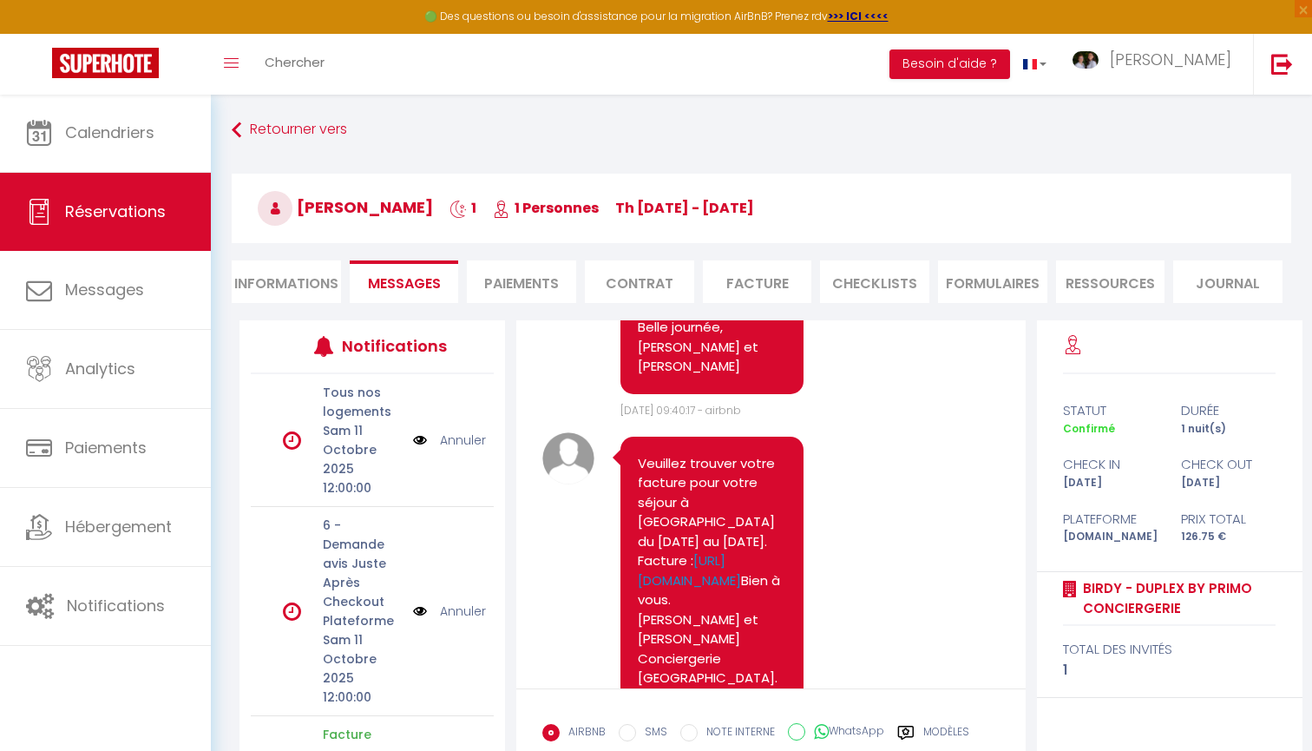
click at [885, 292] on li "CHECKLISTS" at bounding box center [874, 281] width 109 height 43
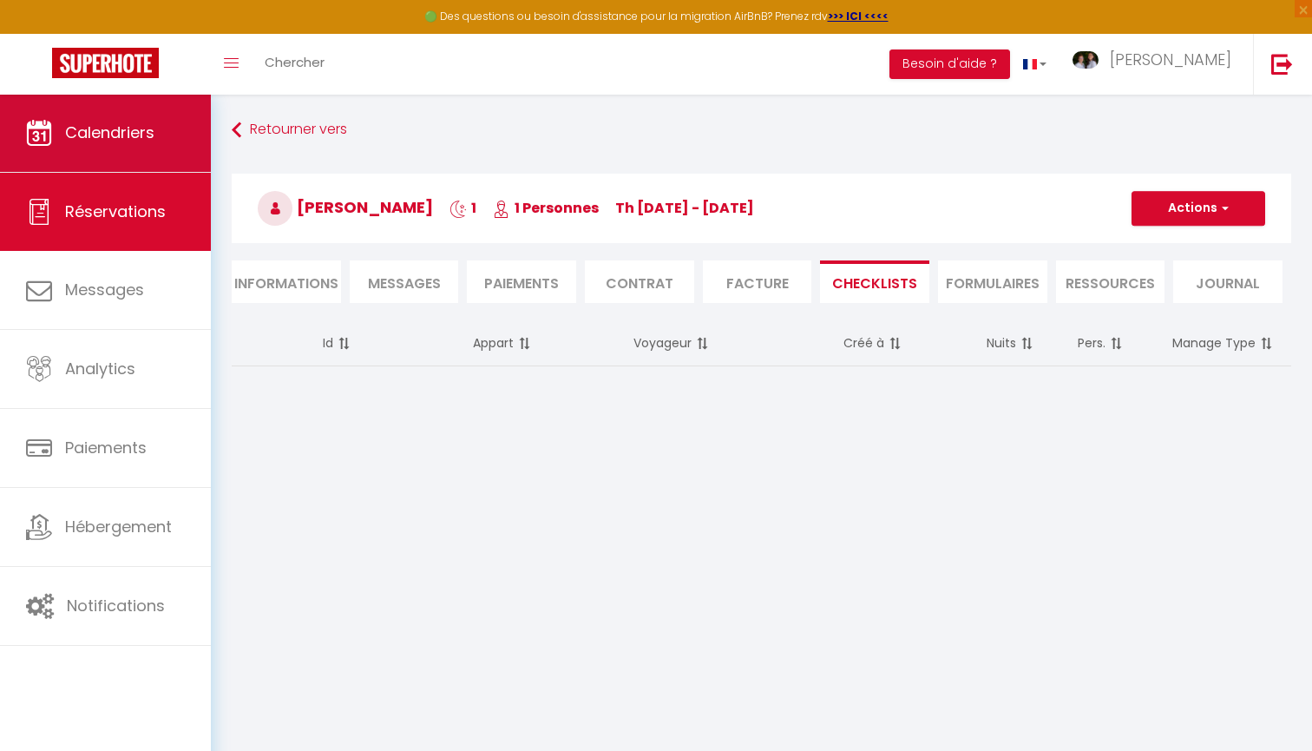
click at [161, 128] on link "Calendriers" at bounding box center [105, 133] width 211 height 78
